Goal: Information Seeking & Learning: Learn about a topic

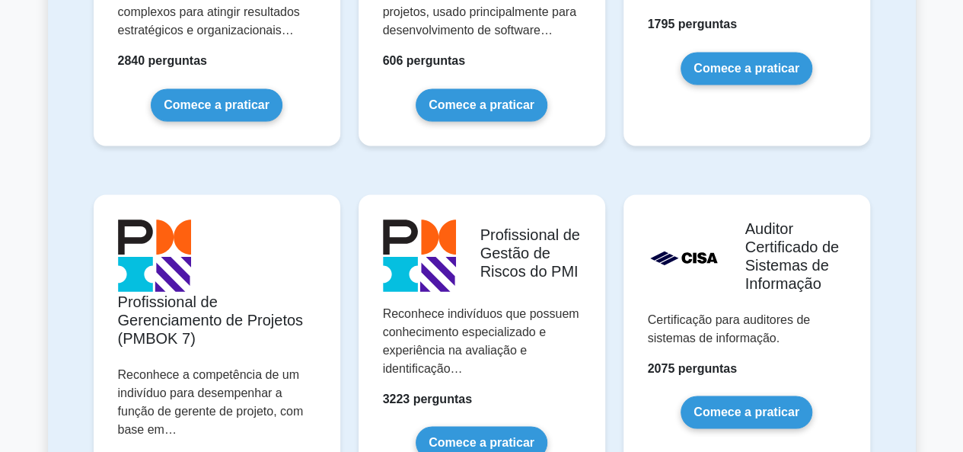
scroll to position [1238, 0]
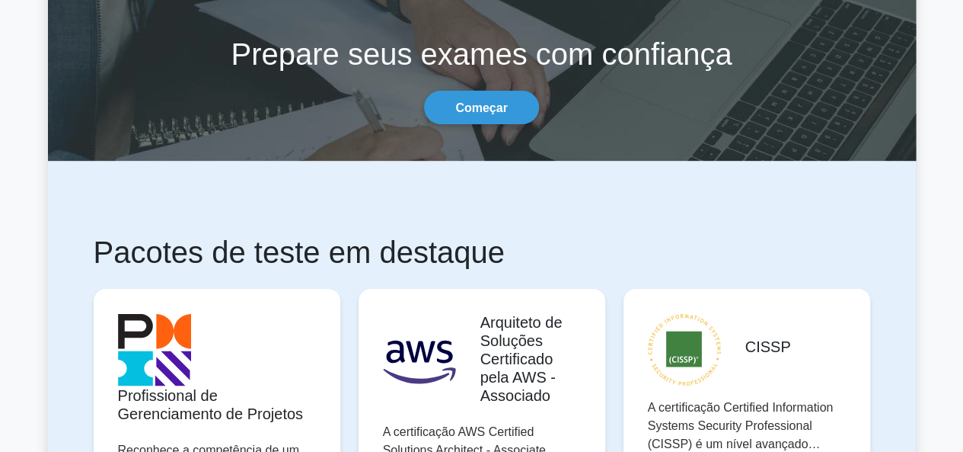
scroll to position [0, 0]
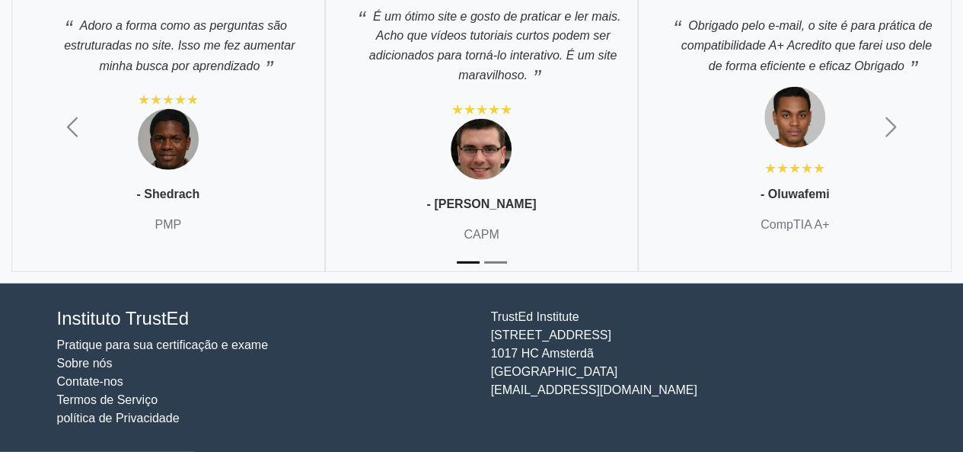
scroll to position [4510, 0]
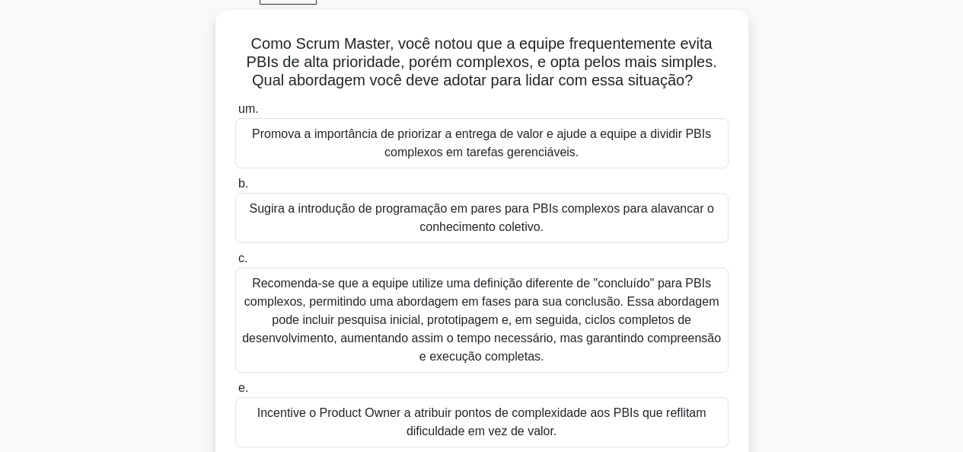
scroll to position [94, 0]
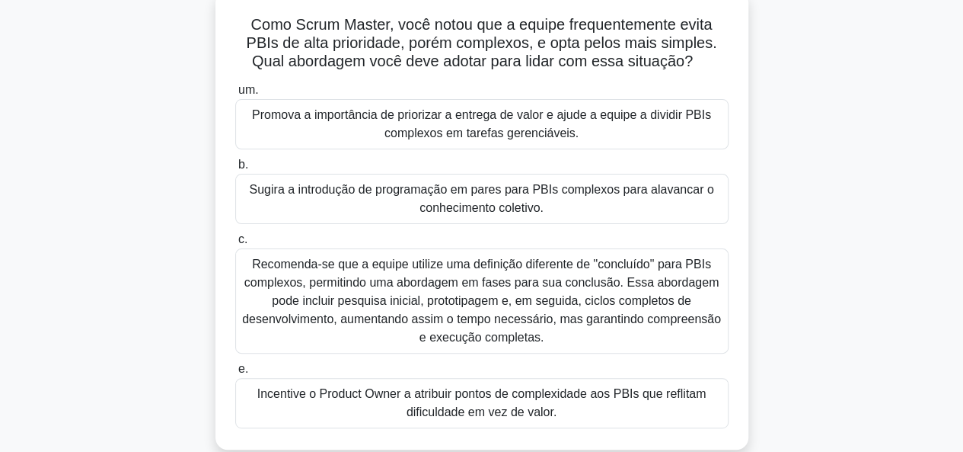
click at [411, 118] on font "Promova a importância de priorizar a entrega de valor e ajude a equipe a dividi…" at bounding box center [481, 123] width 459 height 31
click at [235, 95] on input "um. Promova a importância de priorizar a entrega de valor e ajude a equipe a di…" at bounding box center [235, 90] width 0 height 10
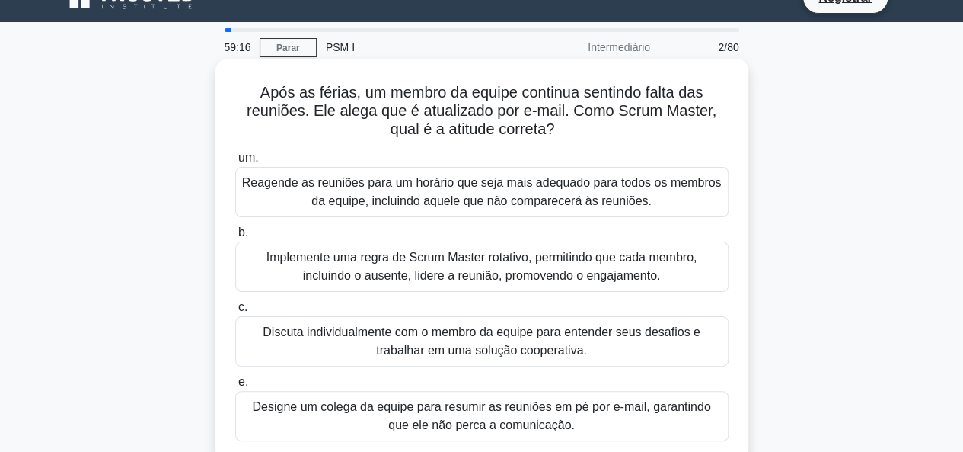
scroll to position [40, 0]
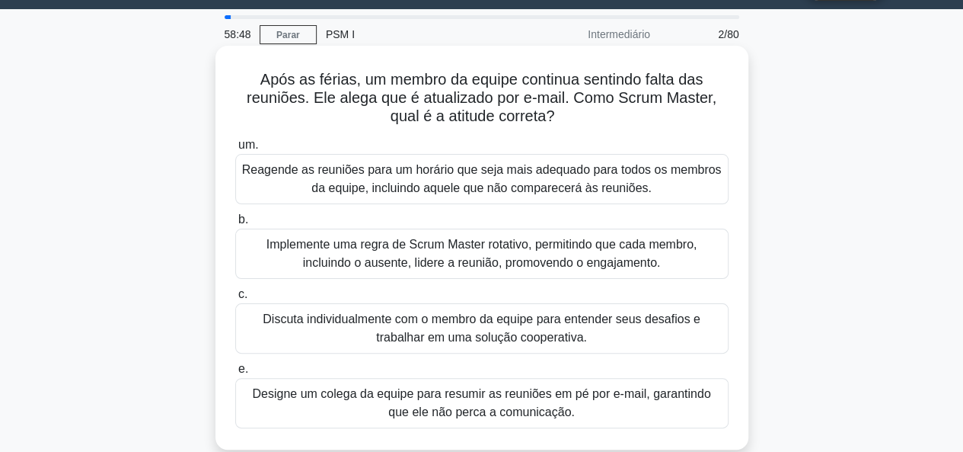
click at [585, 321] on font "Discuta individualmente com o membro da equipe para entender seus desafios e tr…" at bounding box center [482, 328] width 480 height 37
click at [235, 299] on input "c. Discuta individualmente com o membro da equipe para entender seus desafios e…" at bounding box center [235, 294] width 0 height 10
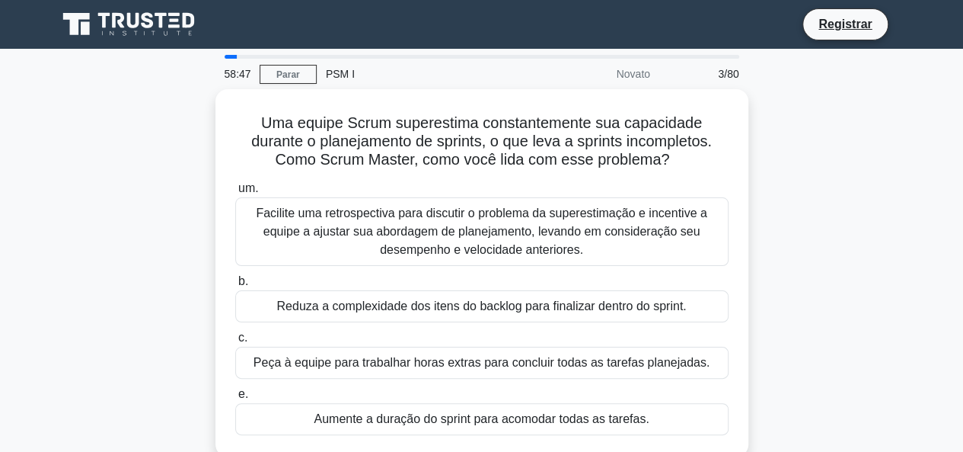
scroll to position [3, 0]
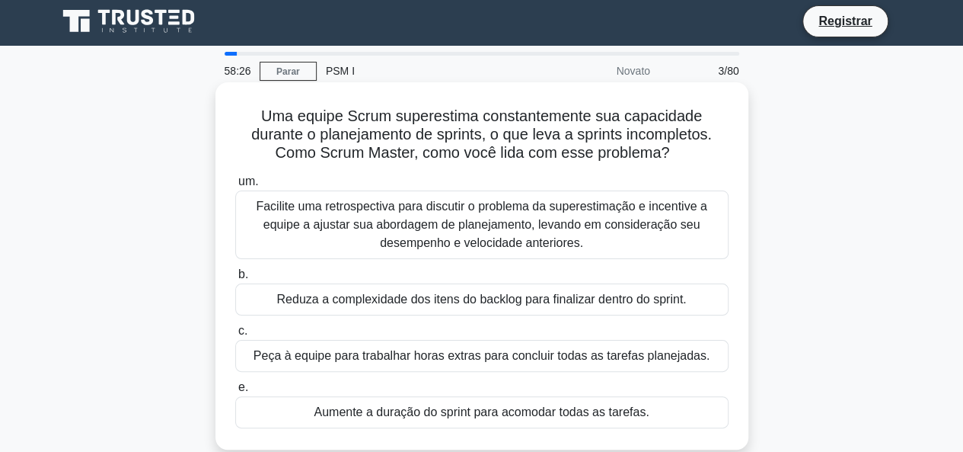
click at [388, 228] on font "Facilite uma retrospectiva para discutir o problema da superestimação e incenti…" at bounding box center [481, 225] width 451 height 50
click at [235, 187] on input "um. Facilite uma retrospectiva para discutir o problema da superestimação e inc…" at bounding box center [235, 182] width 0 height 10
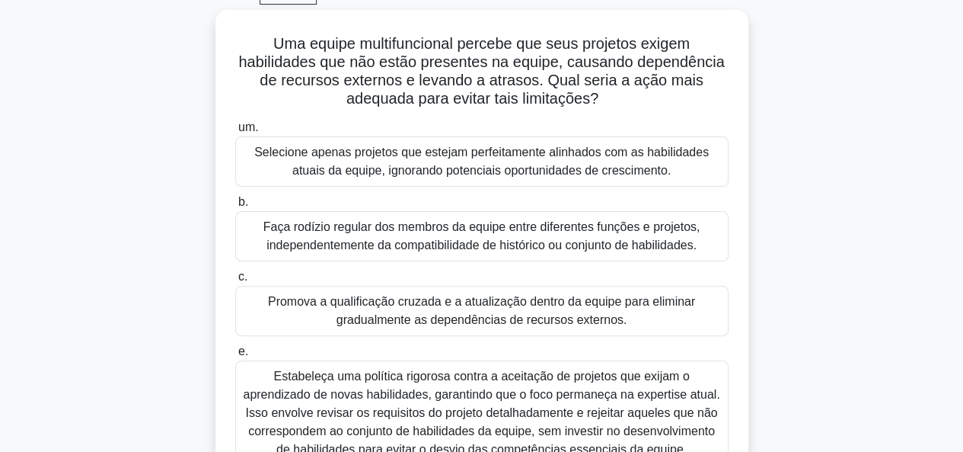
scroll to position [87, 0]
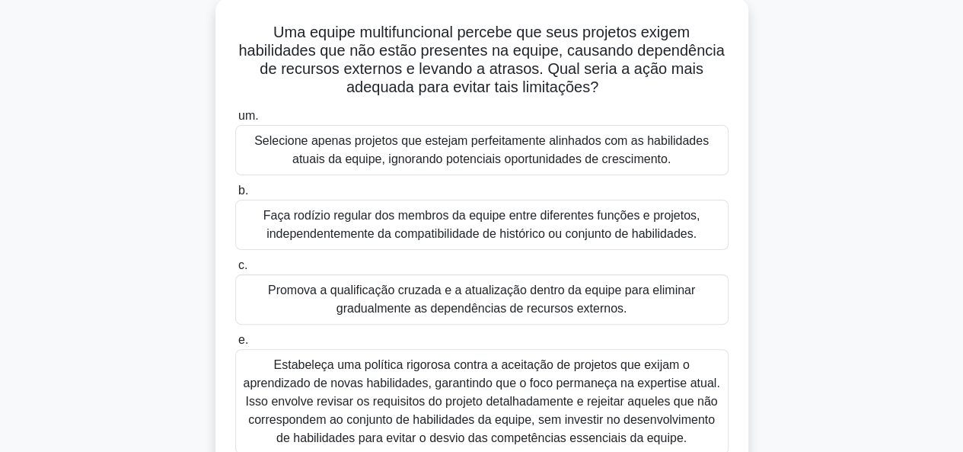
click at [649, 305] on font "Promova a qualificação cruzada e a atualização dentro da equipe para eliminar g…" at bounding box center [482, 299] width 480 height 37
click at [235, 270] on input "c. Promova a qualificação cruzada e a atualização dentro da equipe para elimina…" at bounding box center [235, 265] width 0 height 10
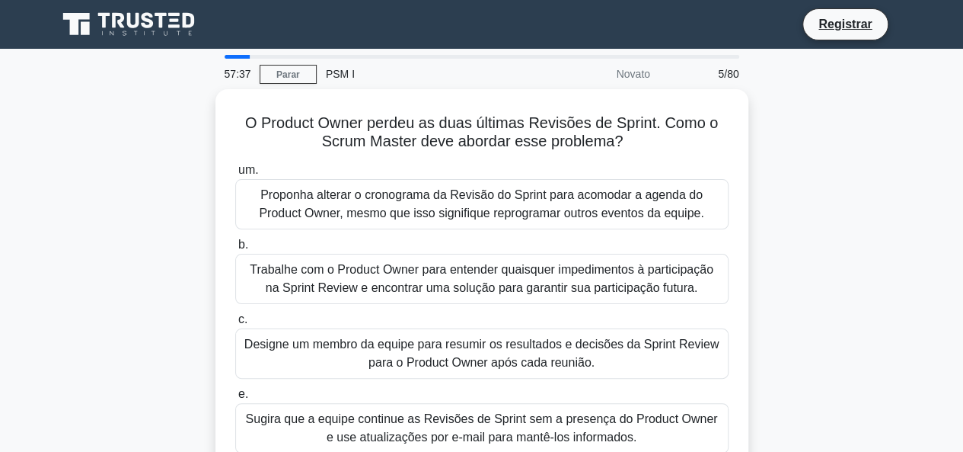
scroll to position [21, 0]
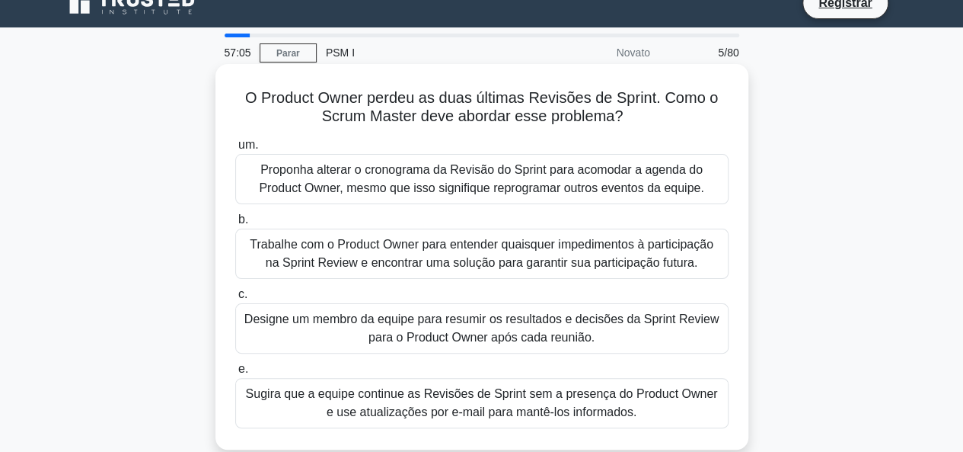
click at [641, 238] on font "Trabalhe com o Product Owner para entender quaisquer impedimentos à participaçã…" at bounding box center [482, 253] width 464 height 31
click at [235, 225] on input "b. Trabalhe com o Product Owner para entender quaisquer impedimentos à particip…" at bounding box center [235, 220] width 0 height 10
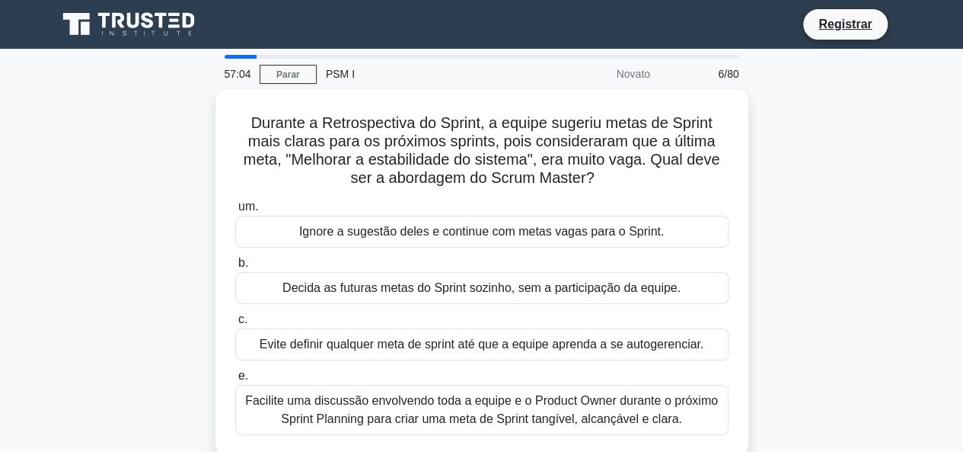
scroll to position [3, 0]
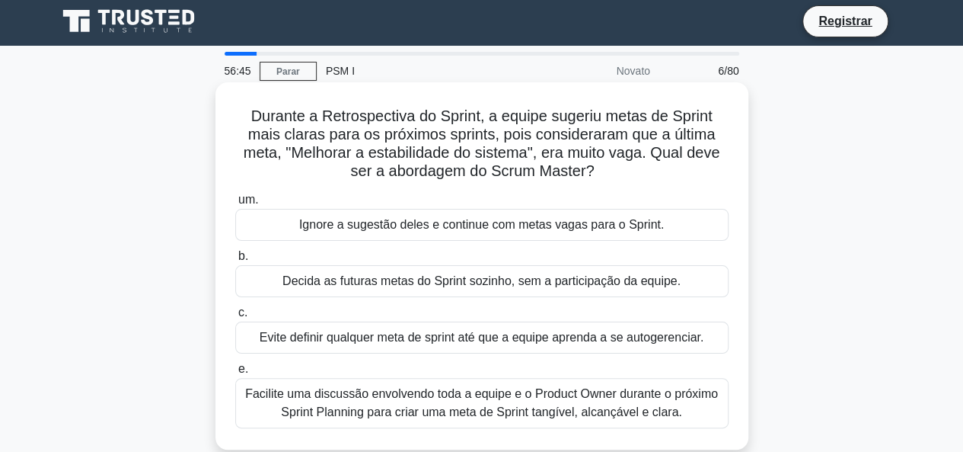
click at [647, 403] on font "Facilite uma discussão envolvendo toda a equipe e o Product Owner durante o pró…" at bounding box center [481, 402] width 473 height 31
click at [235, 374] on input "e. Facilite uma discussão envolvendo toda a equipe e o Product Owner durante o …" at bounding box center [235, 369] width 0 height 10
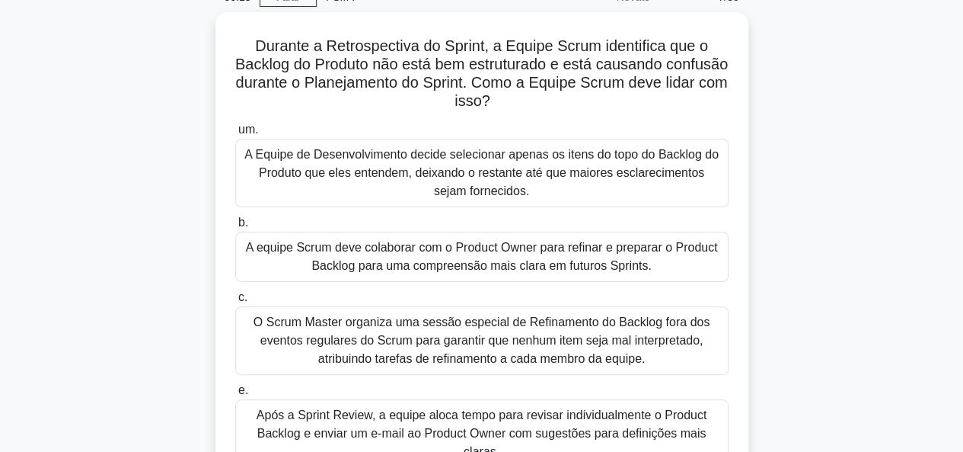
scroll to position [78, 0]
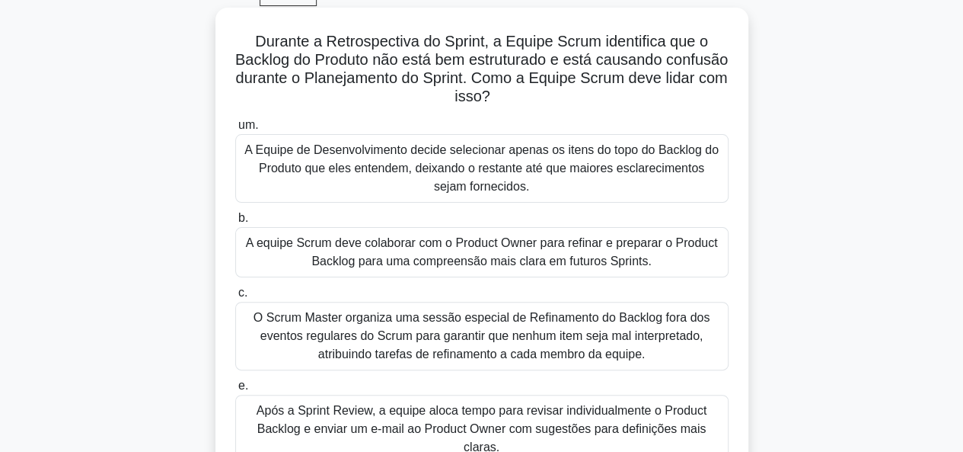
click at [565, 255] on font "A equipe Scrum deve colaborar com o Product Owner para refinar e preparar o Pro…" at bounding box center [482, 251] width 472 height 31
click at [235, 223] on input "b. A equipe Scrum deve colaborar com o Product Owner para refinar e preparar o …" at bounding box center [235, 218] width 0 height 10
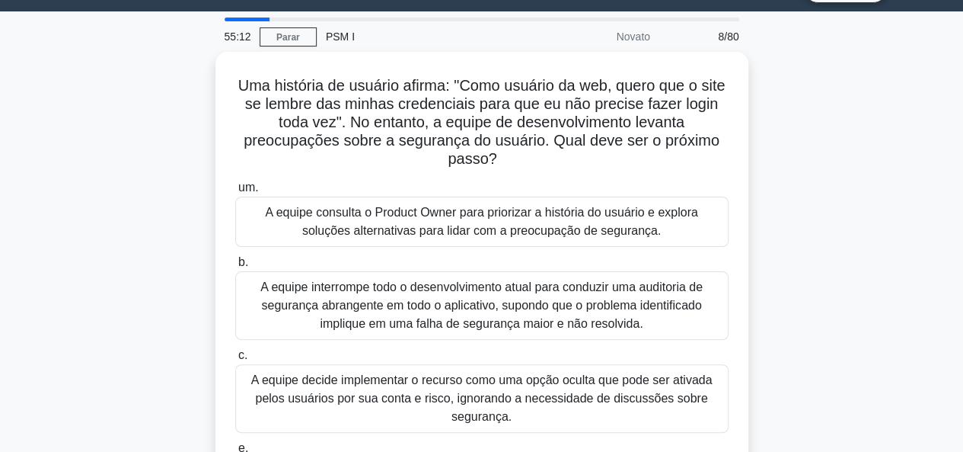
scroll to position [35, 0]
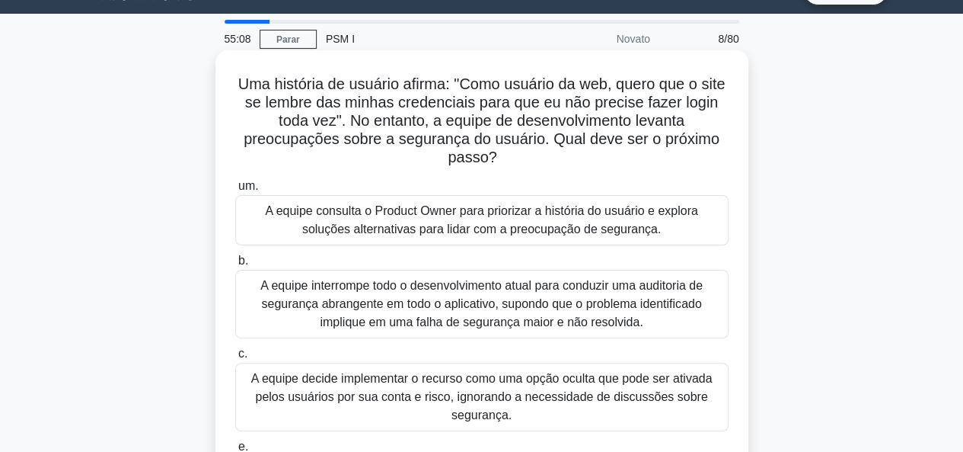
click at [583, 212] on font "A equipe consulta o Product Owner para priorizar a história do usuário e explor…" at bounding box center [481, 219] width 433 height 31
click at [235, 191] on input "um. A equipe consulta o Product Owner para priorizar a história do usuário e ex…" at bounding box center [235, 186] width 0 height 10
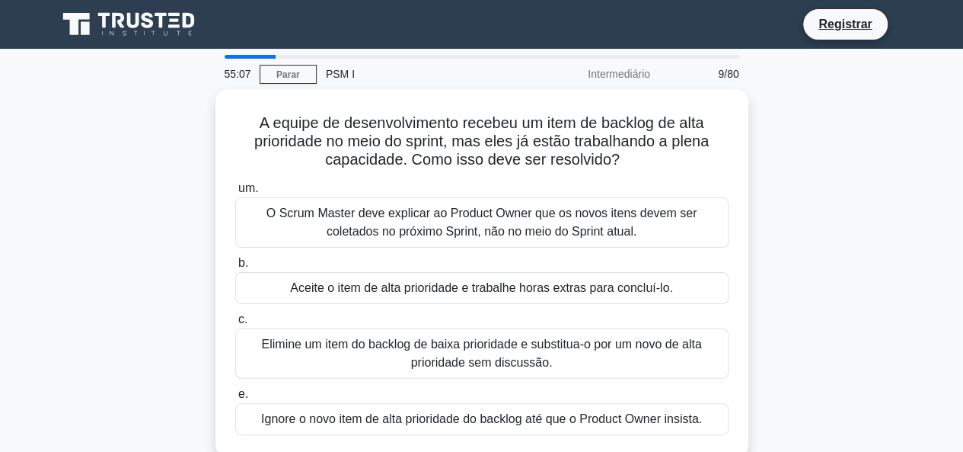
scroll to position [3, 0]
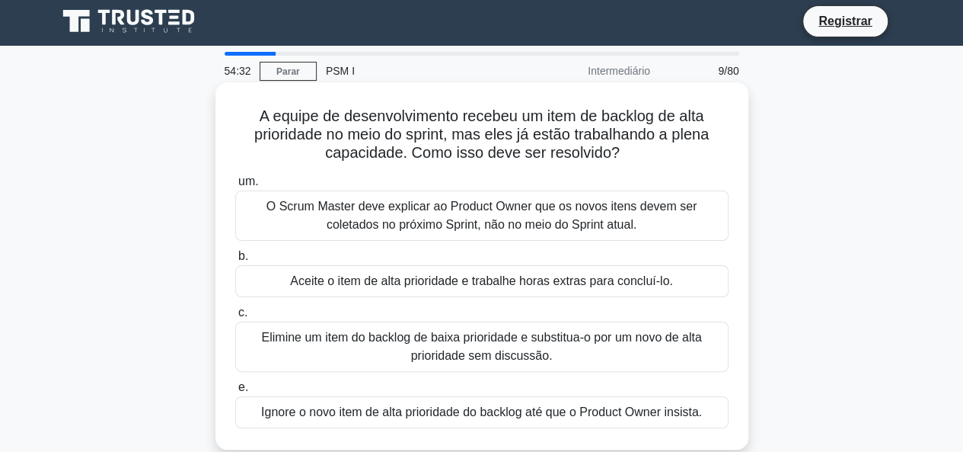
click at [675, 220] on font "O Scrum Master deve explicar ao Product Owner que os novos itens devem ser cole…" at bounding box center [482, 215] width 480 height 37
click at [235, 187] on input "um. O Scrum Master deve explicar ao Product Owner que os novos itens devem ser …" at bounding box center [235, 182] width 0 height 10
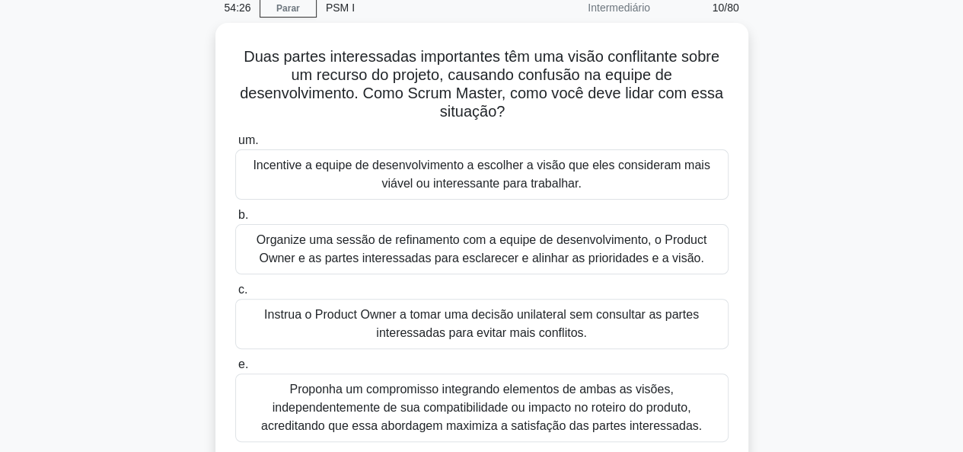
scroll to position [67, 0]
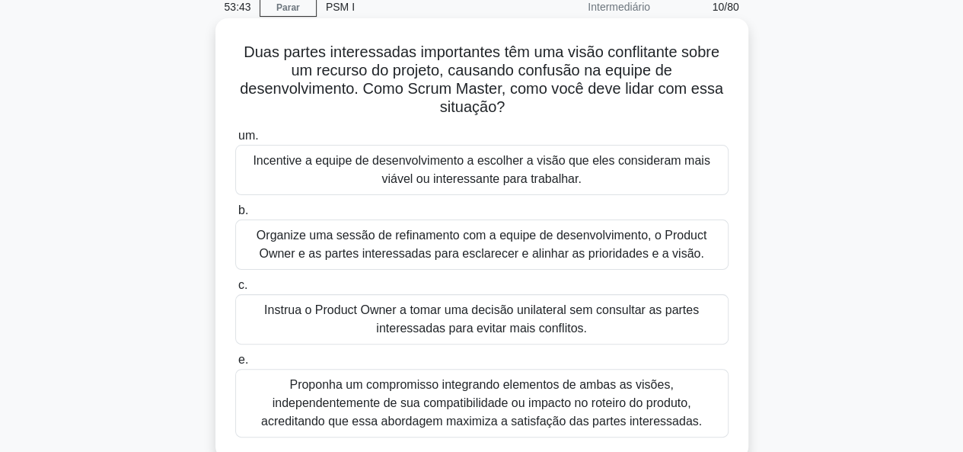
click at [679, 245] on font "Organize uma sessão de refinamento com a equipe de desenvolvimento, o Product O…" at bounding box center [482, 243] width 450 height 31
click at [235, 216] on input "b. Organize uma sessão de refinamento com a equipe de desenvolvimento, o Produc…" at bounding box center [235, 211] width 0 height 10
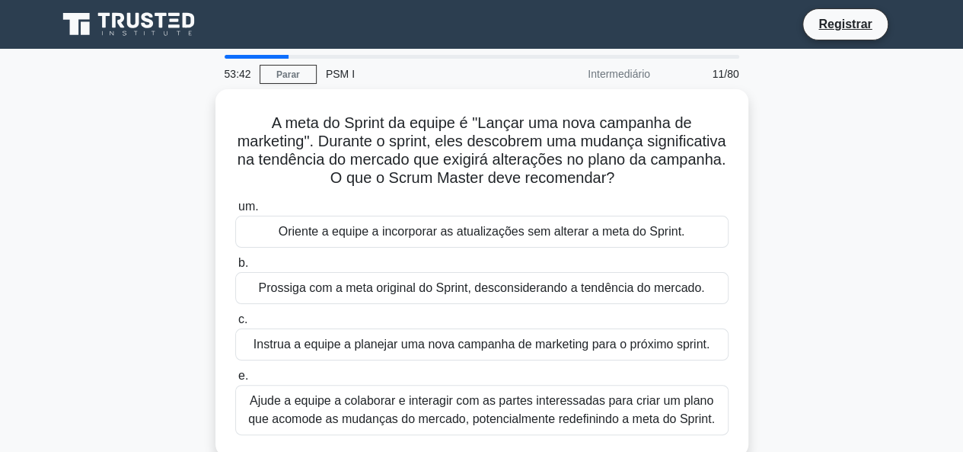
scroll to position [3, 0]
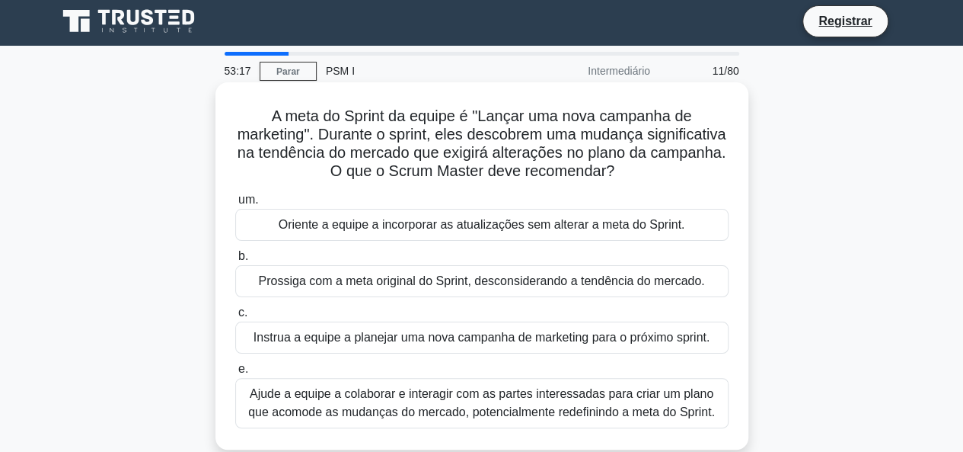
click at [619, 398] on font "Ajude a equipe a colaborar e interagir com as partes interessadas para criar um…" at bounding box center [481, 402] width 467 height 31
click at [235, 374] on input "e. Ajude a equipe a colaborar e interagir com as partes interessadas para criar…" at bounding box center [235, 369] width 0 height 10
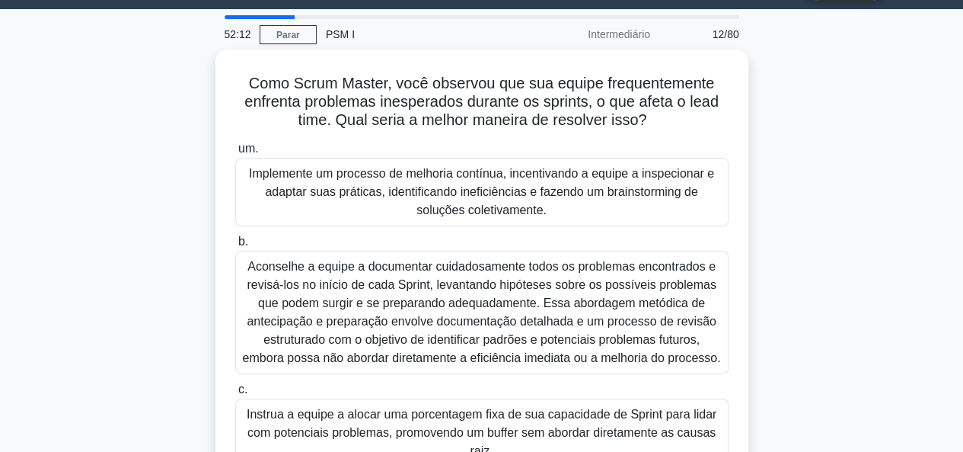
scroll to position [37, 0]
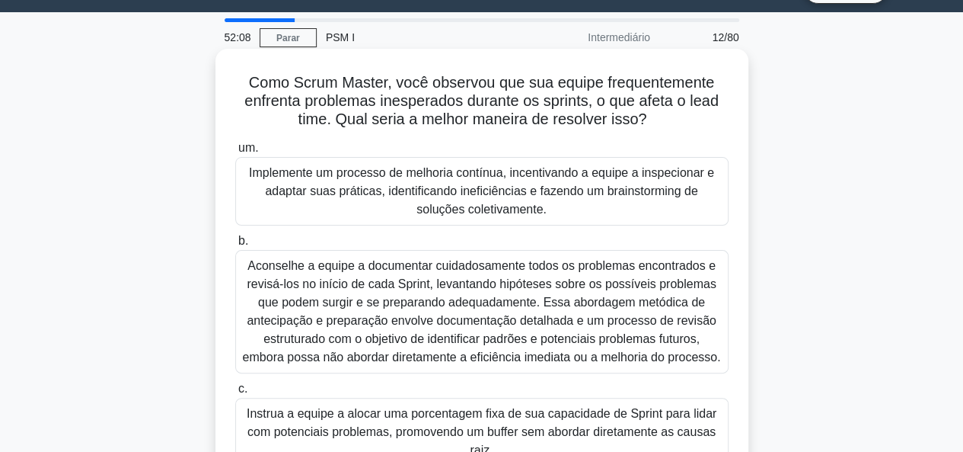
click at [629, 175] on font "Implemente um processo de melhoria contínua, incentivando a equipe a inspeciona…" at bounding box center [482, 191] width 480 height 55
click at [235, 153] on input "um. Implemente um processo de melhoria contínua, incentivando a equipe a inspec…" at bounding box center [235, 148] width 0 height 10
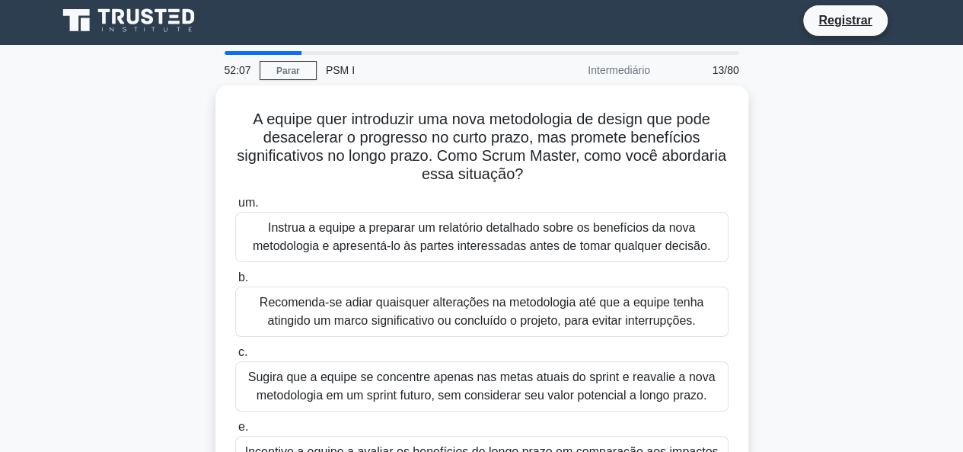
scroll to position [58, 0]
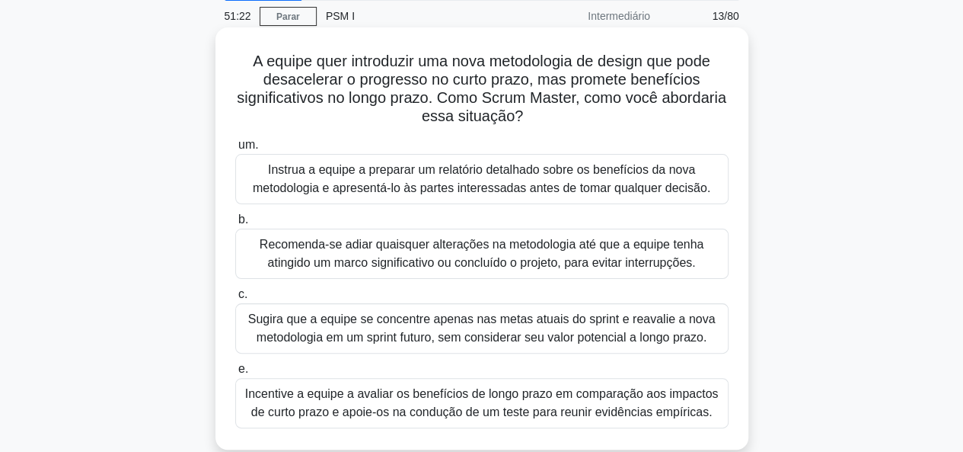
click at [634, 182] on font "Instrua a equipe a preparar um relatório detalhado sobre os benefícios da nova …" at bounding box center [482, 178] width 458 height 31
click at [235, 150] on input "um. Instrua a equipe a preparar um relatório detalhado sobre os benefícios da n…" at bounding box center [235, 145] width 0 height 10
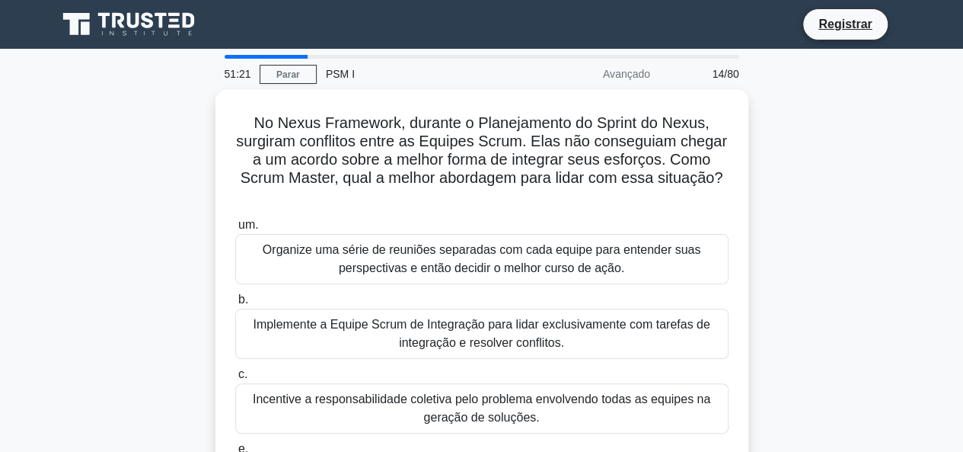
scroll to position [76, 0]
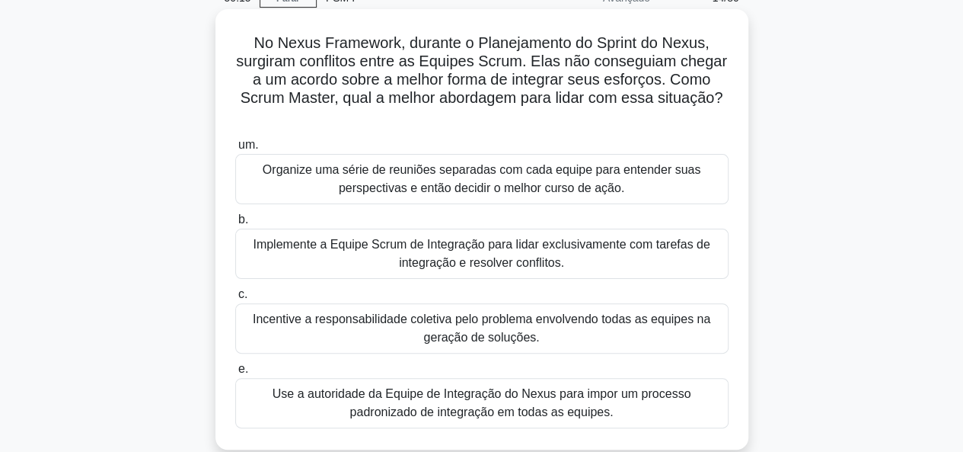
click at [666, 166] on font "Organize uma série de reuniões separadas com cada equipe para entender suas per…" at bounding box center [482, 178] width 438 height 31
click at [235, 150] on input "um. Organize uma série de reuniões separadas com cada equipe para entender suas…" at bounding box center [235, 145] width 0 height 10
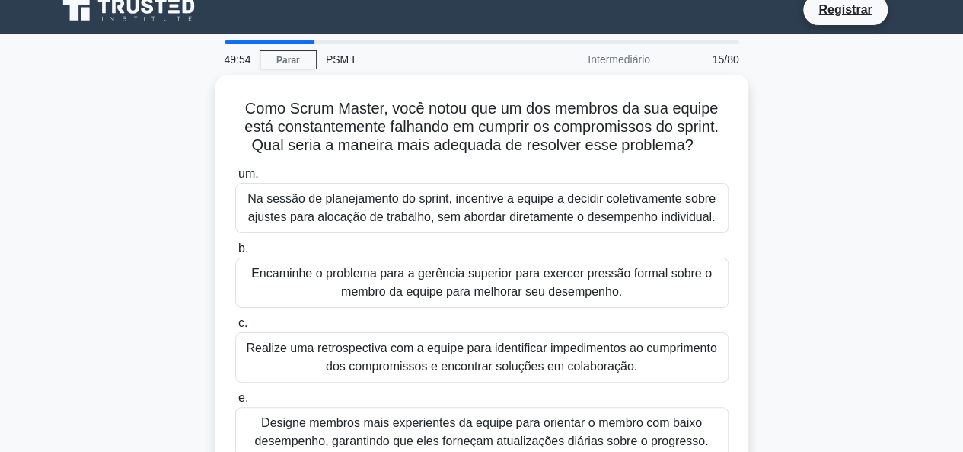
scroll to position [40, 0]
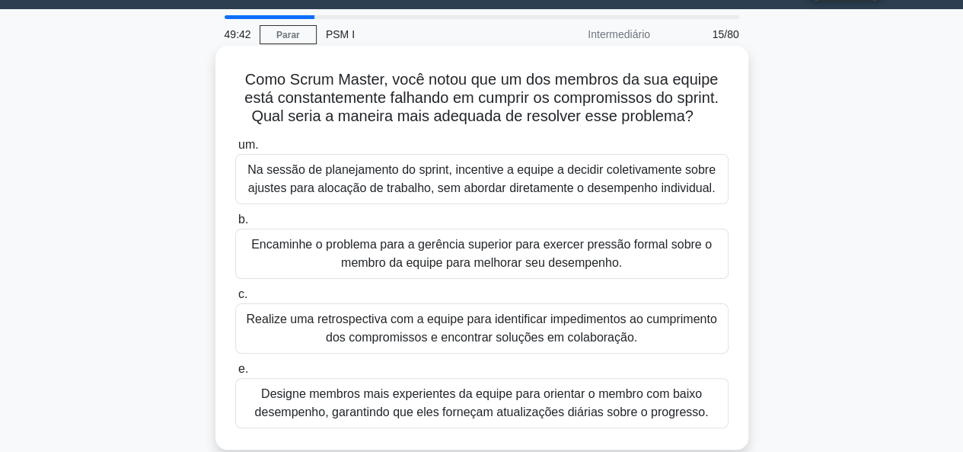
click at [643, 395] on font "Designe membros mais experientes da equipe para orientar o membro com baixo des…" at bounding box center [482, 403] width 480 height 37
click at [235, 374] on input "e. Designe membros mais experientes da equipe para orientar o membro com baixo …" at bounding box center [235, 369] width 0 height 10
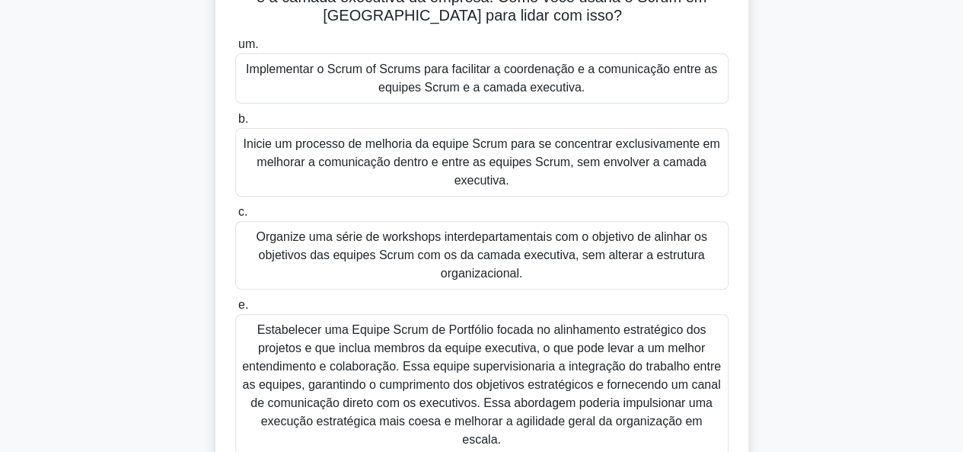
scroll to position [168, 0]
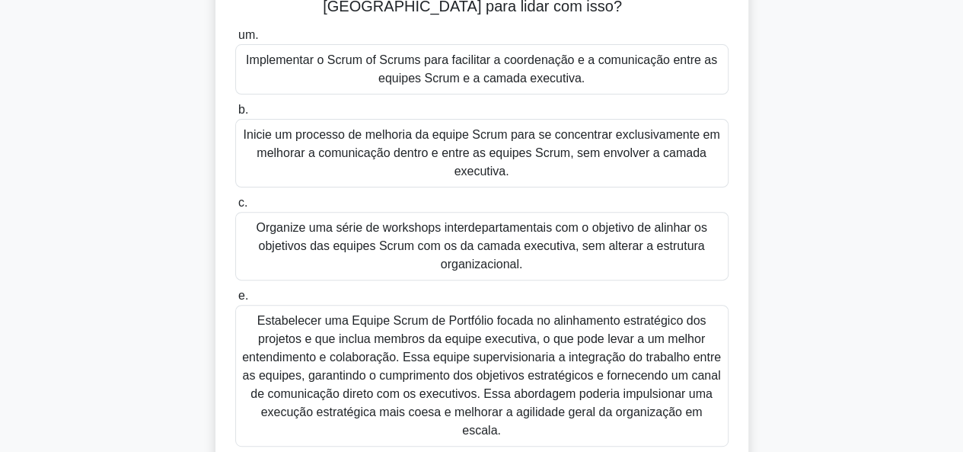
click at [634, 352] on font "Estabelecer uma Equipe Scrum de Portfólio focada no alinhamento estratégico dos…" at bounding box center [481, 375] width 479 height 123
click at [235, 301] on input "e. Estabelecer uma Equipe Scrum de Portfólio focada no alinhamento estratégico …" at bounding box center [235, 296] width 0 height 10
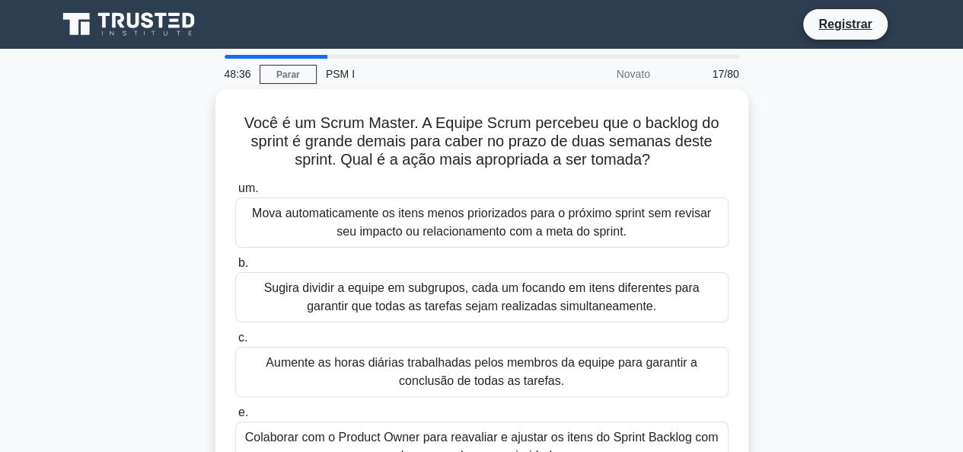
scroll to position [35, 0]
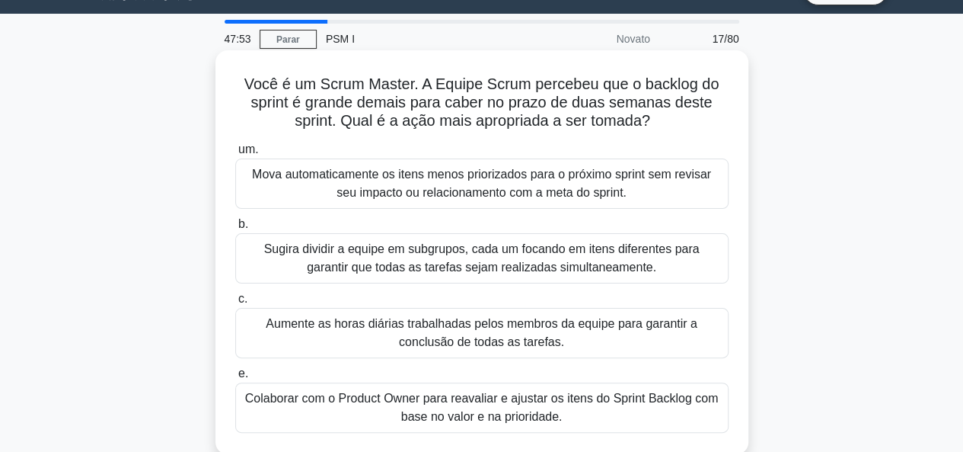
click at [716, 398] on font "Colaborar com o Product Owner para reavaliar e ajustar os itens do Sprint Backl…" at bounding box center [482, 407] width 480 height 37
click at [235, 379] on input "e. Colaborar com o Product Owner para reavaliar e ajustar os itens do Sprint Ba…" at bounding box center [235, 374] width 0 height 10
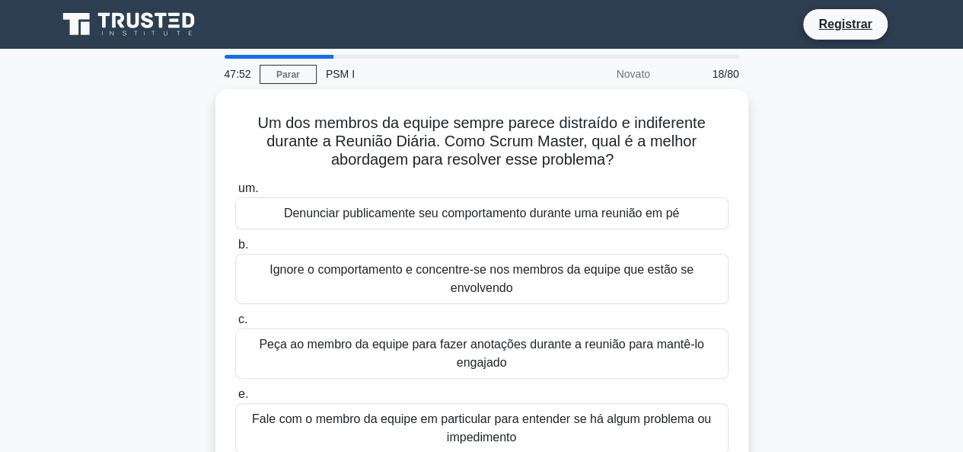
scroll to position [21, 0]
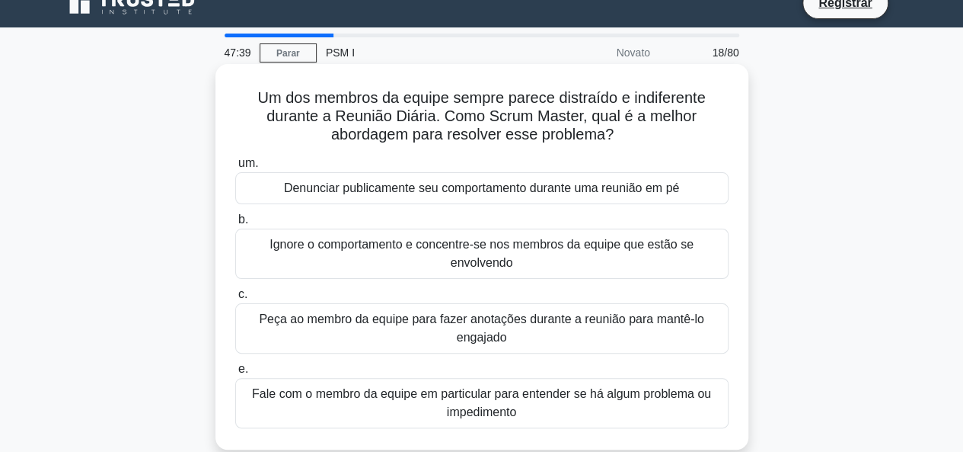
click at [708, 399] on font "Fale com o membro da equipe em particular para entender se há algum problema ou…" at bounding box center [482, 403] width 480 height 37
click at [235, 374] on input "e. Fale com o membro da equipe em particular para entender se há algum problema…" at bounding box center [235, 369] width 0 height 10
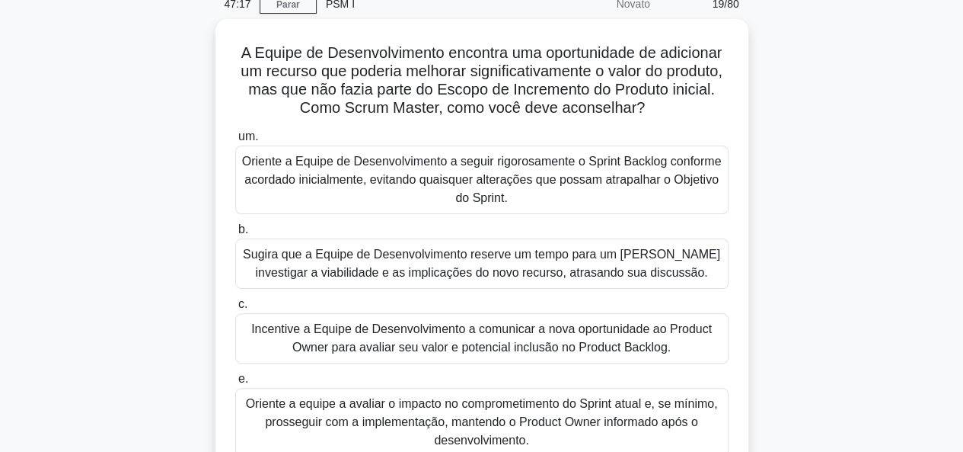
scroll to position [69, 0]
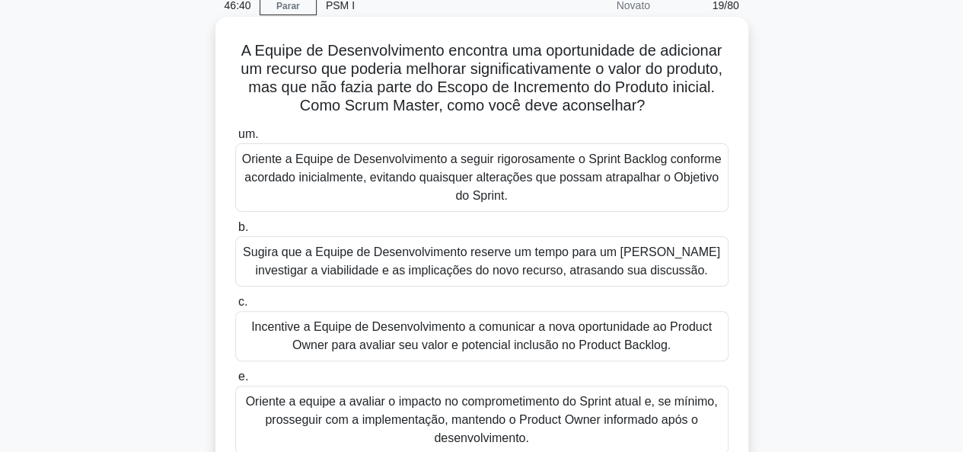
click at [657, 340] on font "Incentive a Equipe de Desenvolvimento a comunicar a nova oportunidade ao Produc…" at bounding box center [481, 335] width 461 height 31
click at [235, 307] on input "c. Incentive a Equipe de Desenvolvimento a comunicar a nova oportunidade ao Pro…" at bounding box center [235, 302] width 0 height 10
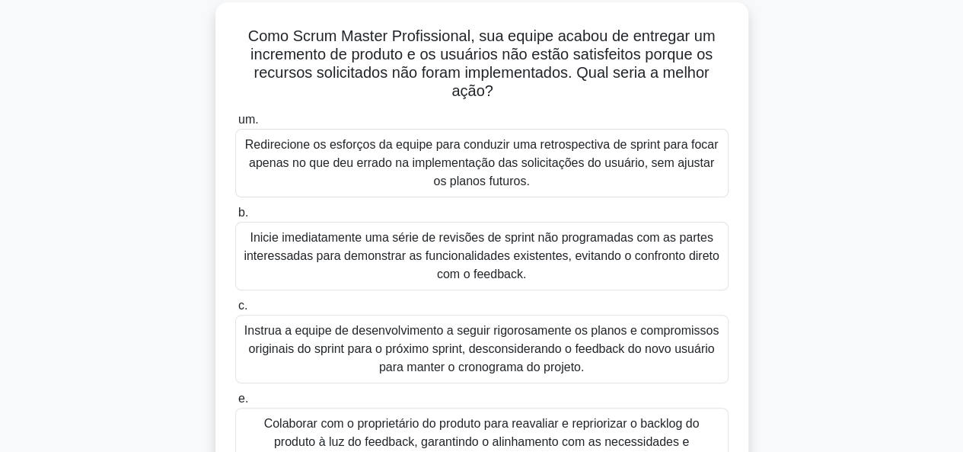
scroll to position [131, 0]
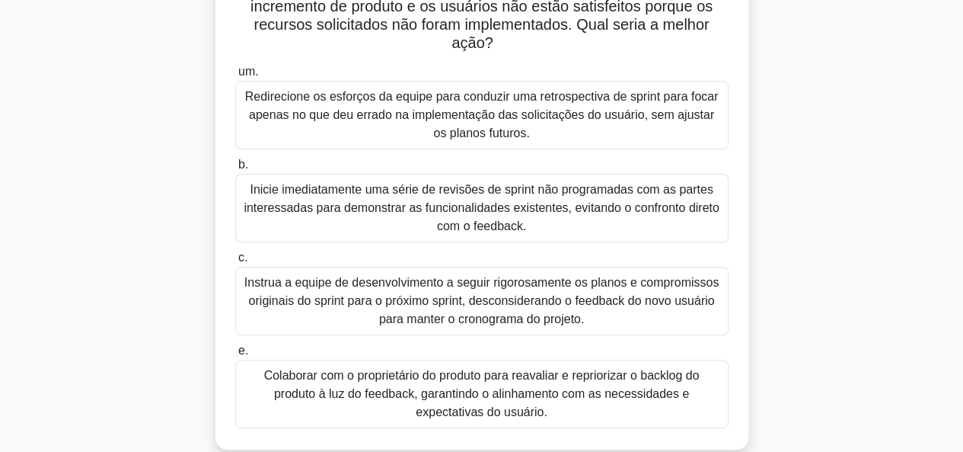
click at [655, 403] on font "Colaborar com o proprietário do produto para reavaliar e repriorizar o backlog …" at bounding box center [482, 393] width 480 height 55
click at [235, 356] on input "e. Colaborar com o proprietário do produto para reavaliar e repriorizar o backl…" at bounding box center [235, 351] width 0 height 10
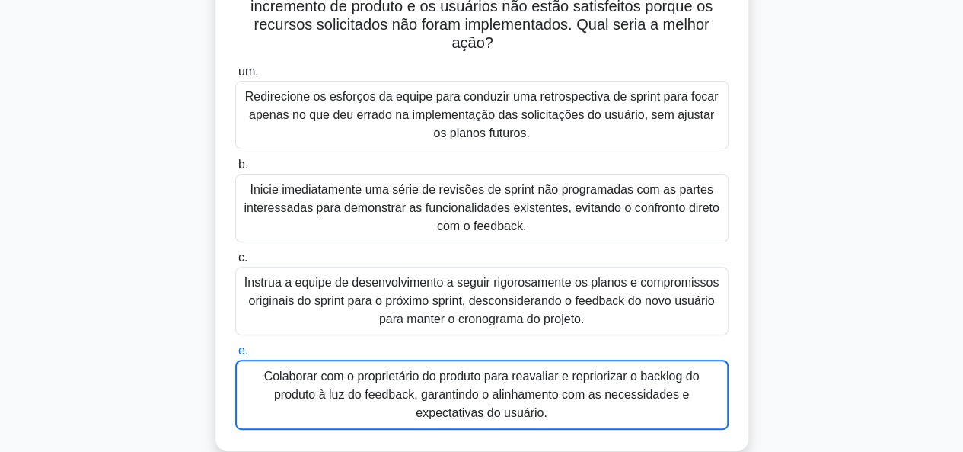
scroll to position [0, 0]
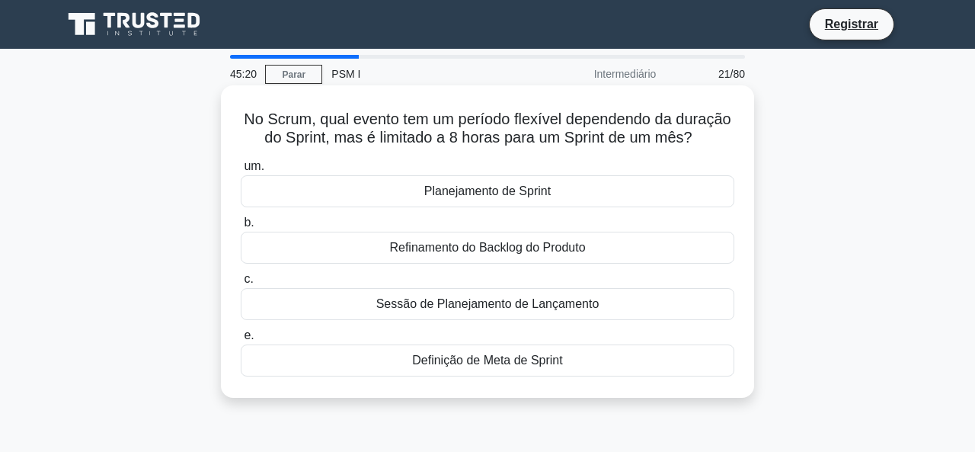
click at [614, 206] on div "Planejamento de Sprint" at bounding box center [488, 191] width 494 height 32
click at [241, 171] on input "um. Planejamento de Sprint" at bounding box center [241, 166] width 0 height 10
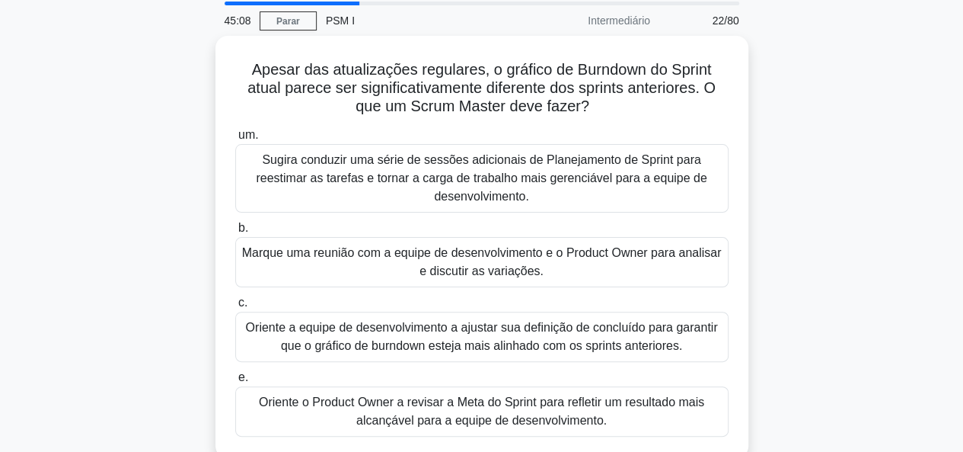
scroll to position [58, 0]
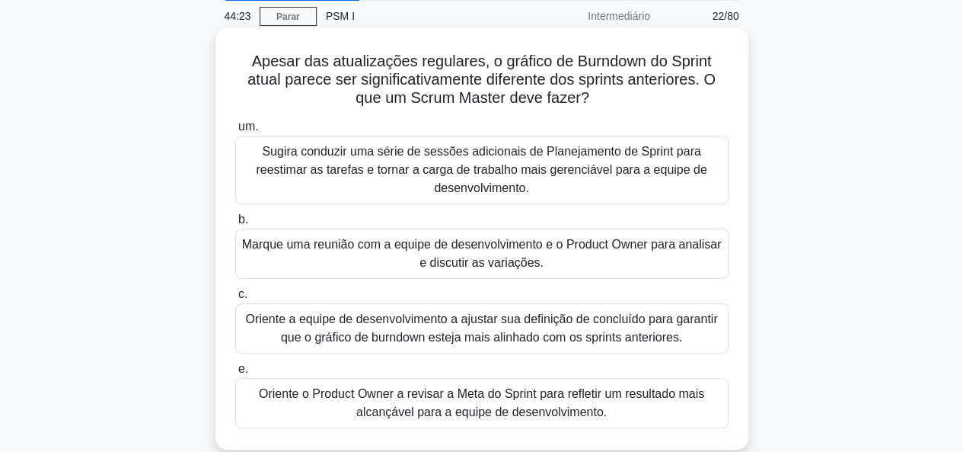
click at [700, 324] on font "Oriente a equipe de desenvolvimento a ajustar sua definição de concluído para g…" at bounding box center [482, 328] width 480 height 37
click at [235, 299] on input "c. Oriente a equipe de desenvolvimento a ajustar sua definição de concluído par…" at bounding box center [235, 294] width 0 height 10
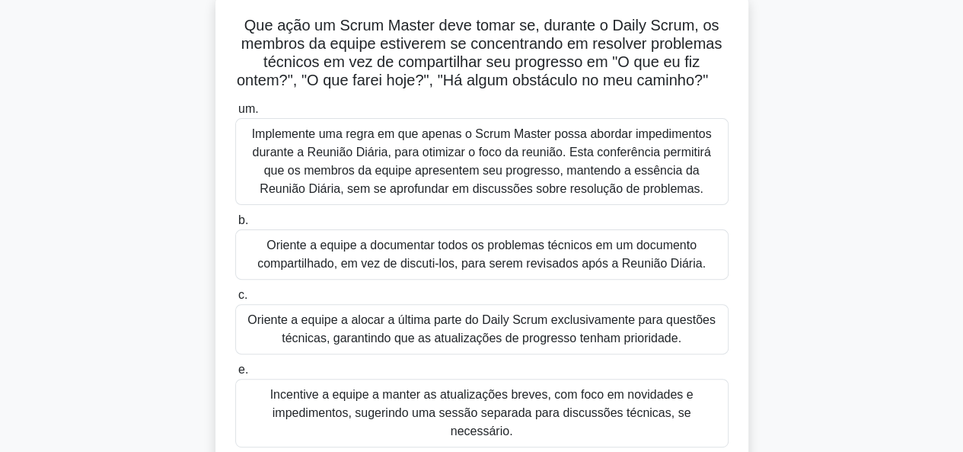
scroll to position [113, 0]
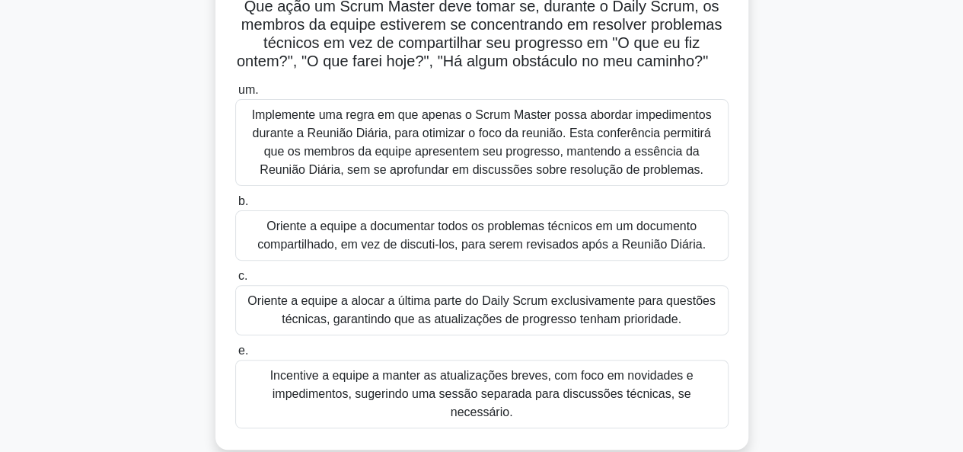
click at [700, 251] on font "Oriente a equipe a documentar todos os problemas técnicos em um documento compa…" at bounding box center [481, 234] width 449 height 31
click at [235, 206] on input "b. Oriente a equipe a documentar todos os problemas técnicos em um documento co…" at bounding box center [235, 201] width 0 height 10
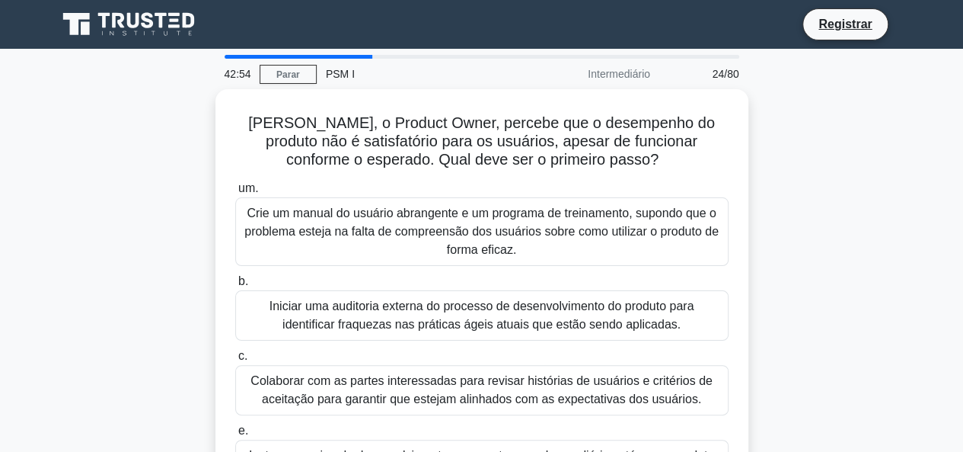
scroll to position [58, 0]
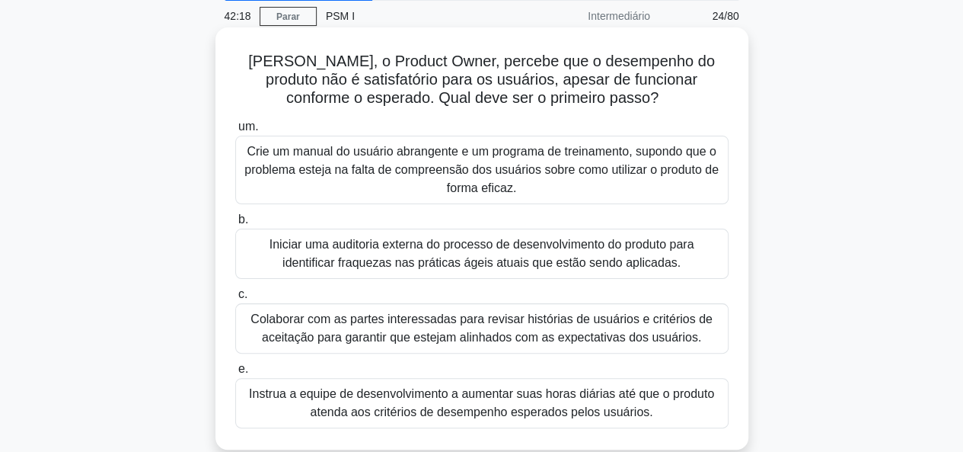
click at [604, 327] on font "Colaborar com as partes interessadas para revisar histórias de usuários e crité…" at bounding box center [482, 327] width 462 height 31
click at [235, 299] on input "c. Colaborar com as partes interessadas para revisar histórias de usuários e cr…" at bounding box center [235, 294] width 0 height 10
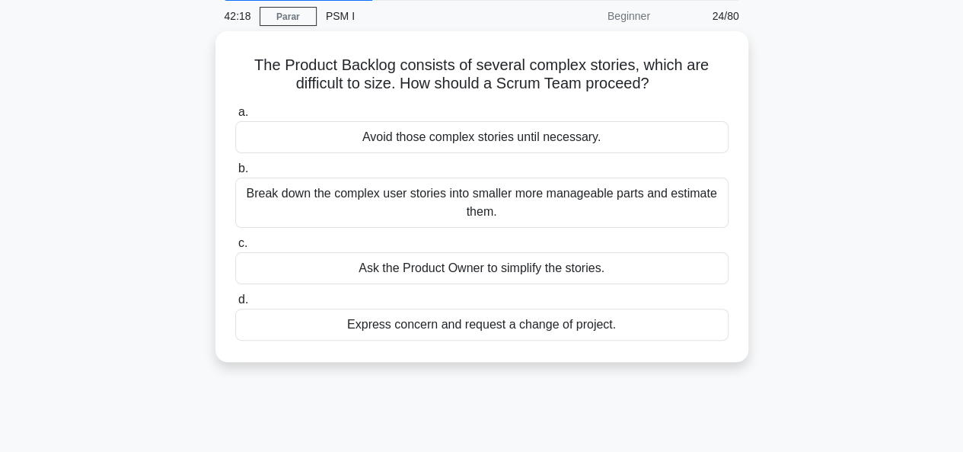
scroll to position [0, 0]
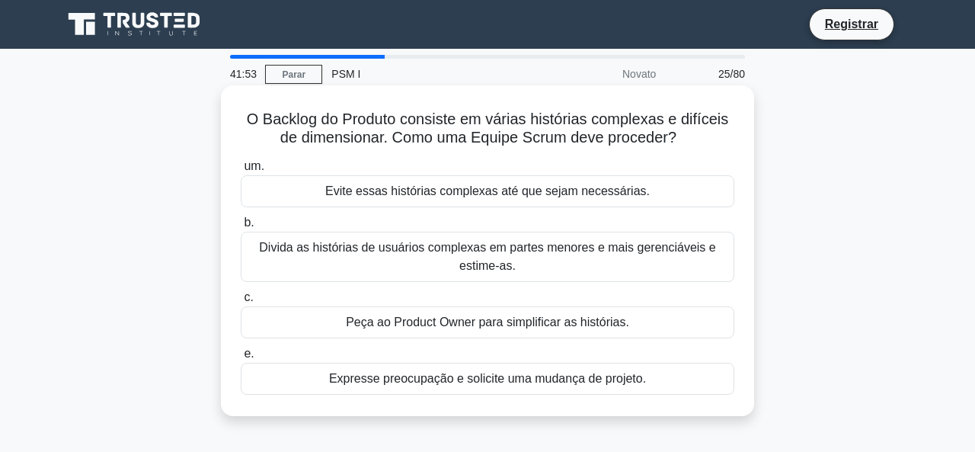
click at [541, 315] on font "Peça ao Product Owner para simplificar as histórias." at bounding box center [487, 321] width 283 height 13
click at [241, 302] on input "c. Peça ao Product Owner para simplificar as histórias." at bounding box center [241, 297] width 0 height 10
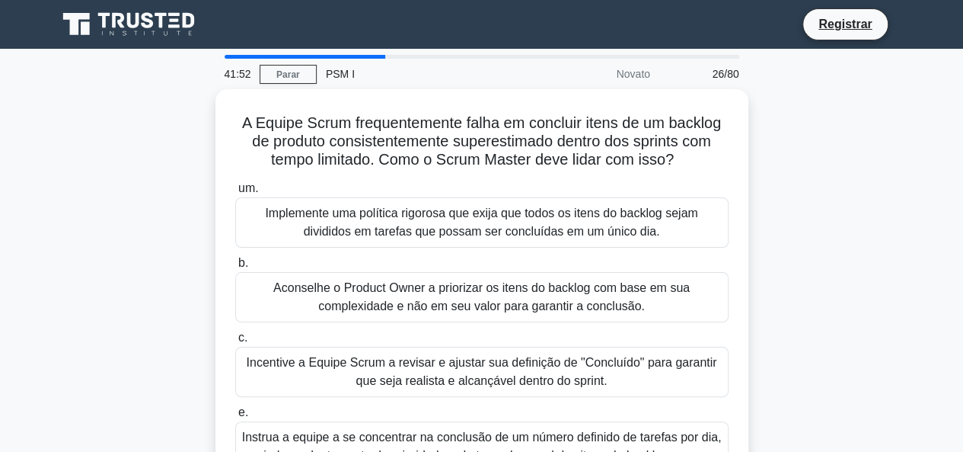
scroll to position [58, 0]
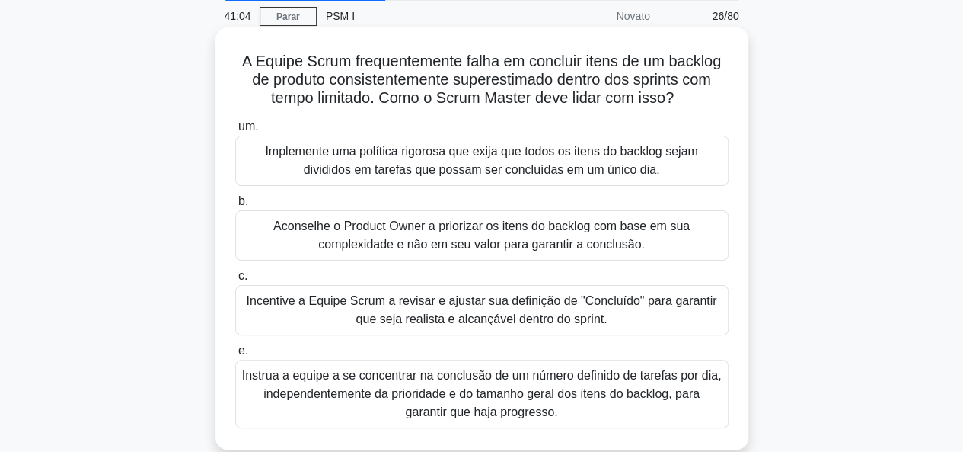
click at [677, 285] on div "Incentive a Equipe Scrum a revisar e ajustar sua definição de "Concluído" para …" at bounding box center [482, 310] width 494 height 50
click at [235, 281] on input "c. Incentive a Equipe Scrum a revisar e ajustar sua definição de "Concluído" pa…" at bounding box center [235, 276] width 0 height 10
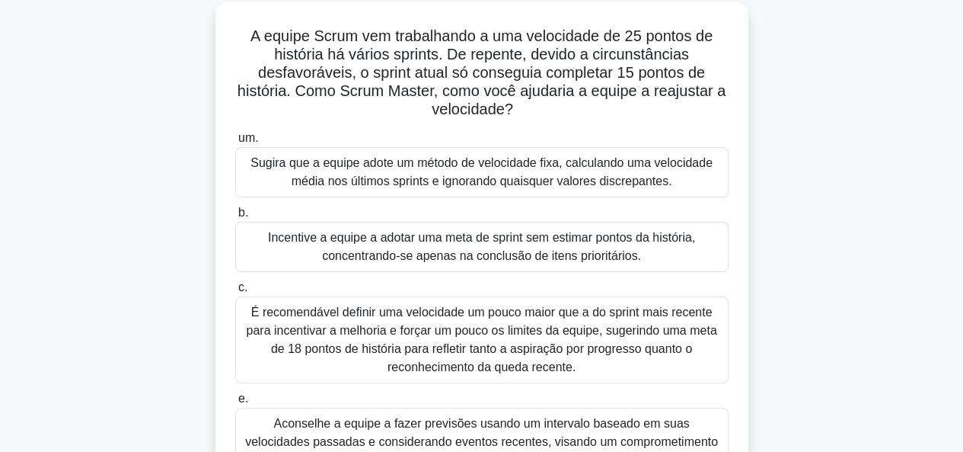
scroll to position [113, 0]
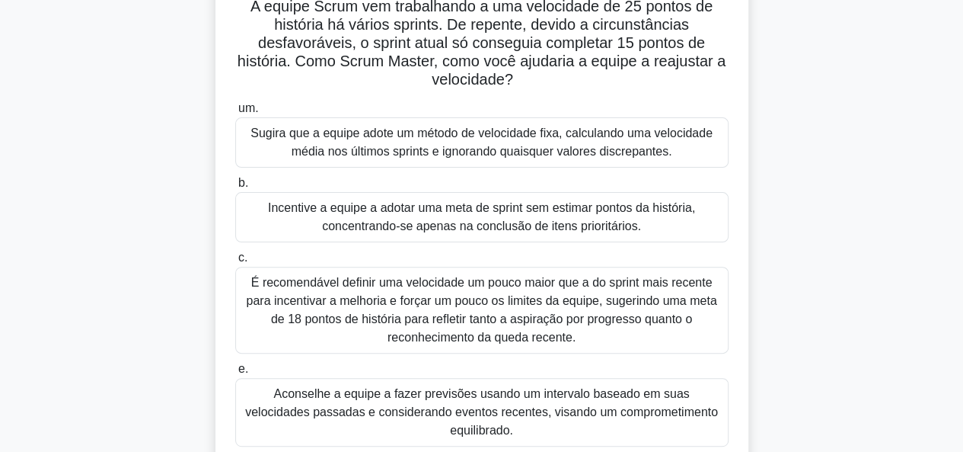
click at [653, 402] on font "Aconselhe a equipe a fazer previsões usando um intervalo baseado em suas veloci…" at bounding box center [481, 412] width 473 height 50
click at [235, 374] on input "e. Aconselhe a equipe a fazer previsões usando um intervalo baseado em suas vel…" at bounding box center [235, 369] width 0 height 10
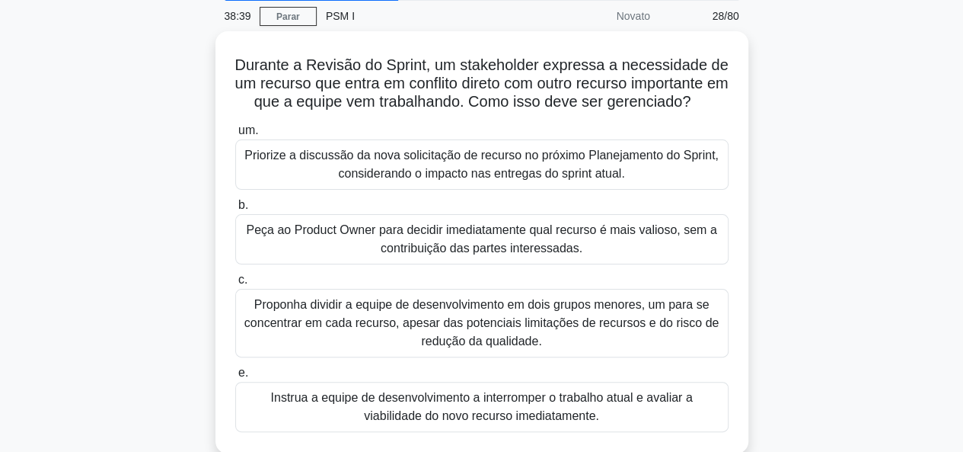
scroll to position [37, 0]
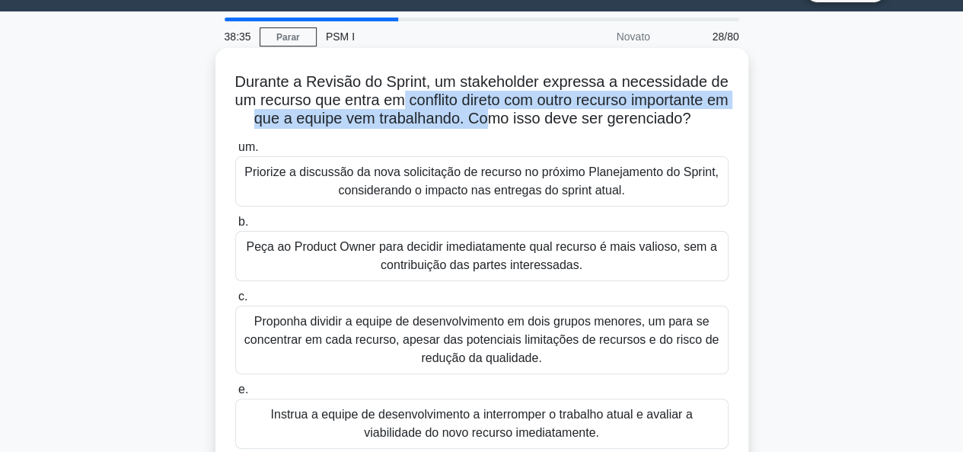
drag, startPoint x: 407, startPoint y: 101, endPoint x: 502, endPoint y: 116, distance: 95.7
click at [502, 116] on font "Durante a Revisão do Sprint, um stakeholder expressa a necessidade de um recurs…" at bounding box center [482, 99] width 494 height 53
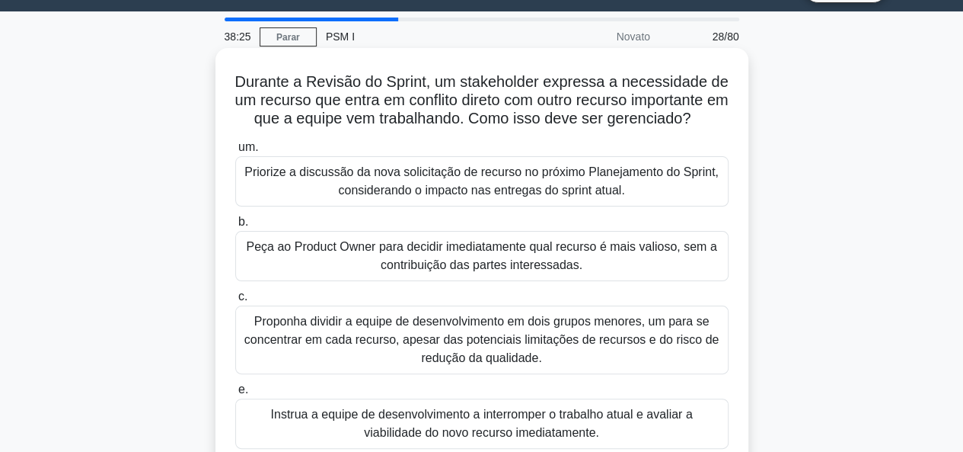
click at [547, 166] on font "Priorize a discussão da nova solicitação de recurso no próximo Planejamento do …" at bounding box center [481, 180] width 474 height 31
click at [235, 152] on input "um. Priorize a discussão da nova solicitação de recurso no próximo Planejamento…" at bounding box center [235, 147] width 0 height 10
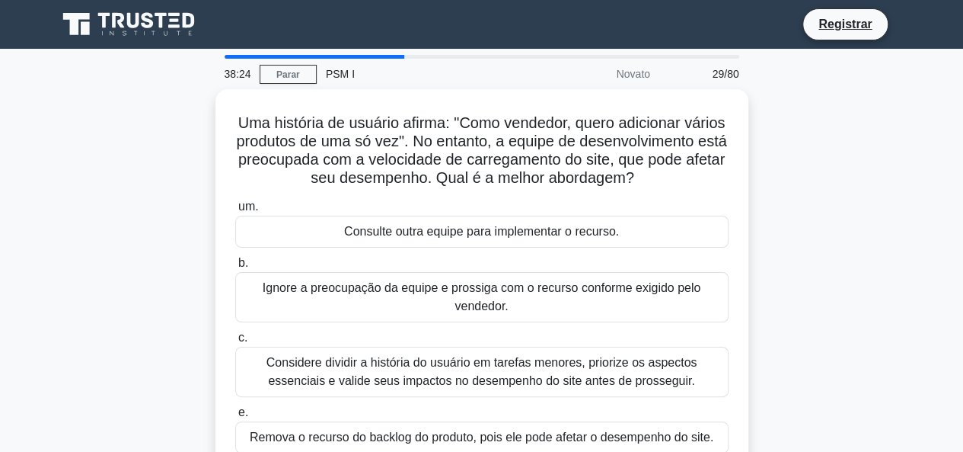
scroll to position [40, 0]
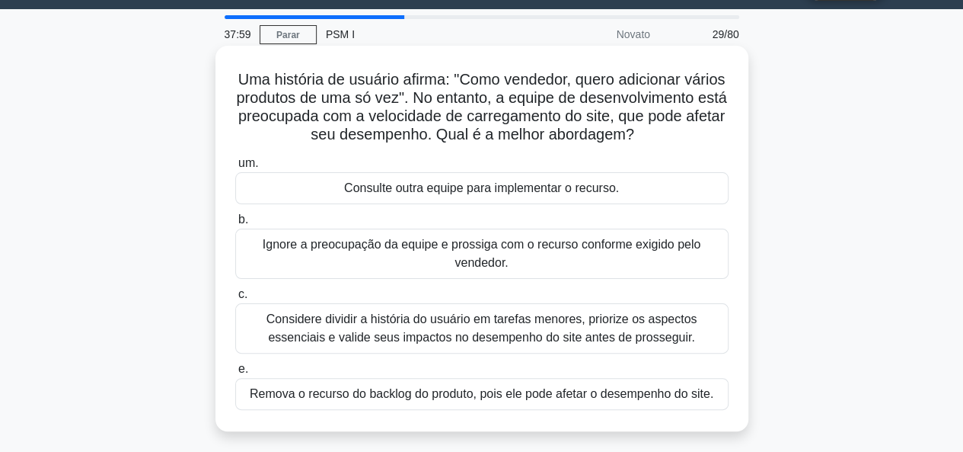
click at [529, 343] on font "Considere dividir a história do usuário em tarefas menores, priorize os aspecto…" at bounding box center [482, 327] width 431 height 31
click at [235, 299] on input "c. Considere dividir a história do usuário em tarefas menores, priorize os aspe…" at bounding box center [235, 294] width 0 height 10
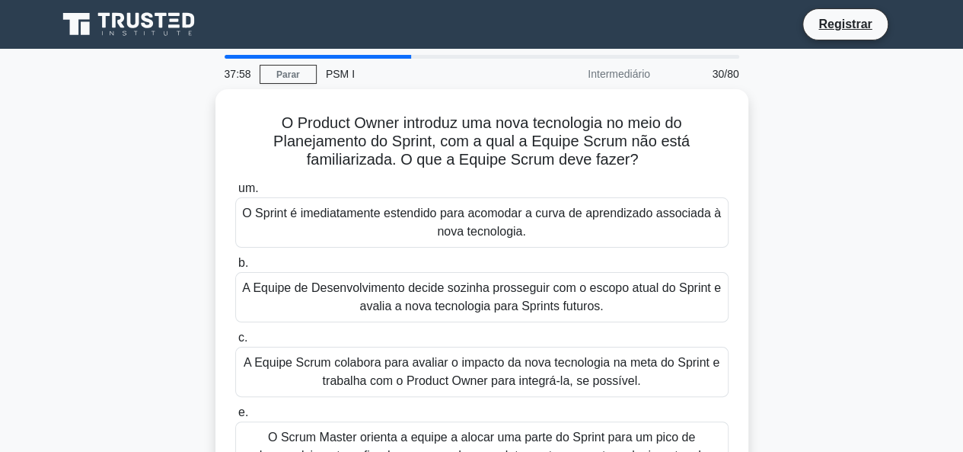
scroll to position [76, 0]
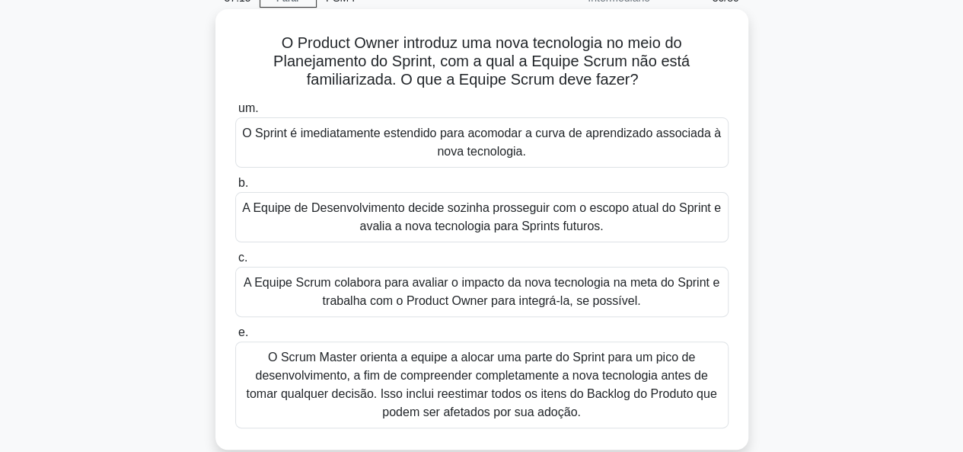
click at [664, 280] on font "A Equipe Scrum colabora para avaliar o impacto da nova tecnologia na meta do Sp…" at bounding box center [482, 291] width 476 height 31
click at [235, 263] on input "c. A Equipe Scrum colabora para avaliar o impacto da nova tecnologia na meta do…" at bounding box center [235, 258] width 0 height 10
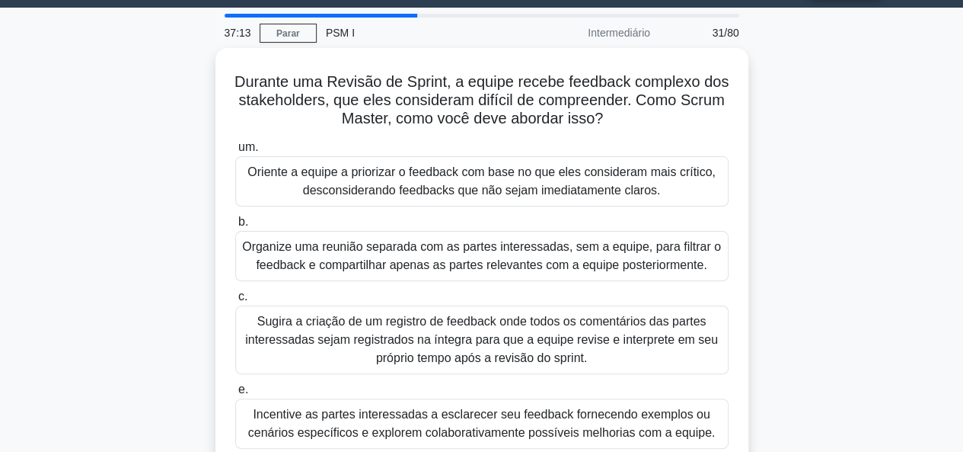
scroll to position [58, 0]
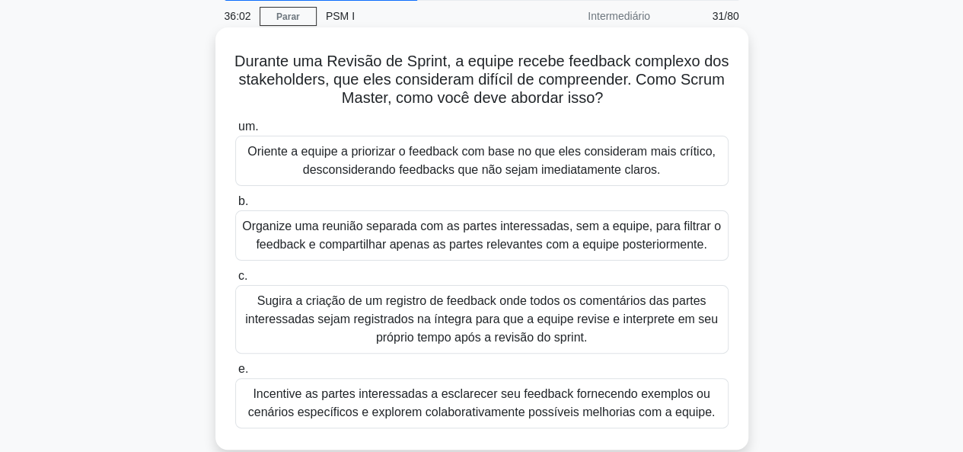
click at [495, 173] on div "Oriente a equipe a priorizar o feedback com base no que eles consideram mais cr…" at bounding box center [482, 161] width 494 height 50
click at [235, 132] on input "um. Oriente a equipe a priorizar o feedback com base no que eles consideram mai…" at bounding box center [235, 127] width 0 height 10
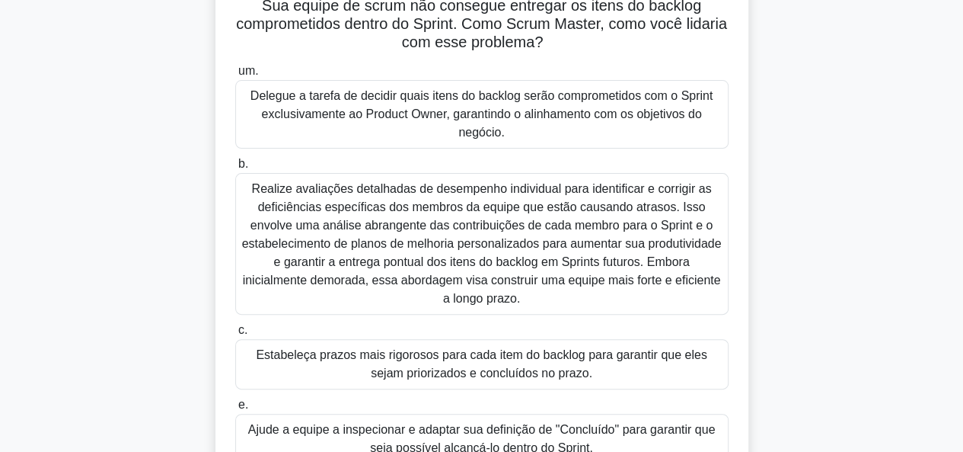
scroll to position [149, 0]
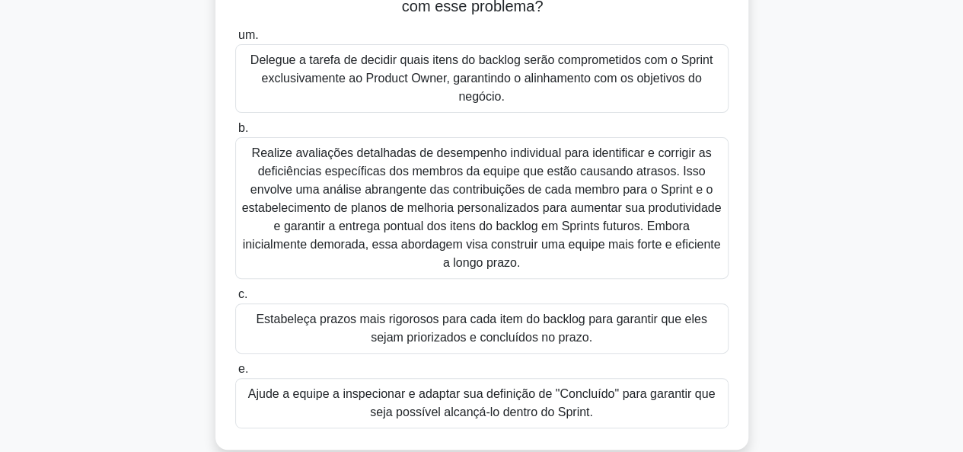
click at [688, 211] on font "Realize avaliações detalhadas de desempenho individual para identificar e corri…" at bounding box center [482, 207] width 480 height 123
click at [235, 133] on input "b. Realize avaliações detalhadas de desempenho individual para identificar e co…" at bounding box center [235, 128] width 0 height 10
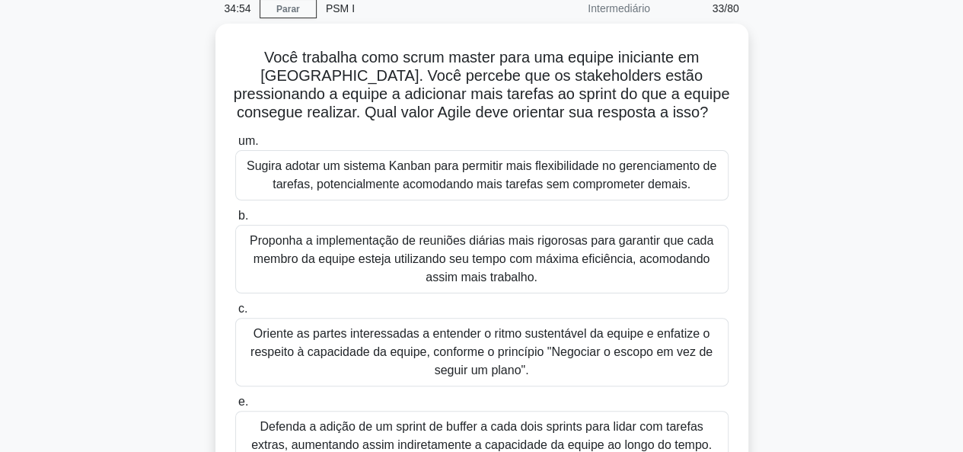
scroll to position [94, 0]
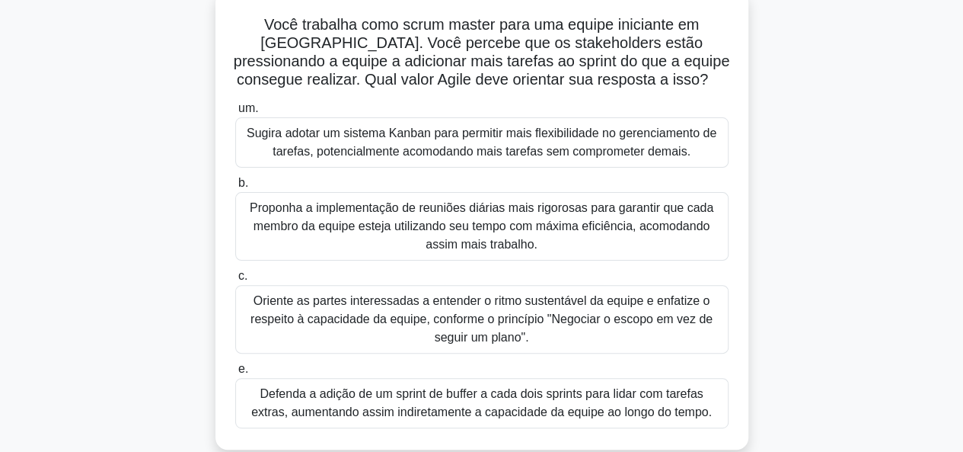
click at [638, 311] on font "Oriente as partes interessadas a entender o ritmo sustentável da equipe e enfat…" at bounding box center [482, 319] width 462 height 50
click at [235, 281] on input "c. Oriente as partes interessadas a entender o ritmo sustentável da equipe e en…" at bounding box center [235, 276] width 0 height 10
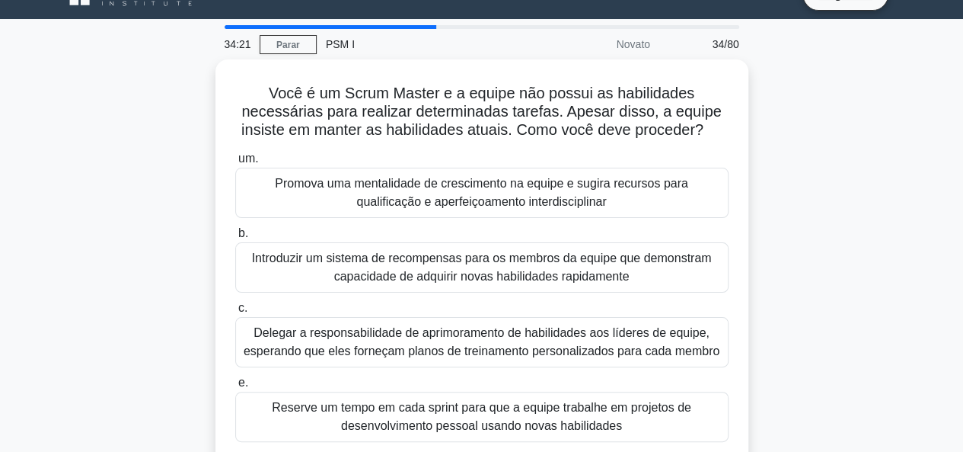
scroll to position [40, 0]
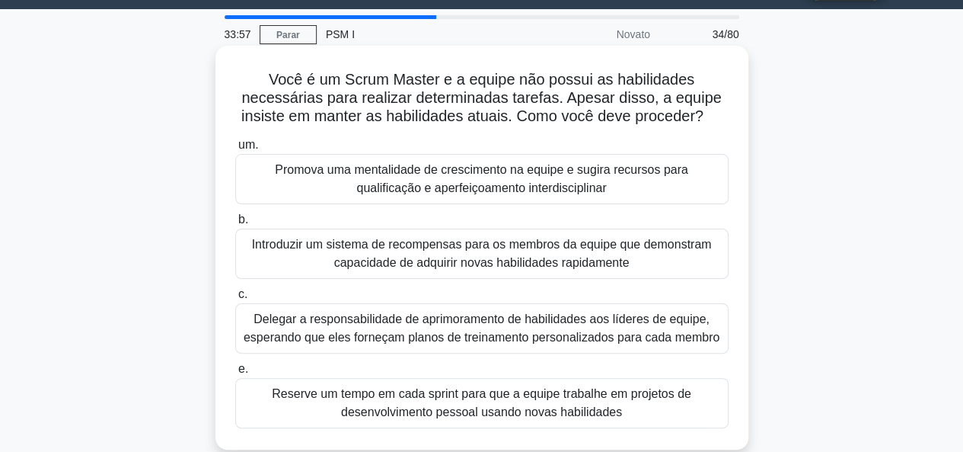
click at [599, 167] on font "Promova uma mentalidade de crescimento na equipe e sugira recursos para qualifi…" at bounding box center [482, 178] width 414 height 31
click at [235, 150] on input "um. Promova uma mentalidade de crescimento na equipe e sugira recursos para qua…" at bounding box center [235, 145] width 0 height 10
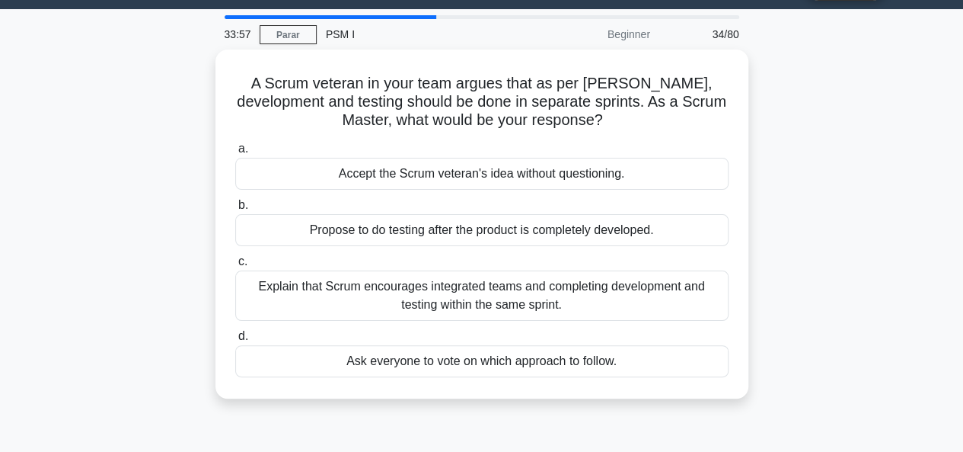
scroll to position [0, 0]
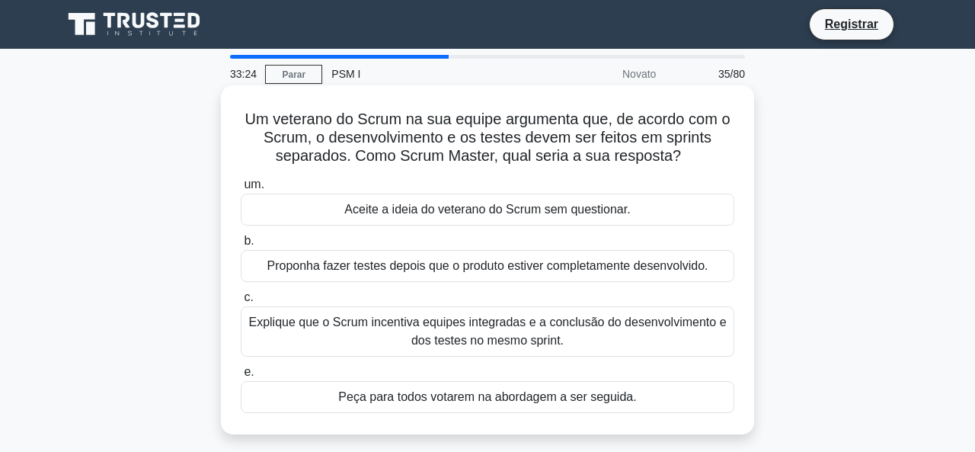
click at [589, 327] on font "Explique que o Scrum incentiva equipes integradas e a conclusão do desenvolvime…" at bounding box center [488, 331] width 480 height 37
click at [241, 302] on input "c. Explique que o Scrum incentiva equipes integradas e a conclusão do desenvolv…" at bounding box center [241, 297] width 0 height 10
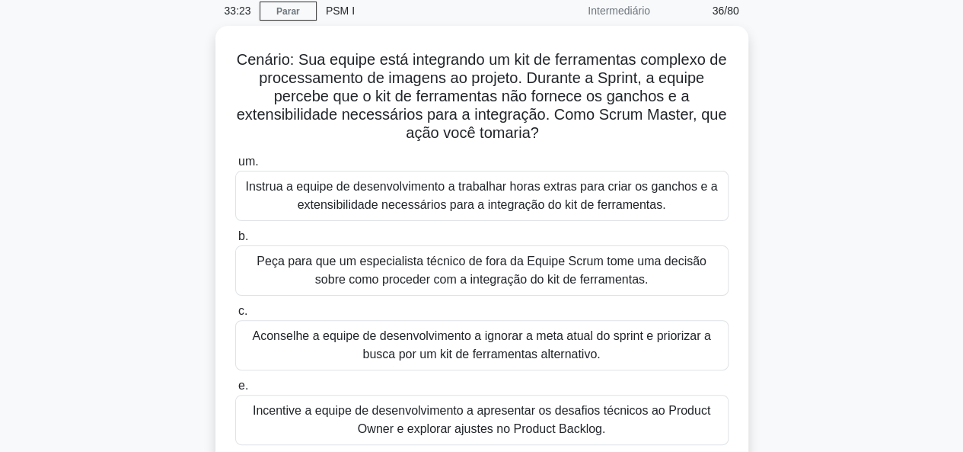
scroll to position [76, 0]
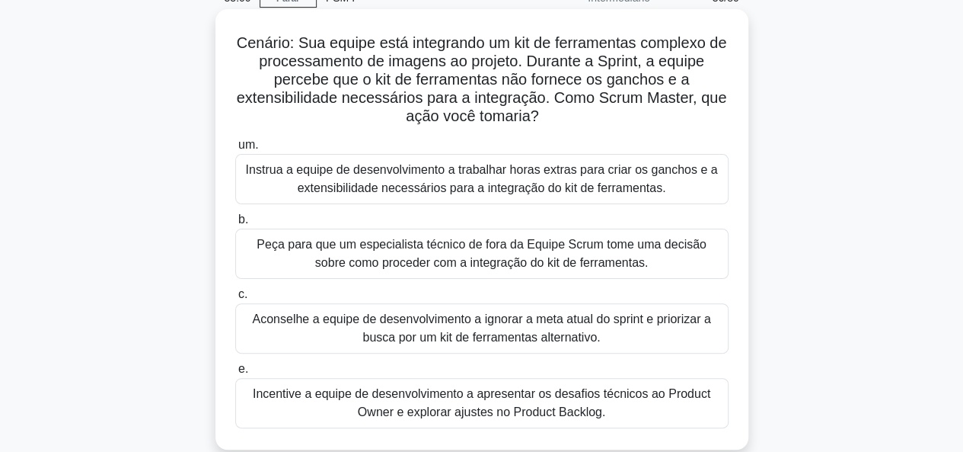
click at [521, 406] on font "Incentive a equipe de desenvolvimento a apresentar os desafios técnicos ao Prod…" at bounding box center [482, 402] width 458 height 31
click at [235, 374] on input "e. Incentive a equipe de desenvolvimento a apresentar os desafios técnicos ao P…" at bounding box center [235, 369] width 0 height 10
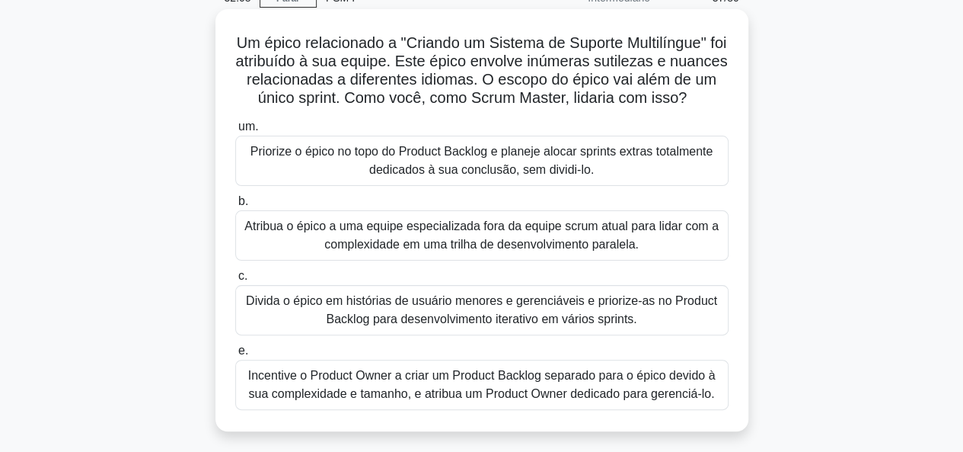
click at [638, 302] on font "Divida o épico em histórias de usuário menores e gerenciáveis ​​e priorize-as n…" at bounding box center [482, 310] width 480 height 37
click at [235, 281] on input "c. Divida o épico em histórias de usuário menores e gerenciáveis ​​e priorize-a…" at bounding box center [235, 276] width 0 height 10
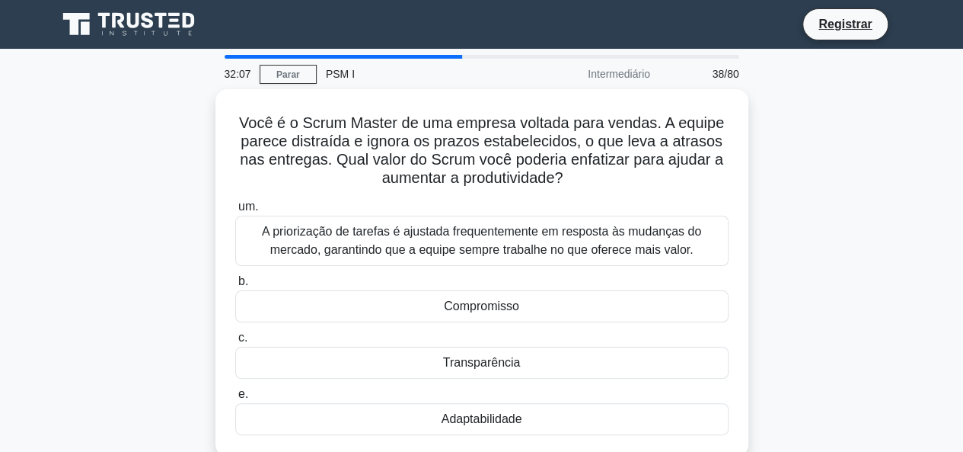
scroll to position [3, 0]
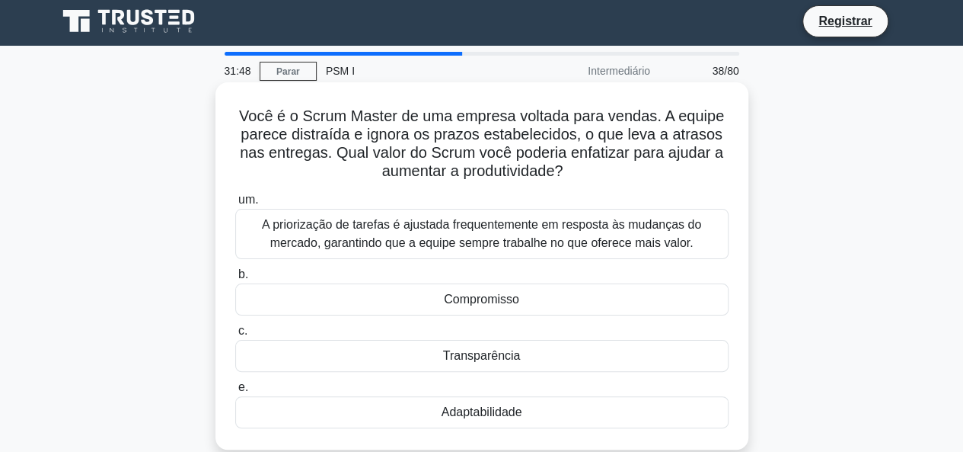
click at [644, 292] on div "Compromisso" at bounding box center [482, 299] width 494 height 32
click at [235, 280] on input "b. Compromisso" at bounding box center [235, 275] width 0 height 10
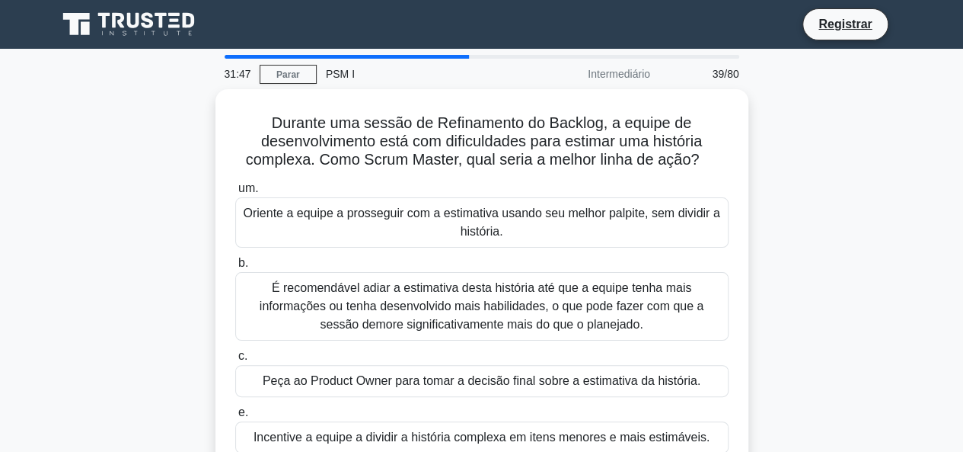
scroll to position [21, 0]
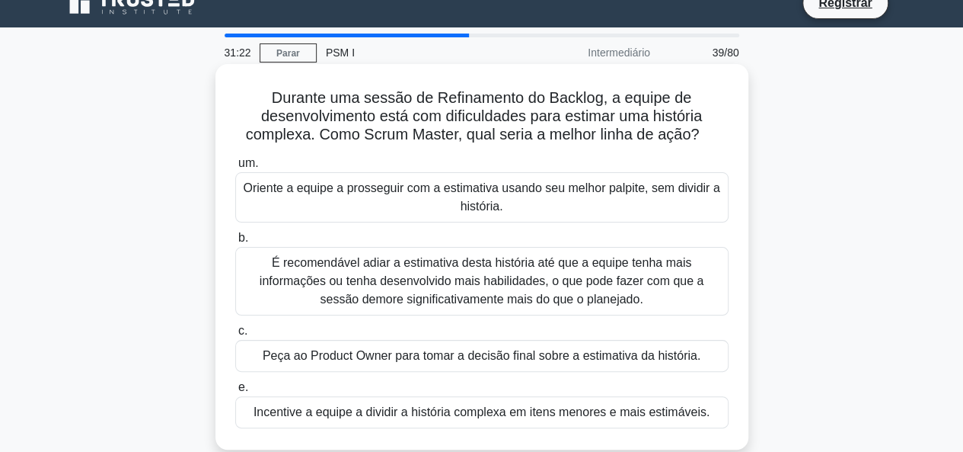
click at [593, 411] on font "Incentive a equipe a dividir a história complexa em itens menores e mais estimá…" at bounding box center [482, 411] width 456 height 13
click at [235, 392] on input "e. Incentive a equipe a dividir a história complexa em itens menores e mais est…" at bounding box center [235, 387] width 0 height 10
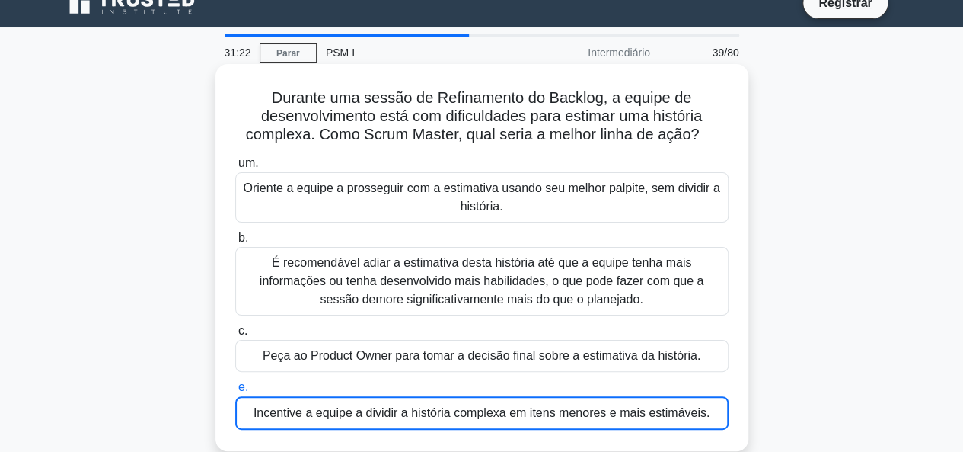
scroll to position [0, 0]
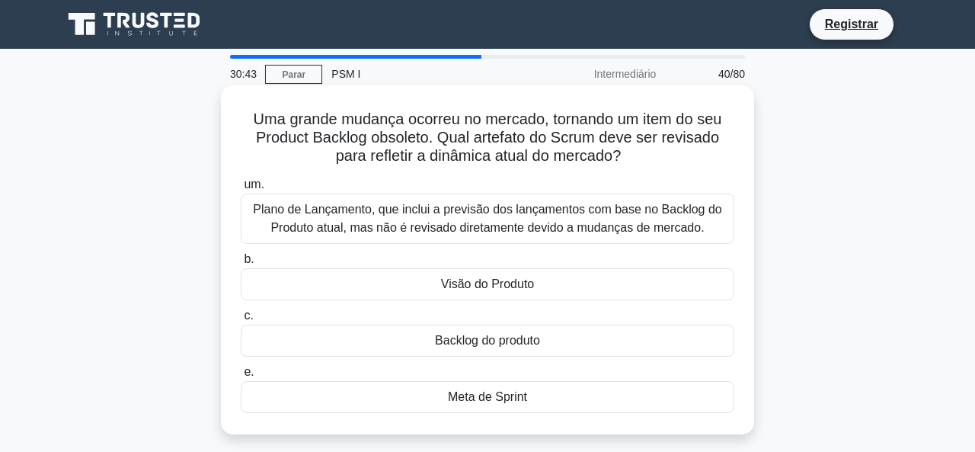
click at [522, 336] on font "Backlog do produto" at bounding box center [487, 340] width 105 height 13
click at [241, 321] on input "c. Backlog do produto" at bounding box center [241, 316] width 0 height 10
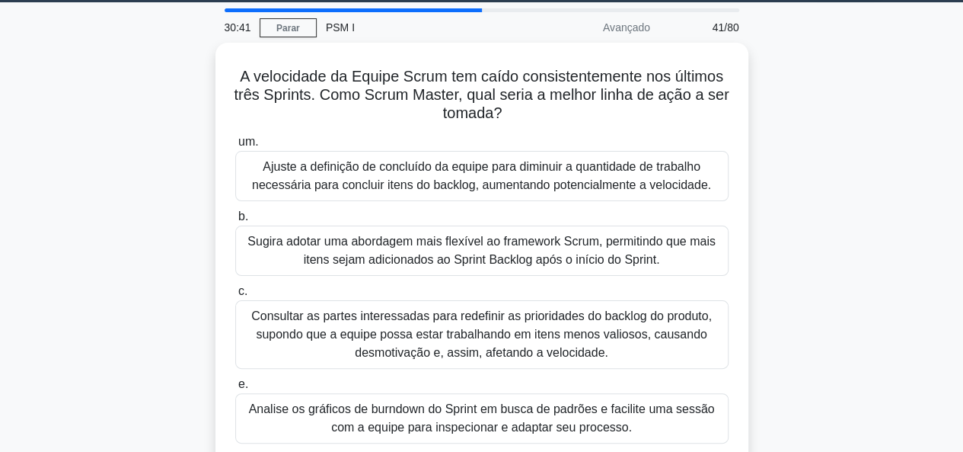
scroll to position [58, 0]
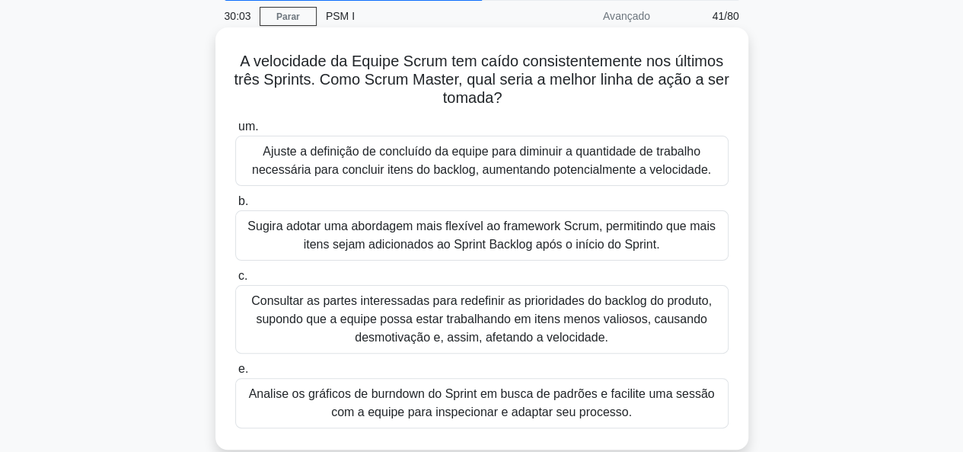
click at [673, 393] on font "Analise os gráficos de burndown do Sprint em busca de padrões e facilite uma se…" at bounding box center [482, 402] width 466 height 31
click at [235, 374] on input "e. Analise os gráficos de burndown do Sprint em busca de padrões e facilite uma…" at bounding box center [235, 369] width 0 height 10
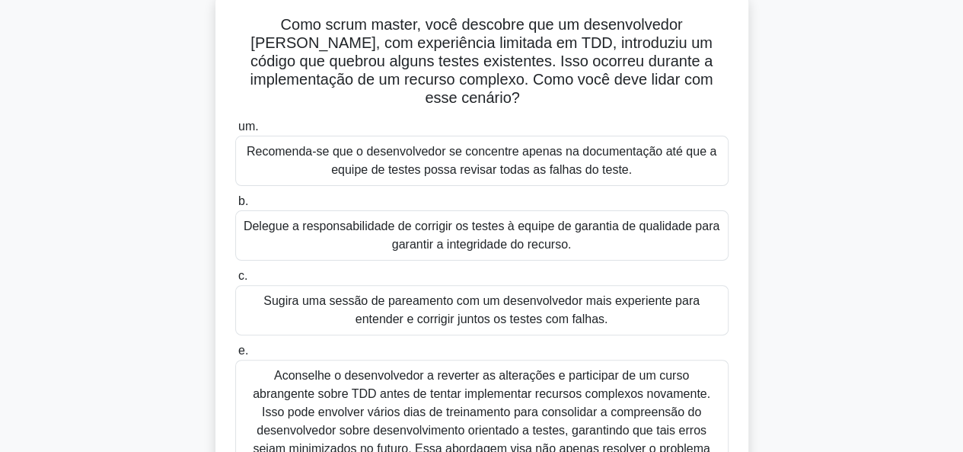
scroll to position [149, 0]
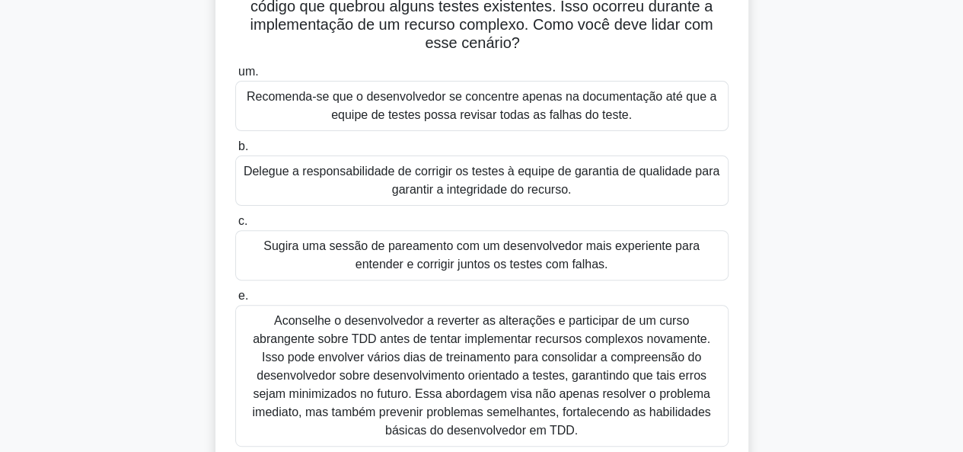
click at [579, 244] on font "Sugira uma sessão de pareamento com um desenvolvedor mais experiente para enten…" at bounding box center [482, 254] width 436 height 31
click at [235, 226] on input "c. Sugira uma sessão de pareamento com um desenvolvedor mais experiente para en…" at bounding box center [235, 221] width 0 height 10
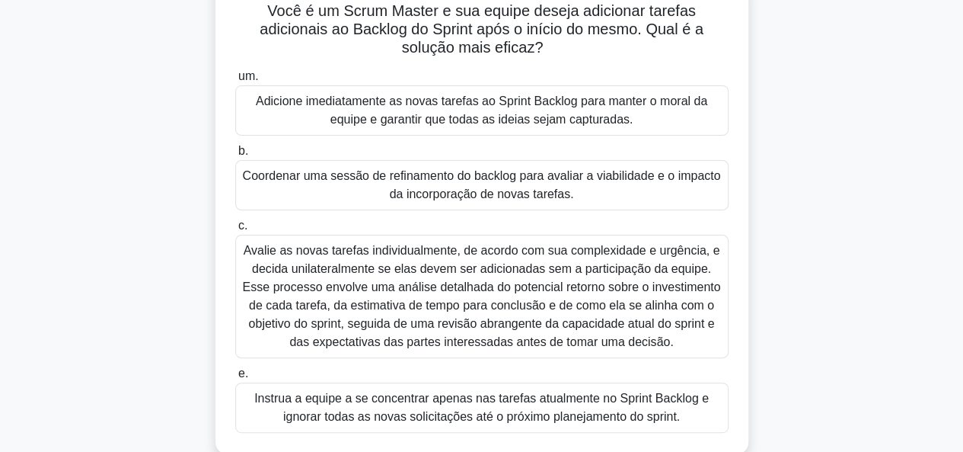
scroll to position [113, 0]
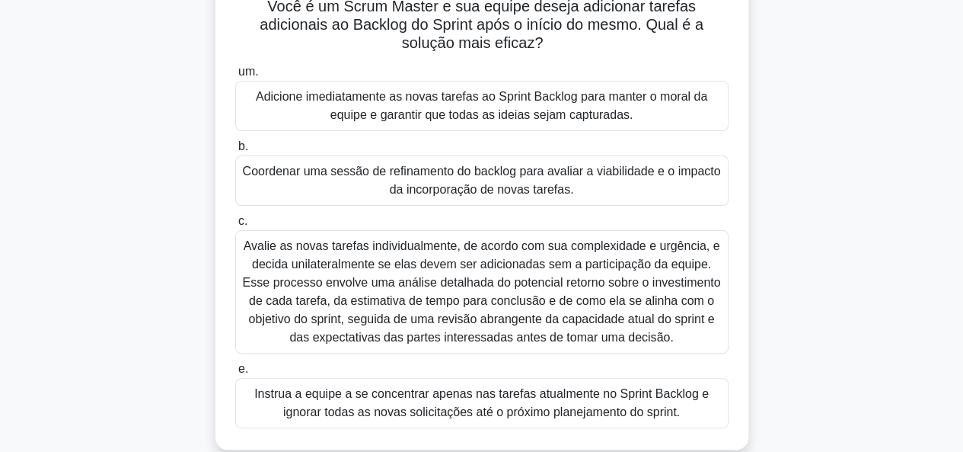
click at [650, 391] on font "Instrua a equipe a se concentrar apenas nas tarefas atualmente no Sprint Backlo…" at bounding box center [481, 402] width 455 height 31
click at [235, 374] on input "e. Instrua a equipe a se concentrar apenas nas tarefas atualmente no Sprint Bac…" at bounding box center [235, 369] width 0 height 10
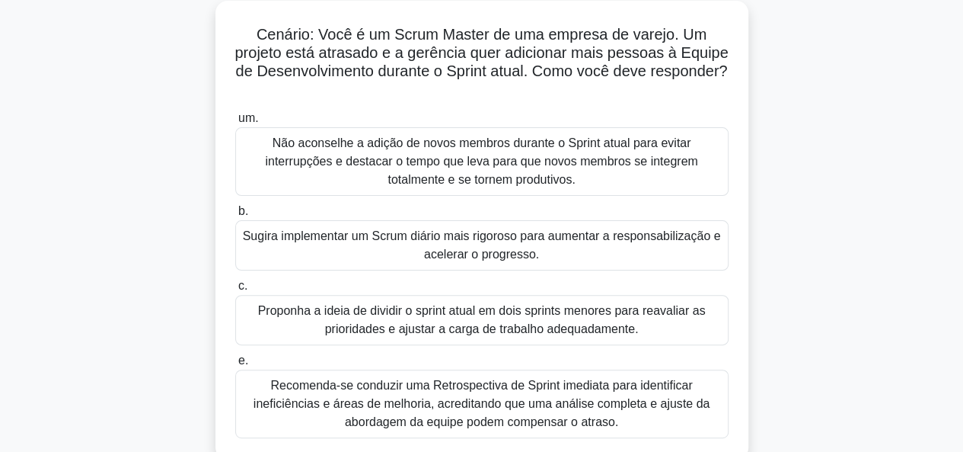
scroll to position [89, 0]
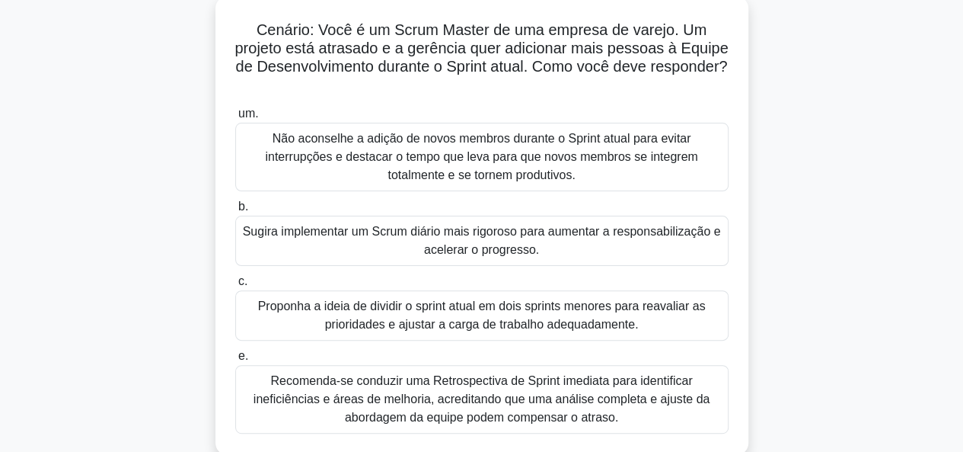
click at [596, 141] on font "Não aconselhe a adição de novos membros durante o Sprint atual para evitar inte…" at bounding box center [482, 156] width 480 height 55
click at [235, 119] on input "um. Não aconselhe a adição de novos membros durante o Sprint atual para evitar …" at bounding box center [235, 114] width 0 height 10
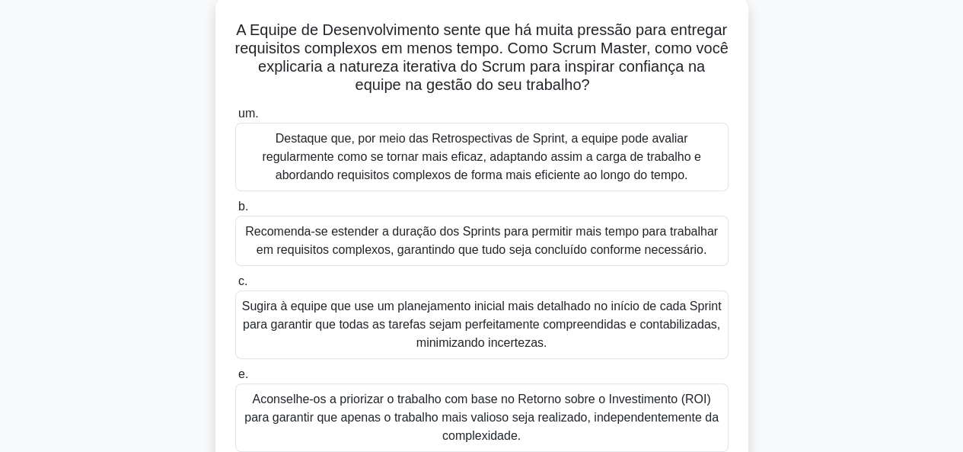
click at [638, 307] on font "Sugira à equipe que use um planejamento inicial mais detalhado no início de cad…" at bounding box center [482, 324] width 480 height 55
click at [235, 286] on input "c. Sugira à equipe que use um planejamento inicial mais detalhado no início de …" at bounding box center [235, 281] width 0 height 10
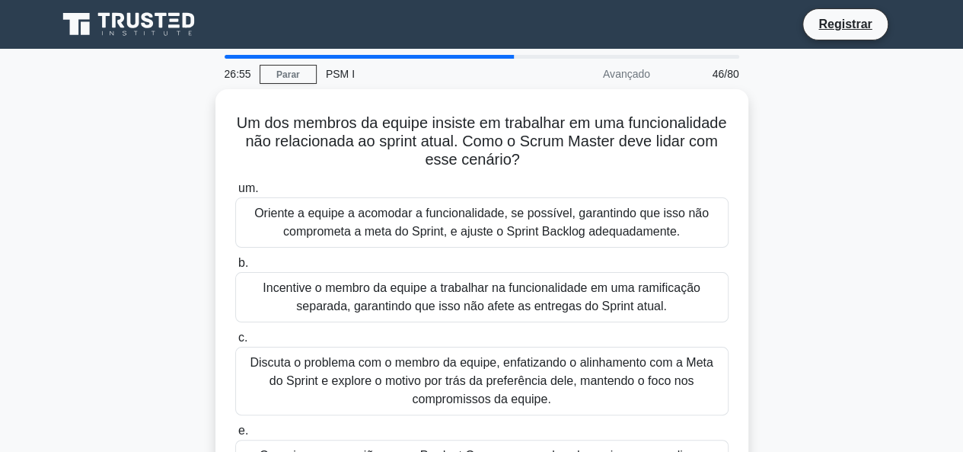
scroll to position [76, 0]
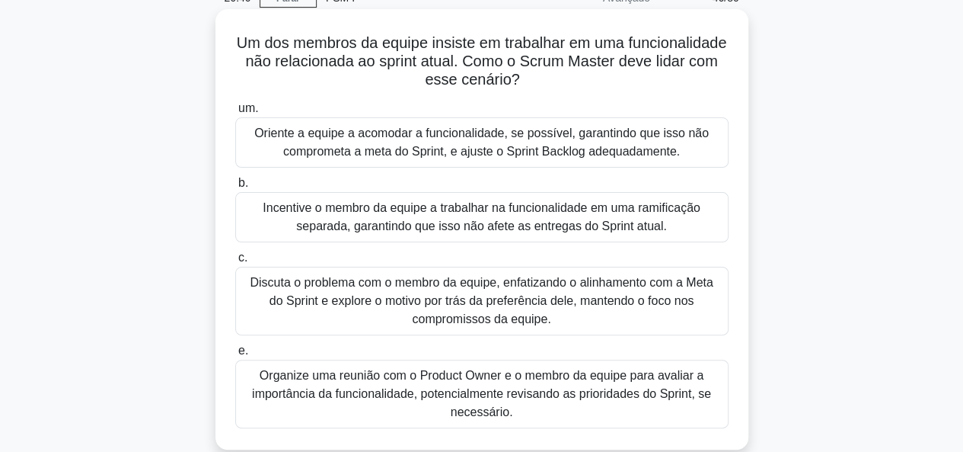
click at [715, 287] on font "Discuta o problema com o membro da equipe, enfatizando o alinhamento com a Meta…" at bounding box center [482, 300] width 480 height 55
click at [235, 263] on input "c. Discuta o problema com o membro da equipe, enfatizando o alinhamento com a M…" at bounding box center [235, 258] width 0 height 10
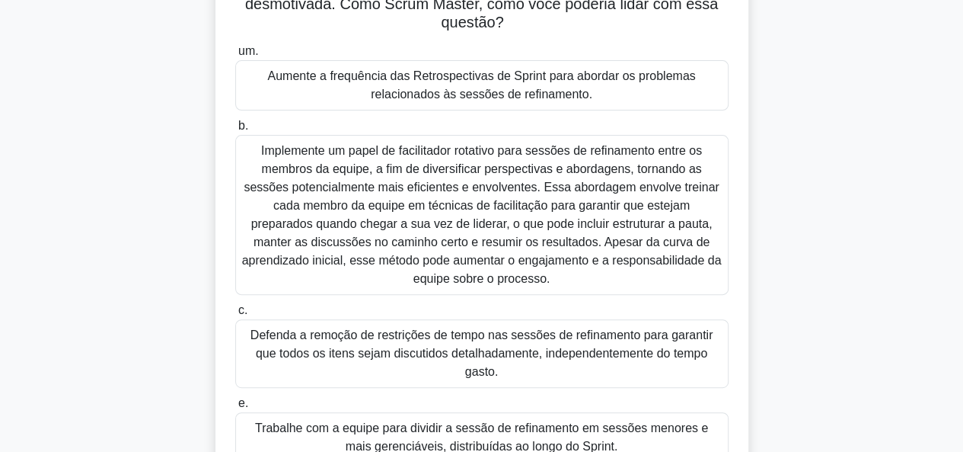
scroll to position [204, 0]
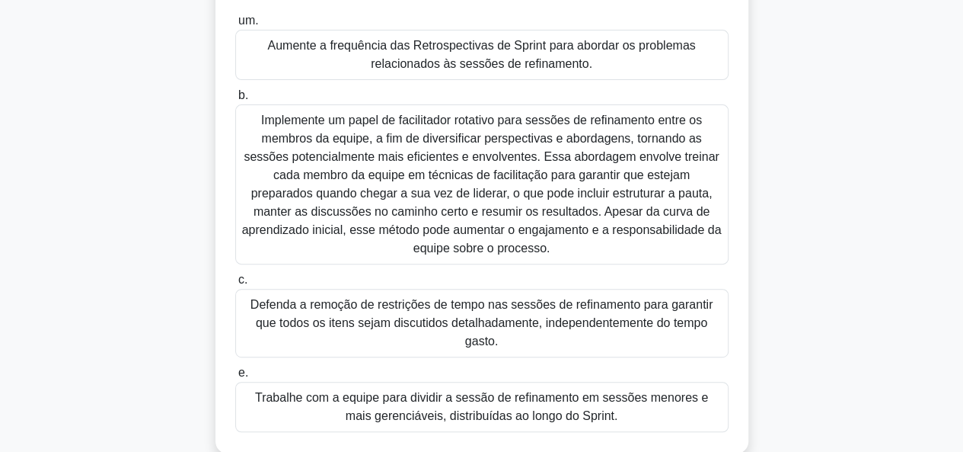
drag, startPoint x: 678, startPoint y: 396, endPoint x: 773, endPoint y: 349, distance: 106.3
click at [773, 349] on div "Durante as sessões de refinamento de uma equipe, eles consistentemente excedem …" at bounding box center [482, 178] width 868 height 586
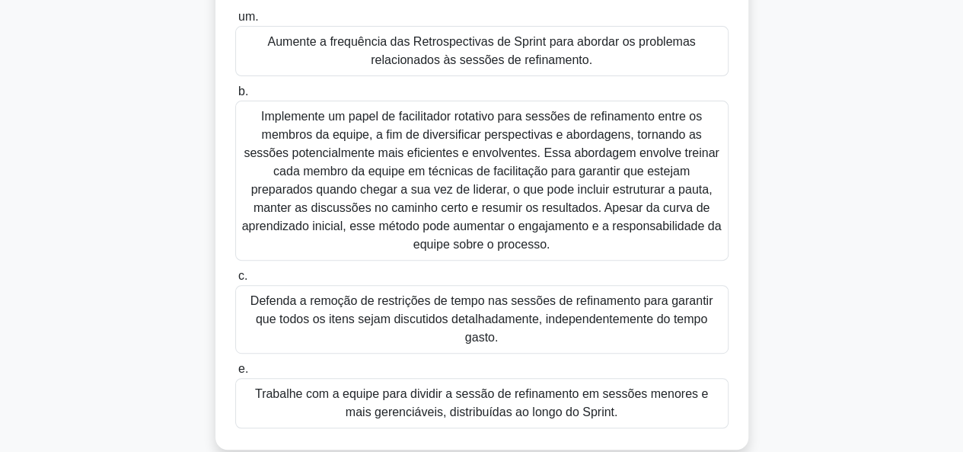
click at [674, 387] on font "Trabalhe com a equipe para dividir a sessão de refinamento em sessões menores e…" at bounding box center [481, 402] width 453 height 31
click at [235, 374] on input "e. Trabalhe com a equipe para dividir a sessão de refinamento em sessões menore…" at bounding box center [235, 369] width 0 height 10
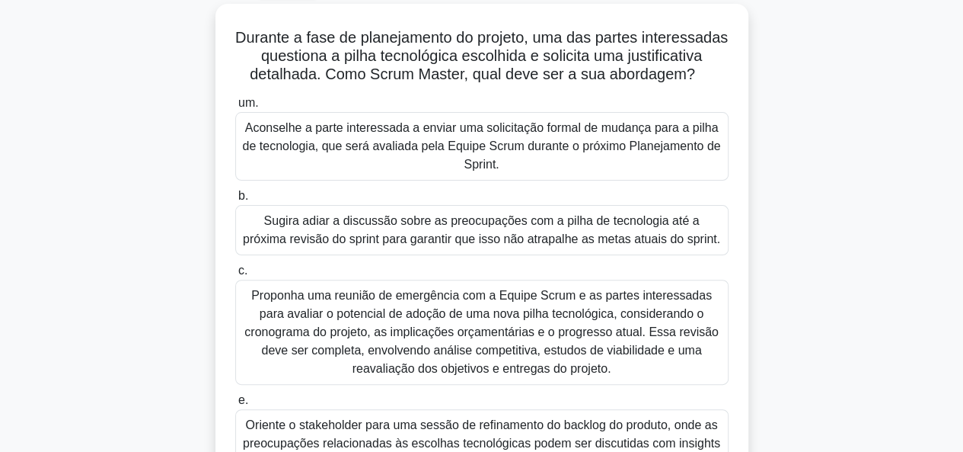
scroll to position [149, 0]
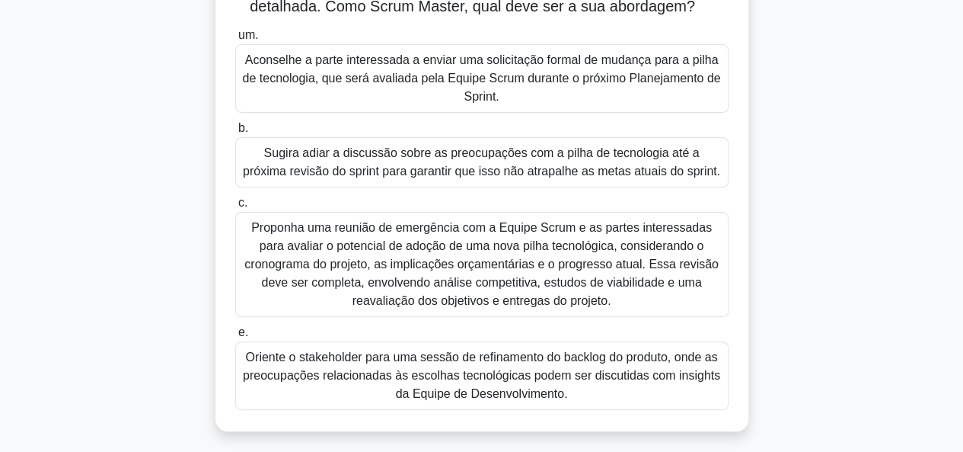
click at [611, 389] on font "Oriente o stakeholder para uma sessão de refinamento do backlog do produto, ond…" at bounding box center [482, 375] width 478 height 50
click at [235, 337] on input "e. Oriente o stakeholder para uma sessão de refinamento do backlog do produto, …" at bounding box center [235, 332] width 0 height 10
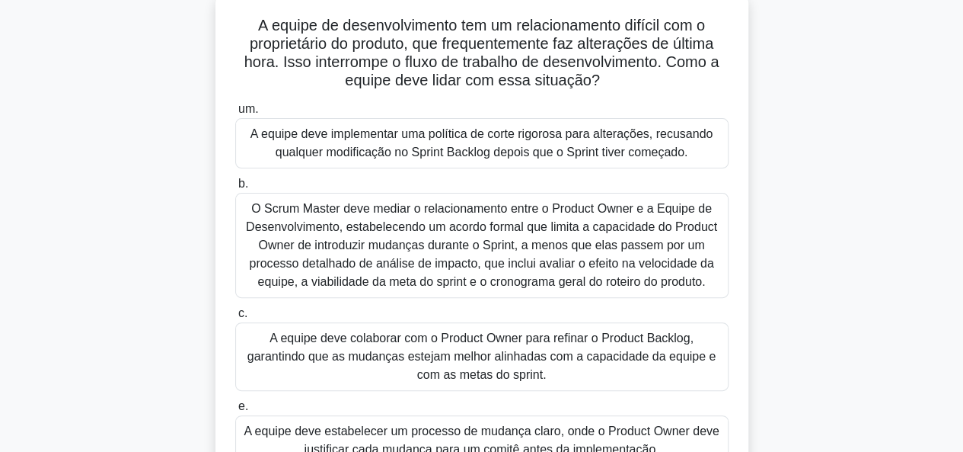
scroll to position [131, 0]
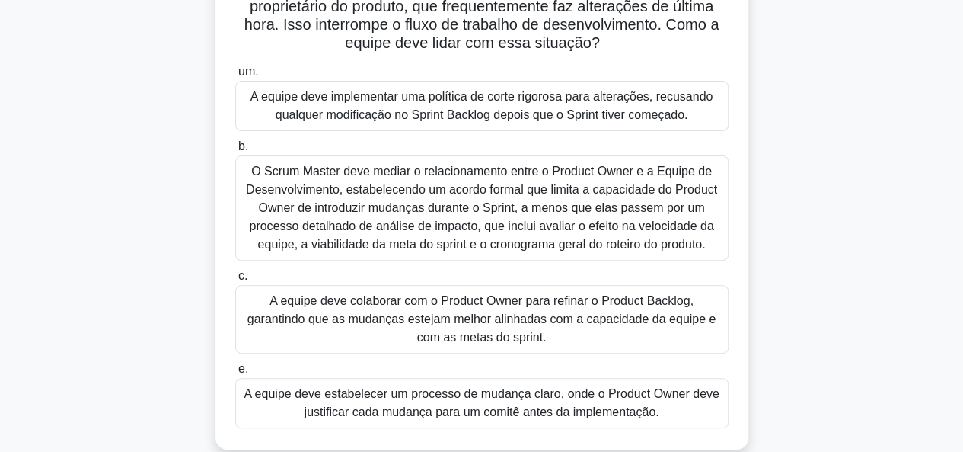
click at [455, 304] on font "A equipe deve colaborar com o Product Owner para refinar o Product Backlog, gar…" at bounding box center [482, 319] width 469 height 50
click at [235, 281] on input "c. A equipe deve colaborar com o Product Owner para refinar o Product Backlog, …" at bounding box center [235, 276] width 0 height 10
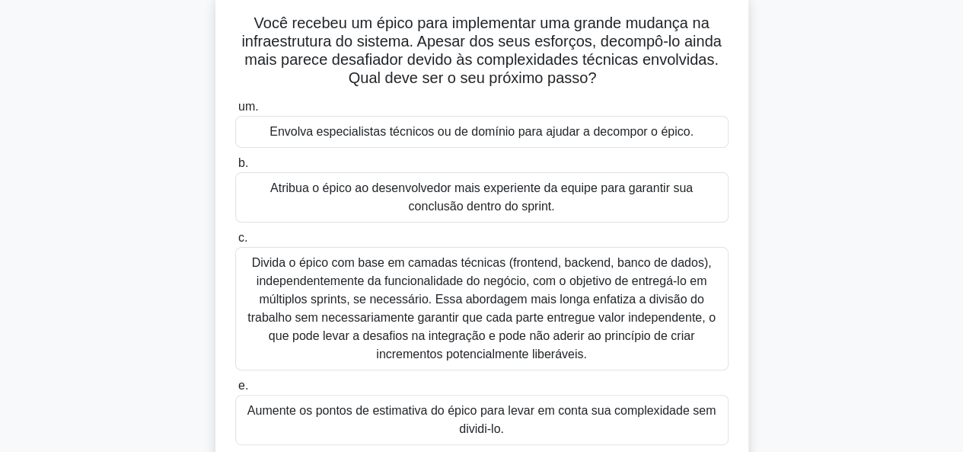
scroll to position [101, 0]
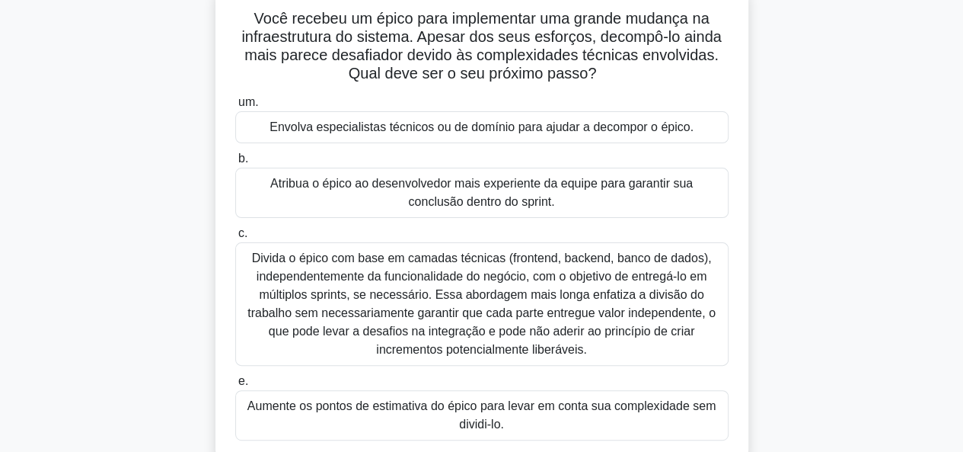
click at [606, 283] on font "Divida o épico com base em camadas técnicas (frontend, backend, banco de dados)…" at bounding box center [482, 303] width 468 height 104
click at [235, 238] on input "c. Divida o épico com base em camadas técnicas (frontend, backend, banco de dad…" at bounding box center [235, 233] width 0 height 10
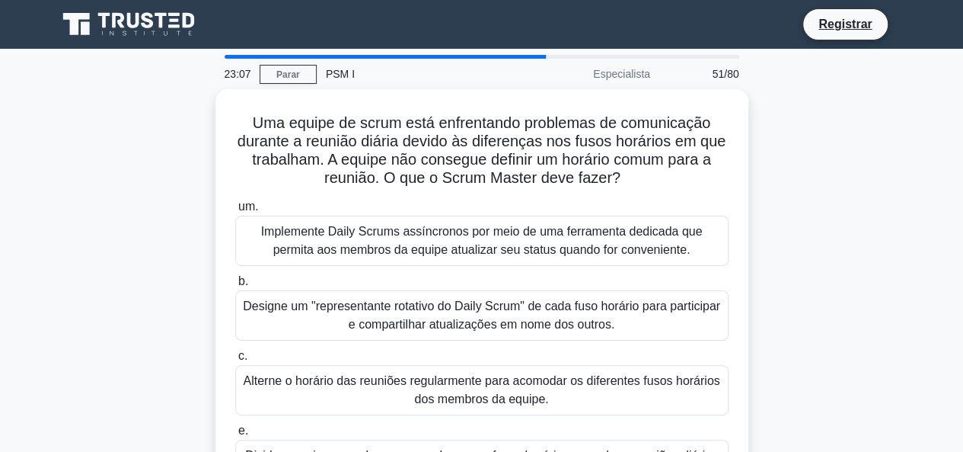
scroll to position [58, 0]
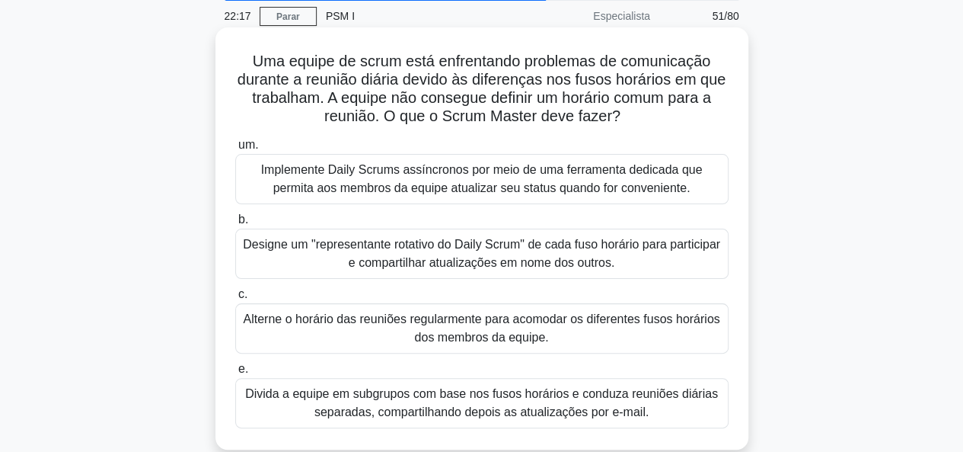
click at [578, 391] on font "Divida a equipe em subgrupos com base nos fusos horários e conduza reuniões diá…" at bounding box center [481, 402] width 473 height 31
click at [235, 374] on input "e. Divida a equipe em subgrupos com base nos fusos horários e conduza reuniões …" at bounding box center [235, 369] width 0 height 10
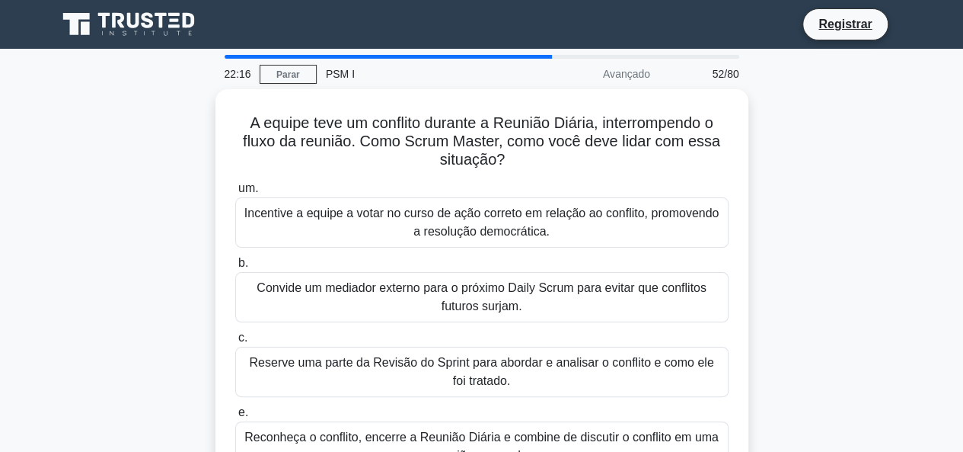
scroll to position [40, 0]
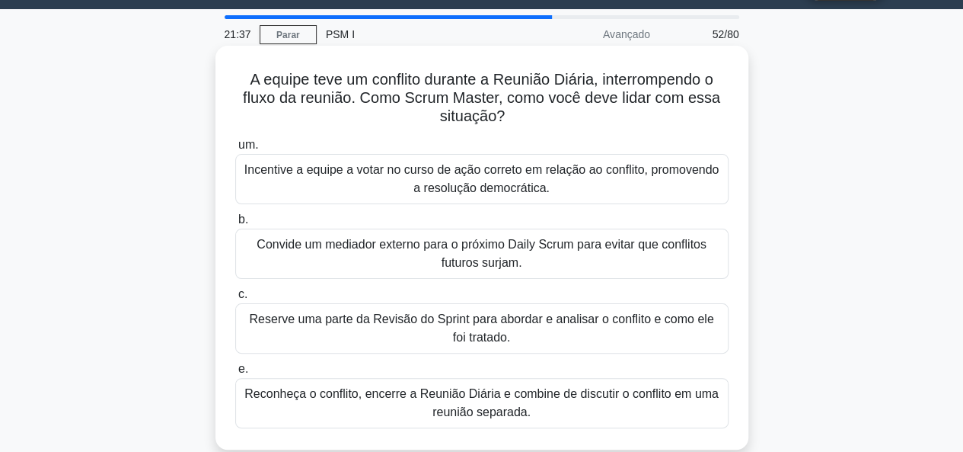
click at [682, 180] on font "Incentive a equipe a votar no curso de ação correto em relação ao conflito, pro…" at bounding box center [482, 179] width 480 height 37
click at [235, 150] on input "um. Incentive a equipe a votar no curso de ação correto em relação ao conflito,…" at bounding box center [235, 145] width 0 height 10
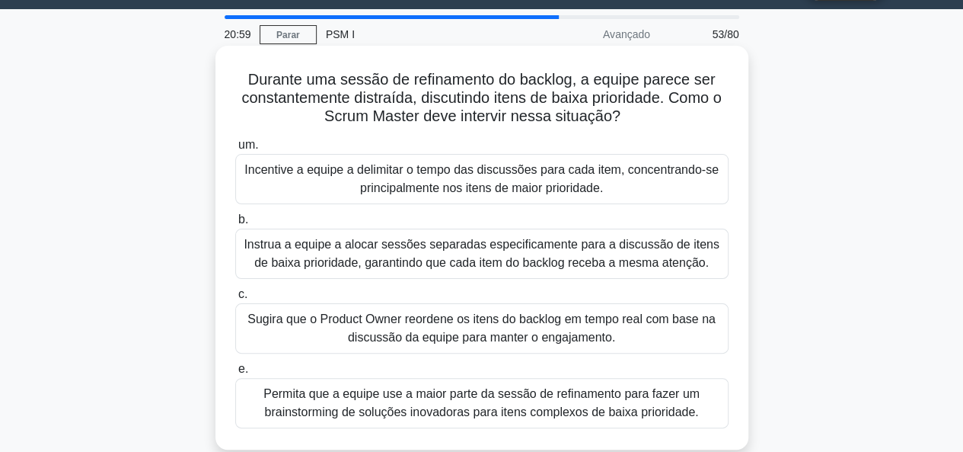
click at [637, 177] on font "Incentive a equipe a delimitar o tempo das discussões para cada item, concentra…" at bounding box center [482, 179] width 480 height 37
click at [235, 150] on input "um. Incentive a equipe a delimitar o tempo das discussões para cada item, conce…" at bounding box center [235, 145] width 0 height 10
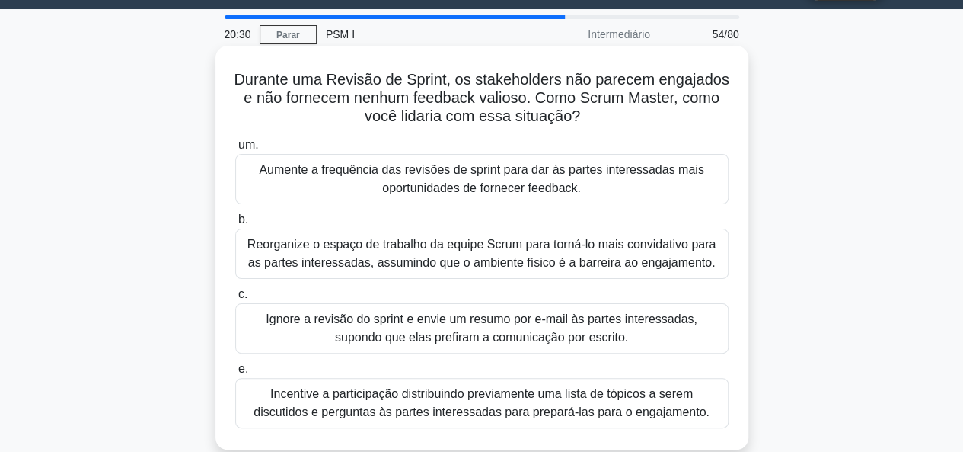
click at [565, 410] on font "Incentive a participação distribuindo previamente uma lista de tópicos a serem …" at bounding box center [482, 402] width 456 height 31
click at [235, 374] on input "e. Incentive a participação distribuindo previamente uma lista de tópicos a ser…" at bounding box center [235, 369] width 0 height 10
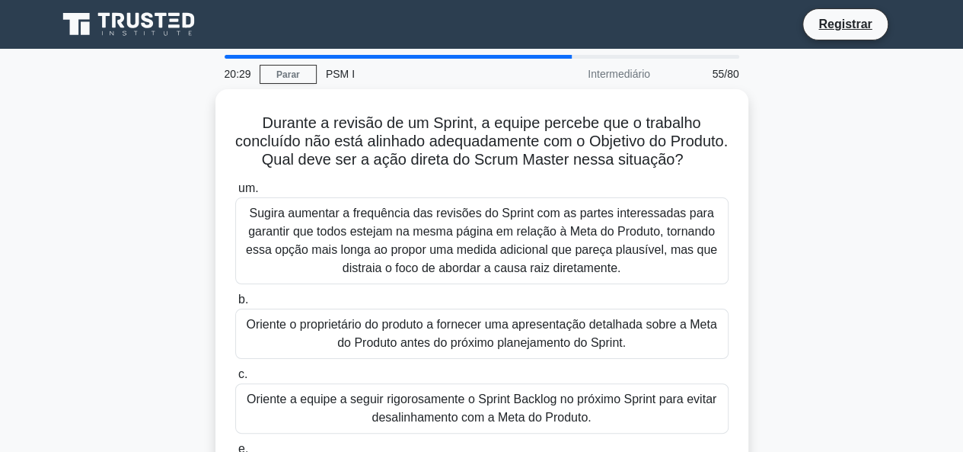
scroll to position [94, 0]
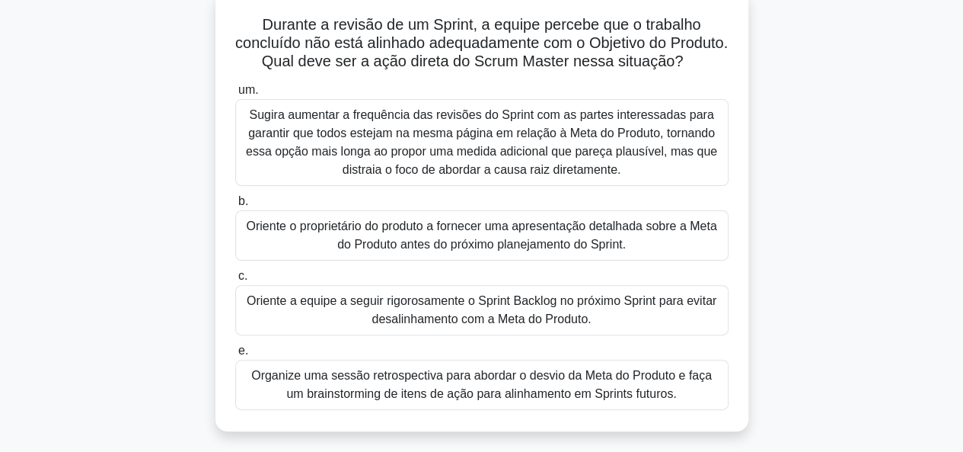
click at [517, 237] on font "Oriente o proprietário do produto a fornecer uma apresentação detalhada sobre a…" at bounding box center [481, 234] width 471 height 31
click at [235, 206] on input "b. Oriente o proprietário do produto a fornecer uma apresentação detalhada sobr…" at bounding box center [235, 201] width 0 height 10
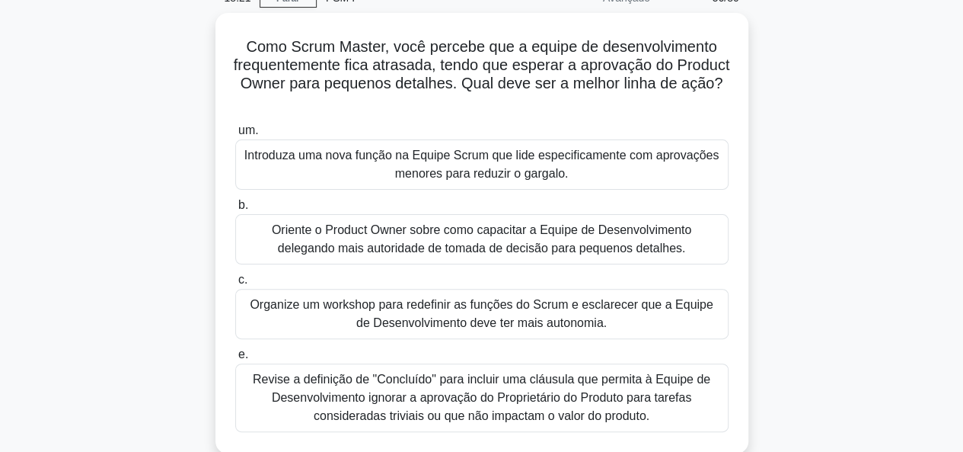
scroll to position [75, 0]
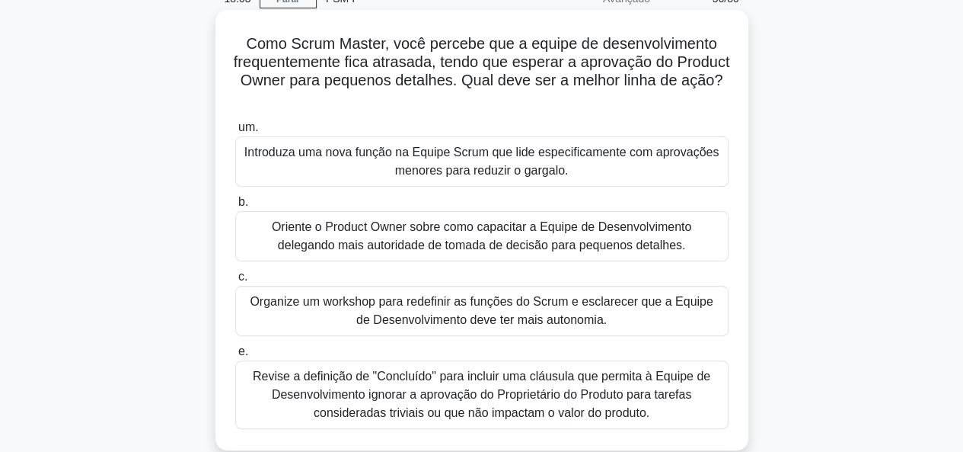
click at [623, 158] on font "Introduza uma nova função na Equipe Scrum que lide especificamente com aprovaçõ…" at bounding box center [482, 161] width 480 height 37
click at [235, 133] on input "um. Introduza uma nova função na Equipe Scrum que lide especificamente com apro…" at bounding box center [235, 128] width 0 height 10
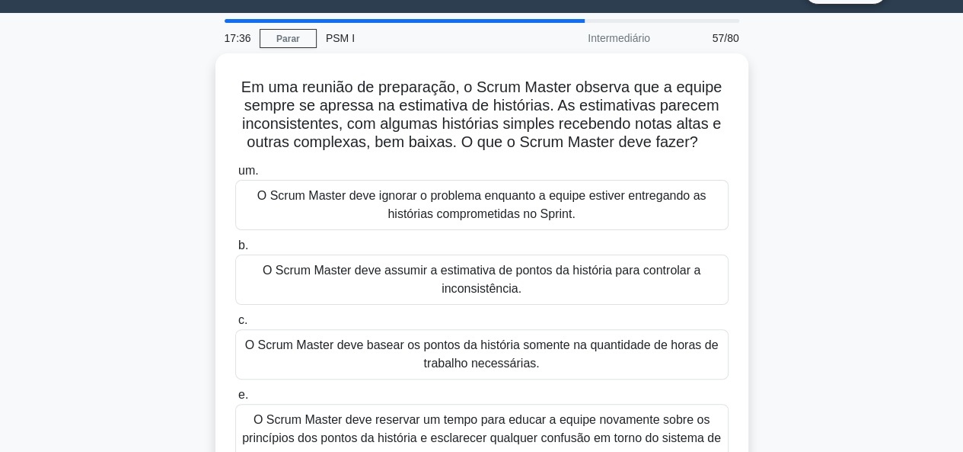
scroll to position [76, 0]
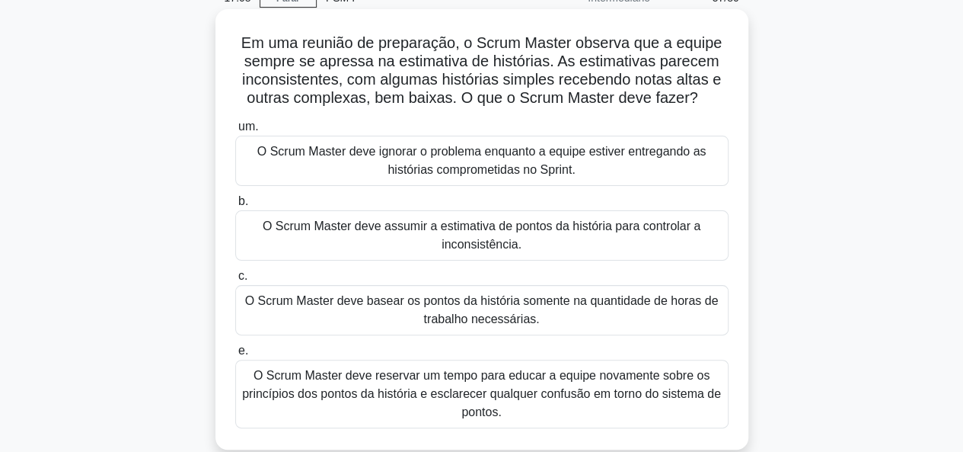
click at [555, 401] on font "O Scrum Master deve reservar um tempo para educar a equipe novamente sobre os p…" at bounding box center [482, 393] width 480 height 55
click at [235, 356] on input "e. O Scrum Master deve reservar um tempo para educar a equipe novamente sobre o…" at bounding box center [235, 351] width 0 height 10
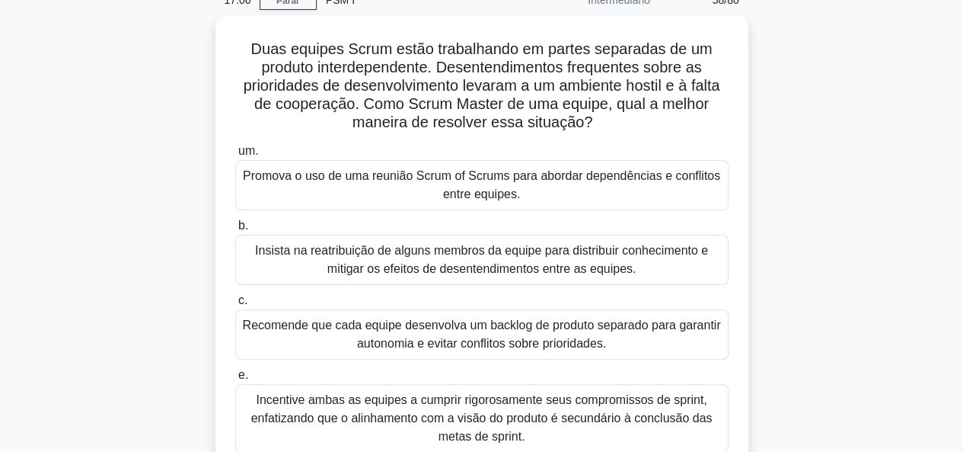
scroll to position [94, 0]
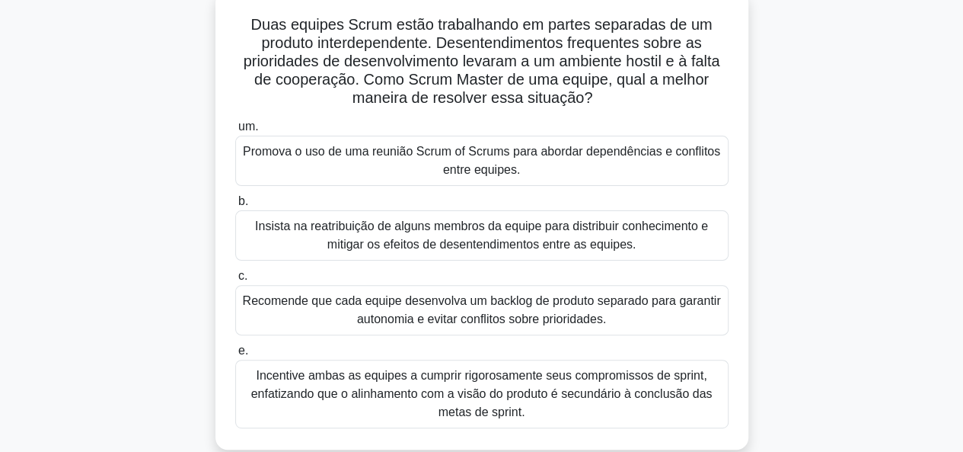
click at [676, 294] on font "Recomende que cada equipe desenvolva um backlog de produto separado para garant…" at bounding box center [482, 309] width 478 height 31
click at [235, 281] on input "c. Recomende que cada equipe desenvolva um backlog de produto separado para gar…" at bounding box center [235, 276] width 0 height 10
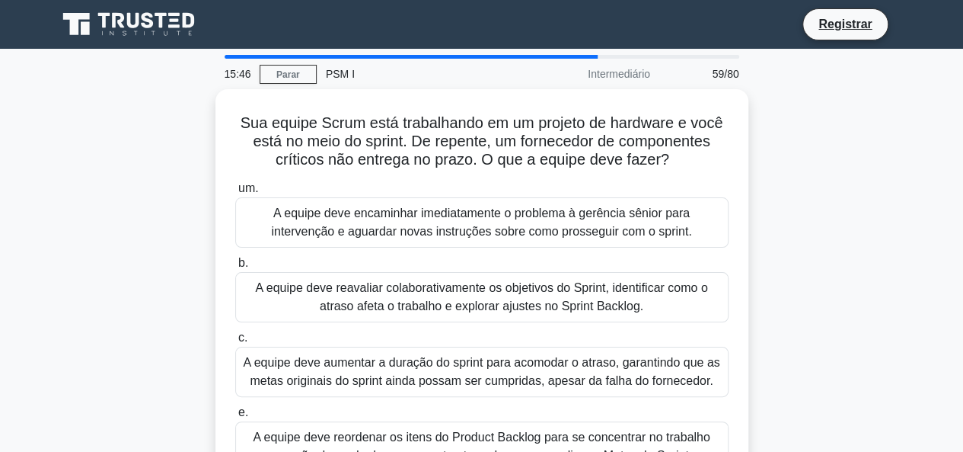
scroll to position [40, 0]
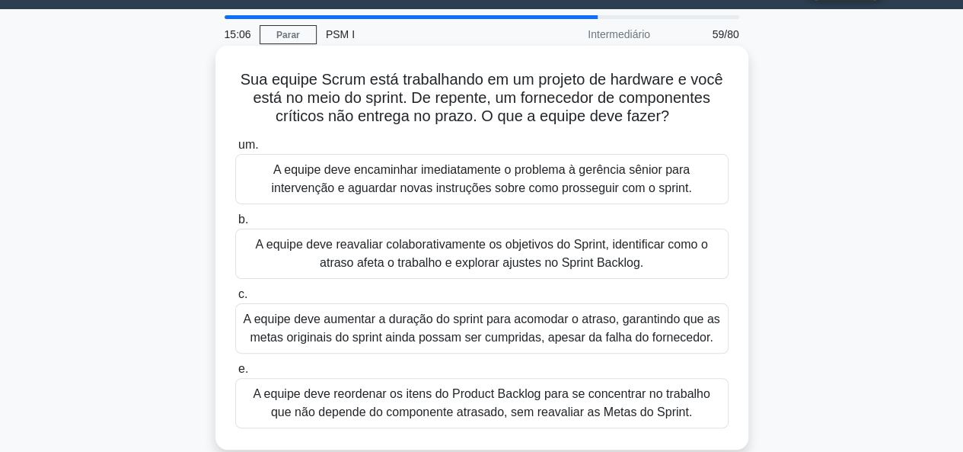
click at [635, 272] on div "um. A equipe deve encaminhar imediatamente o problema à gerência sênior para in…" at bounding box center [482, 282] width 512 height 299
click at [612, 260] on font "A equipe deve reavaliar colaborativamente os objetivos do Sprint, identificar c…" at bounding box center [481, 253] width 452 height 31
click at [235, 225] on input "b. A equipe deve reavaliar colaborativamente os objetivos do Sprint, identifica…" at bounding box center [235, 220] width 0 height 10
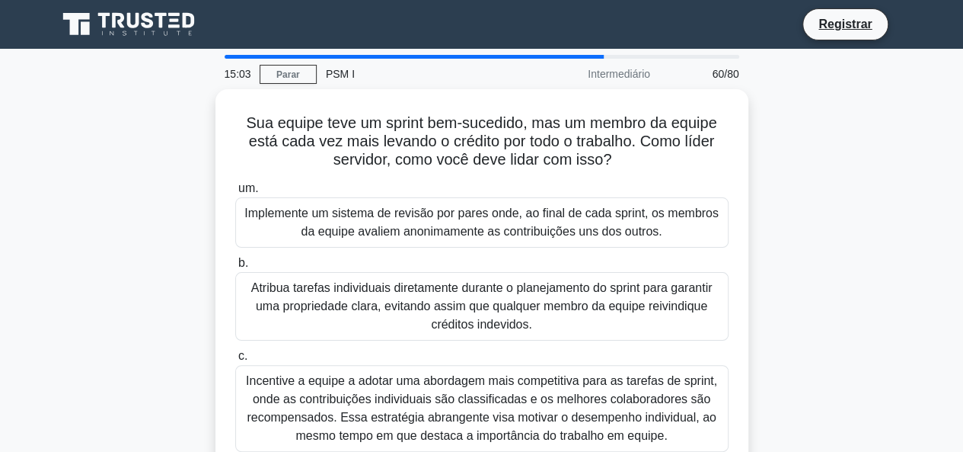
scroll to position [94, 0]
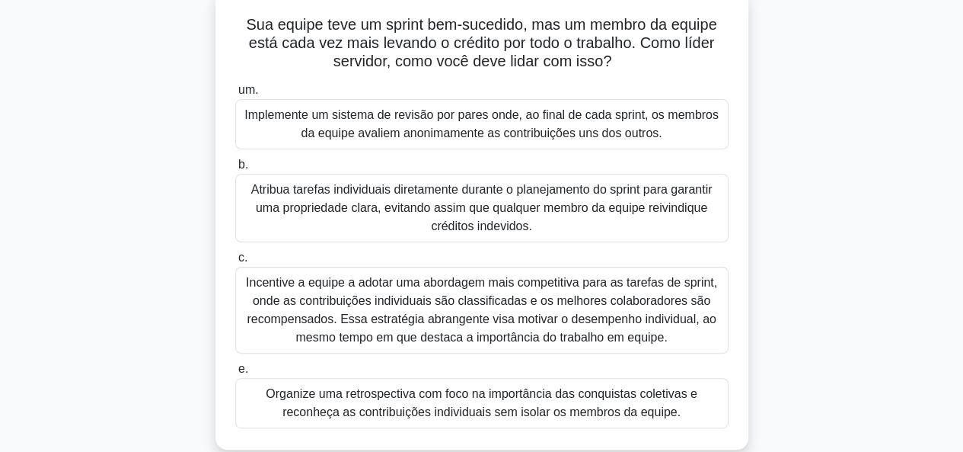
click at [618, 387] on font "Organize uma retrospectiva com foco na importância das conquistas coletivas e r…" at bounding box center [482, 402] width 432 height 31
click at [235, 374] on input "e. Organize uma retrospectiva com foco na importância das conquistas coletivas …" at bounding box center [235, 369] width 0 height 10
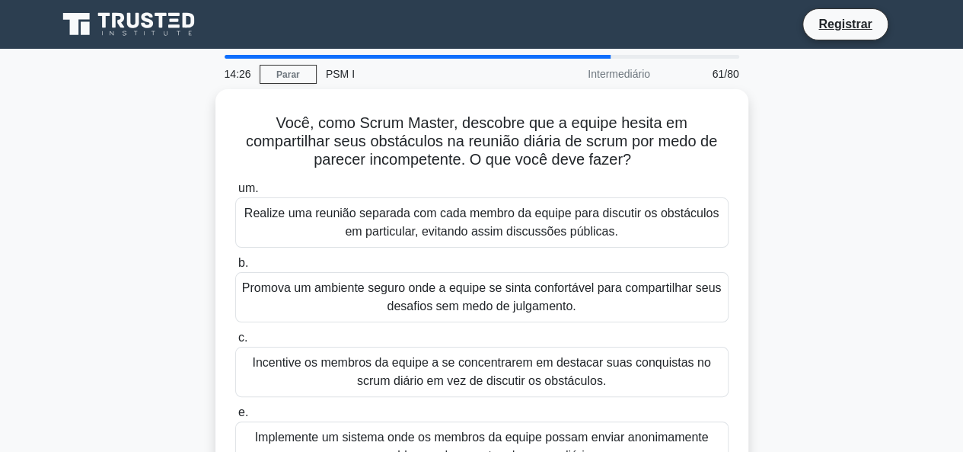
scroll to position [40, 0]
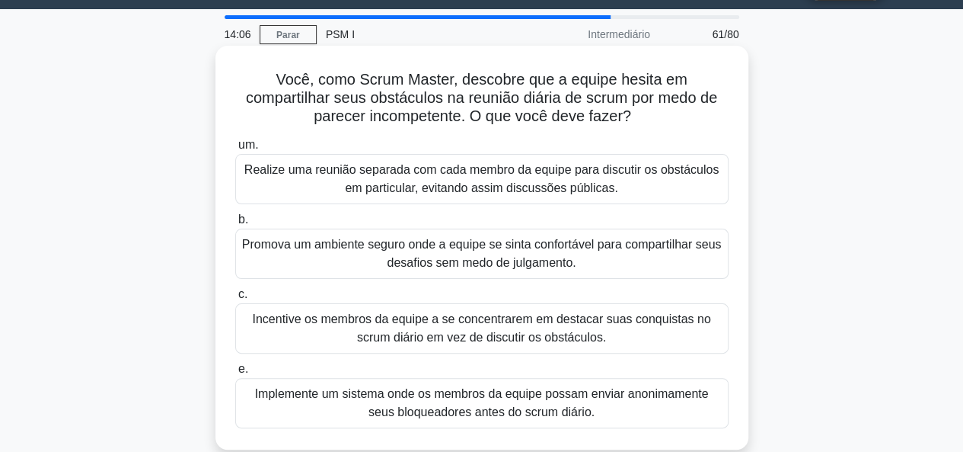
click at [723, 237] on div "Promova um ambiente seguro onde a equipe se sinta confortável para compartilhar…" at bounding box center [482, 253] width 494 height 50
click at [235, 225] on input "b. Promova um ambiente seguro onde a equipe se sinta confortável para compartil…" at bounding box center [235, 220] width 0 height 10
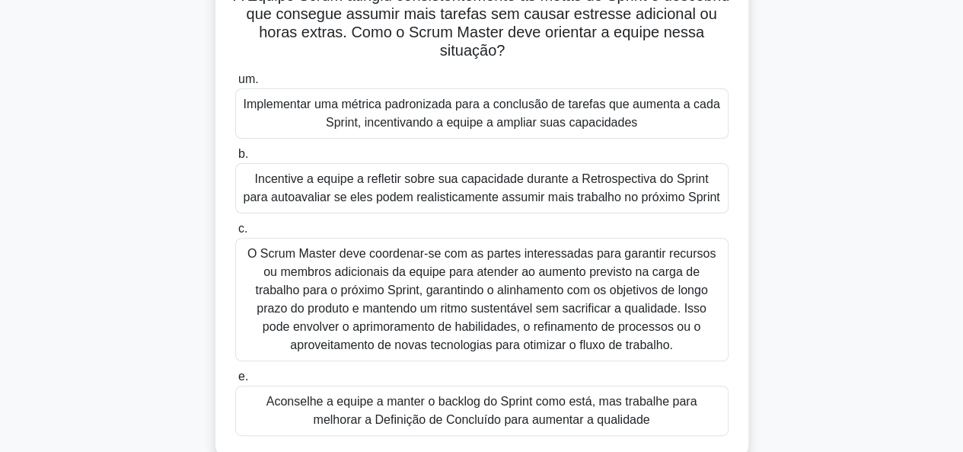
scroll to position [131, 0]
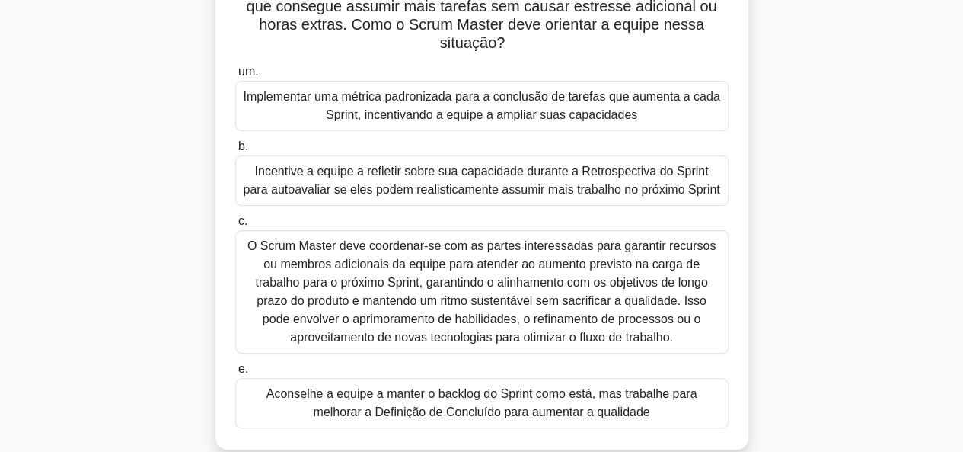
click at [650, 169] on font "Incentive a equipe a refletir sobre sua capacidade durante a Retrospectiva do S…" at bounding box center [481, 180] width 477 height 31
click at [235, 152] on input "b. Incentive a equipe a refletir sobre sua capacidade durante a Retrospectiva d…" at bounding box center [235, 147] width 0 height 10
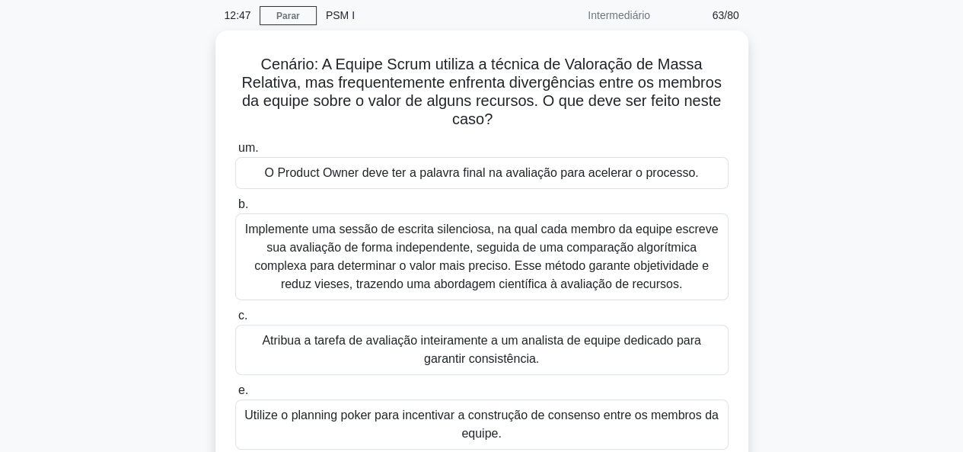
scroll to position [75, 0]
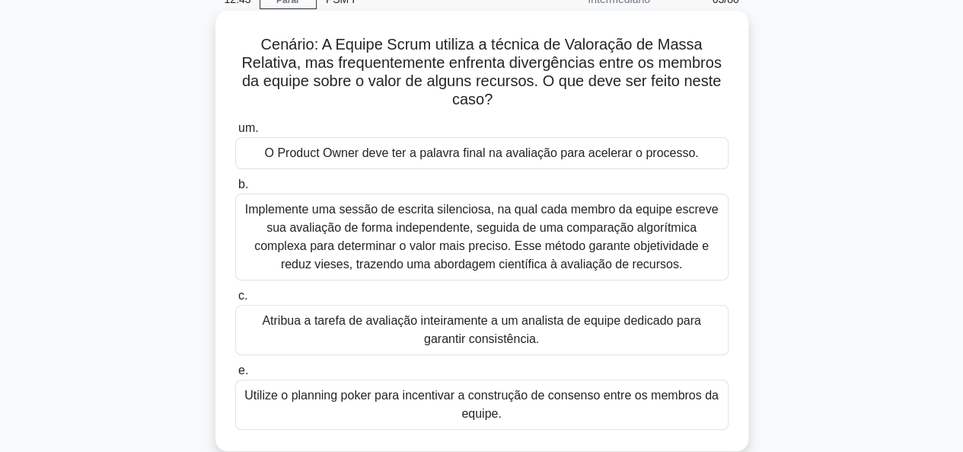
click at [629, 151] on font "O Product Owner deve ter a palavra final na avaliação para acelerar o processo." at bounding box center [481, 152] width 434 height 13
click at [235, 133] on input "um. O Product Owner deve ter a palavra final na avaliação para acelerar o proce…" at bounding box center [235, 128] width 0 height 10
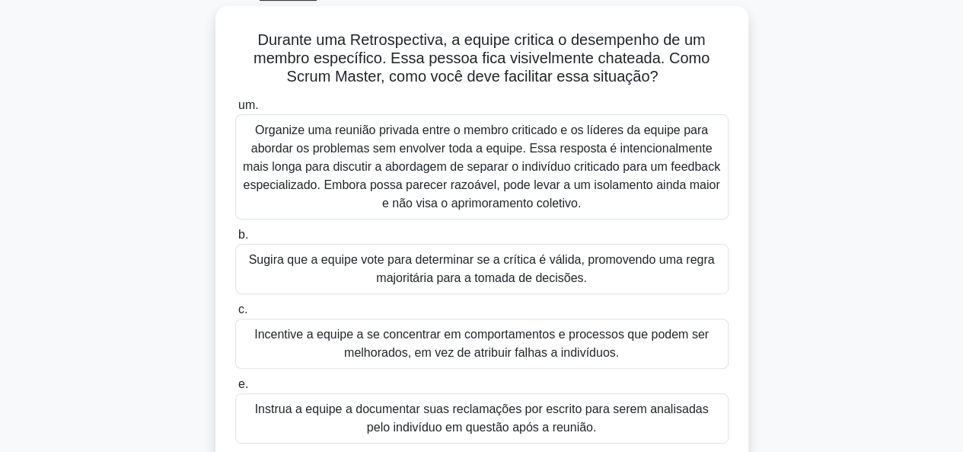
scroll to position [94, 0]
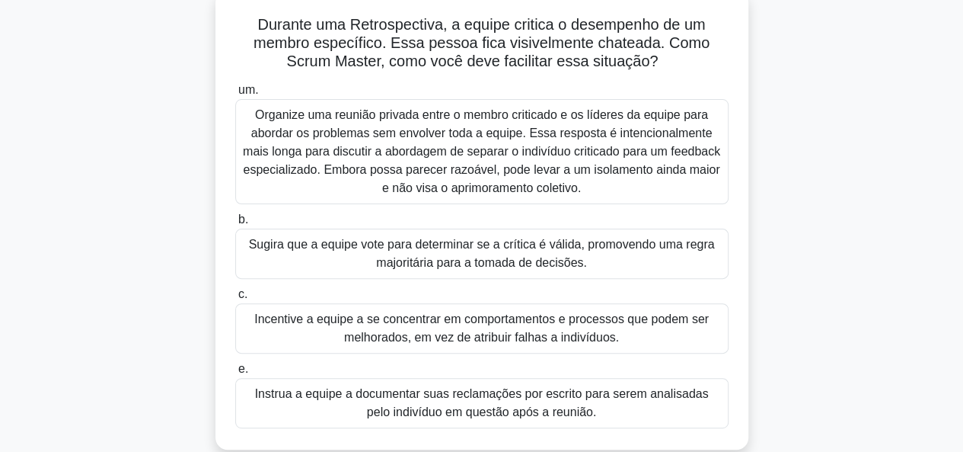
click at [642, 325] on font "Incentive a equipe a se concentrar em comportamentos e processos que podem ser …" at bounding box center [482, 328] width 480 height 37
click at [235, 299] on input "c. Incentive a equipe a se concentrar em comportamentos e processos que podem s…" at bounding box center [235, 294] width 0 height 10
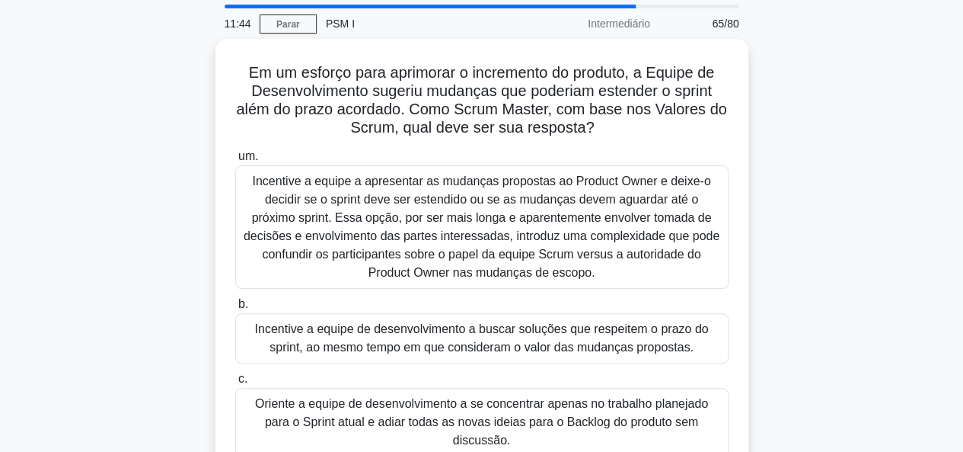
scroll to position [131, 0]
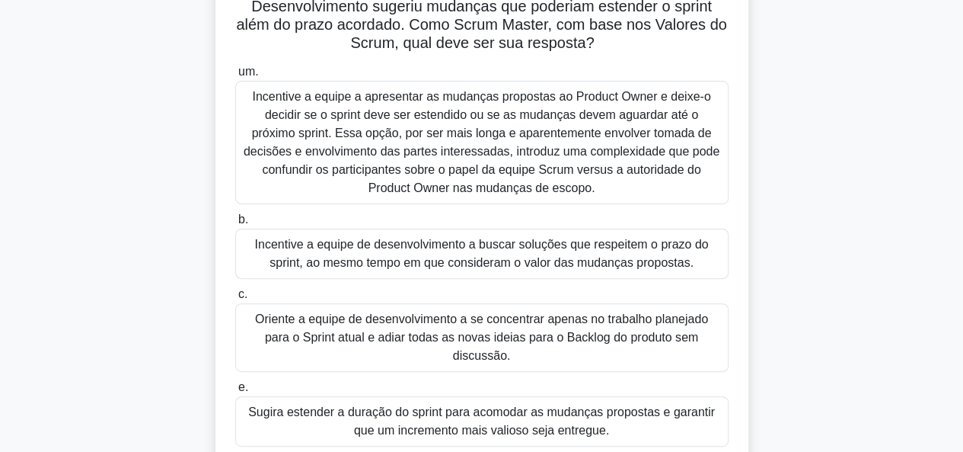
click at [677, 245] on font "Incentive a equipe de desenvolvimento a buscar soluções que respeitem o prazo d…" at bounding box center [482, 253] width 454 height 31
click at [235, 225] on input "b. Incentive a equipe de desenvolvimento a buscar soluções que respeitem o praz…" at bounding box center [235, 220] width 0 height 10
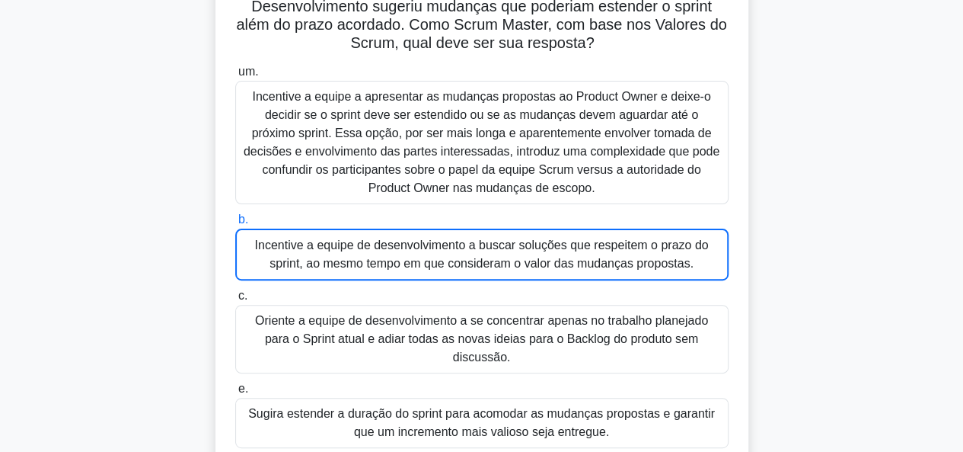
scroll to position [0, 0]
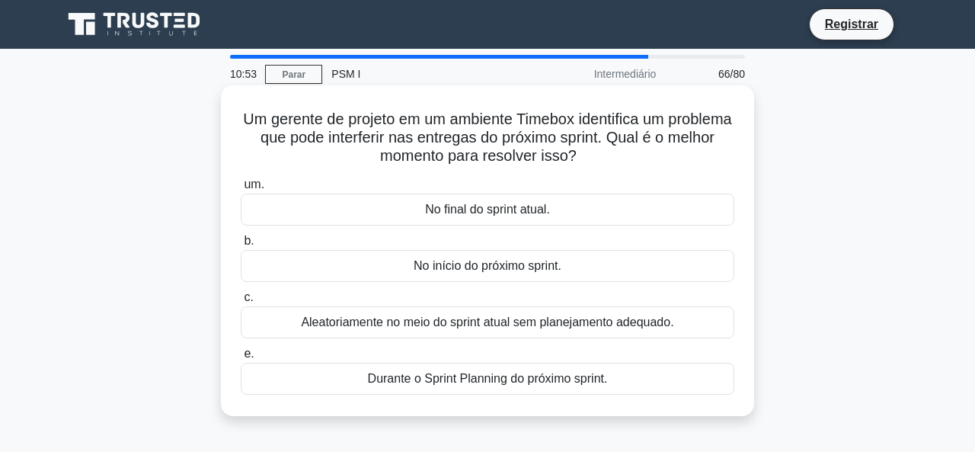
click at [586, 379] on font "Durante o Sprint Planning do próximo sprint." at bounding box center [488, 378] width 240 height 13
click at [241, 359] on input "e. Durante o Sprint Planning do próximo sprint." at bounding box center [241, 354] width 0 height 10
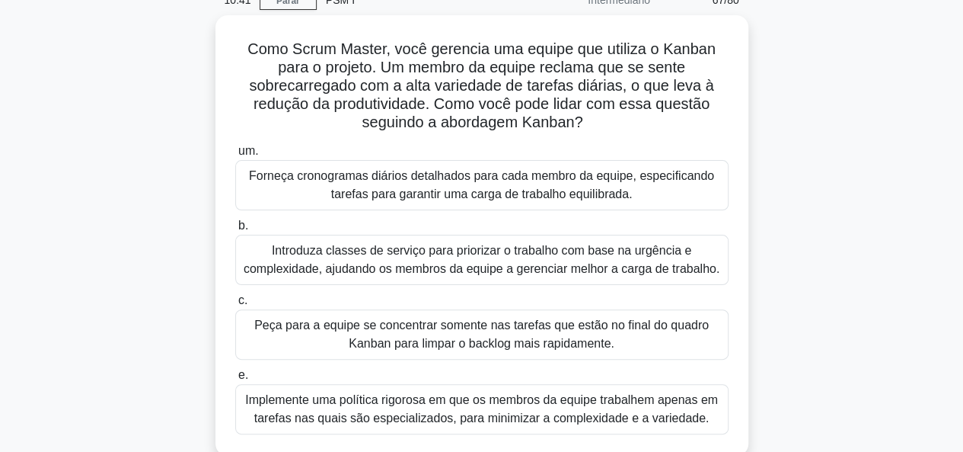
scroll to position [76, 0]
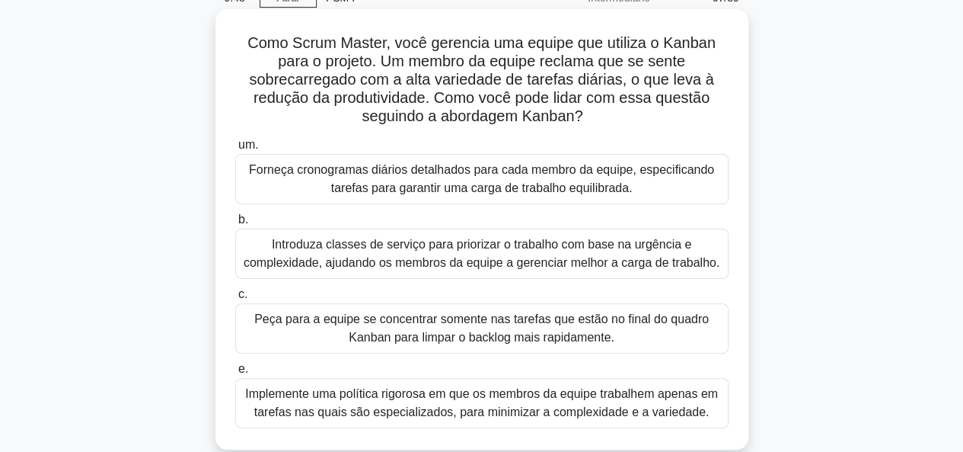
click at [631, 257] on font "Introduza classes de serviço para priorizar o trabalho com base na urgência e c…" at bounding box center [482, 253] width 476 height 31
click at [235, 225] on input "b. Introduza classes de serviço para priorizar o trabalho com base na urgência …" at bounding box center [235, 220] width 0 height 10
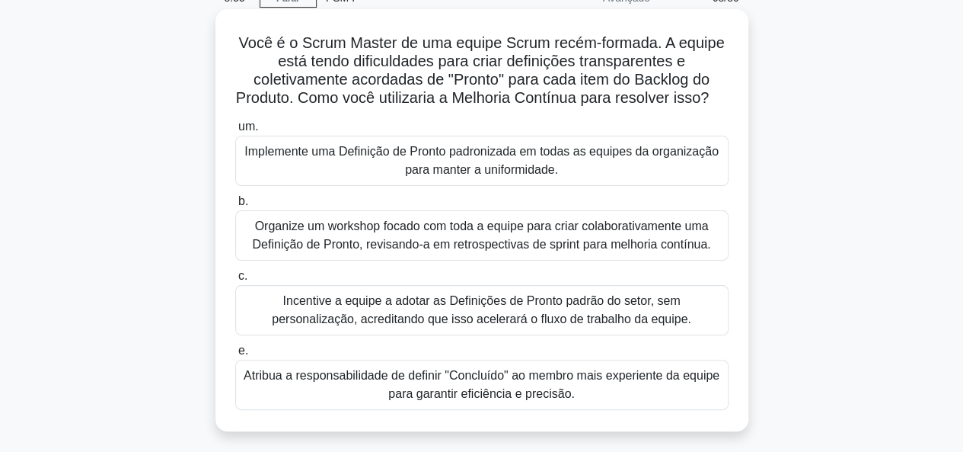
click at [552, 400] on font "Atribua a responsabilidade de definir "Concluído" ao membro mais experiente da …" at bounding box center [482, 384] width 476 height 31
click at [235, 356] on input "e. Atribua a responsabilidade de definir "Concluído" ao membro mais experiente …" at bounding box center [235, 351] width 0 height 10
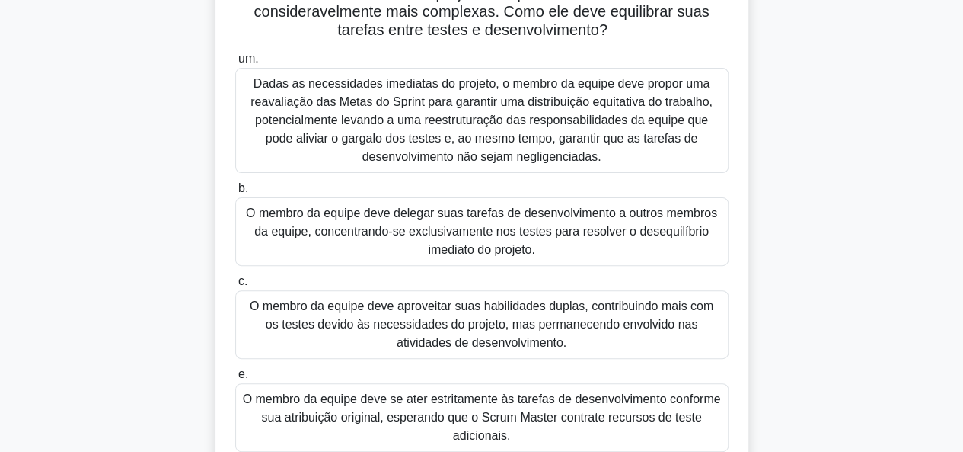
scroll to position [91, 0]
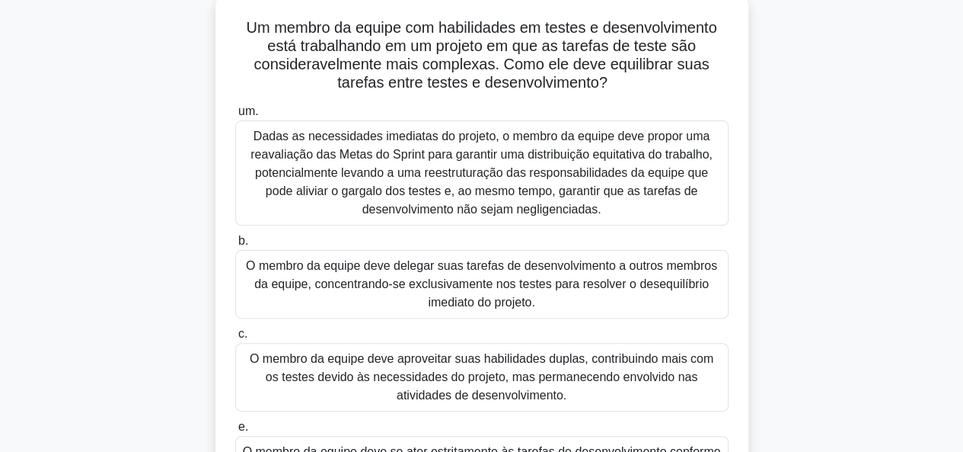
click at [591, 187] on font "Dadas as necessidades imediatas do projeto, o membro da equipe deve propor uma …" at bounding box center [482, 172] width 462 height 86
click at [235, 117] on input "um. Dadas as necessidades imediatas do projeto, o membro da equipe deve propor …" at bounding box center [235, 112] width 0 height 10
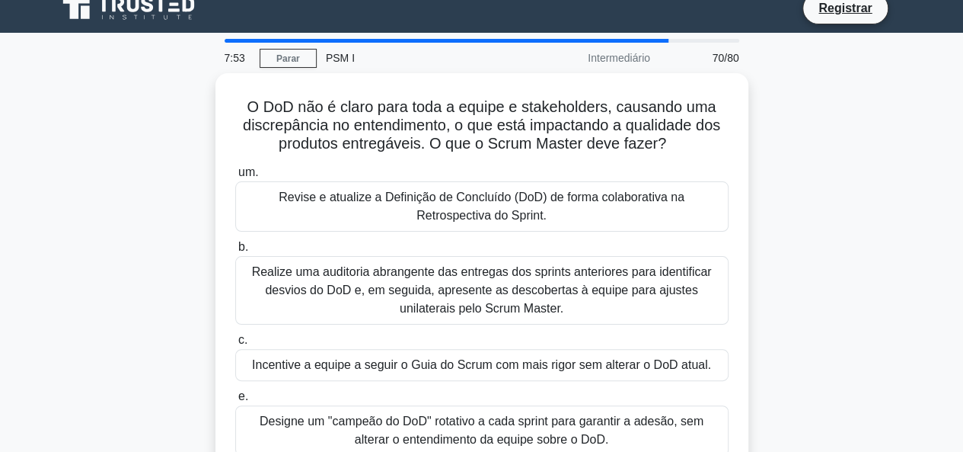
scroll to position [40, 0]
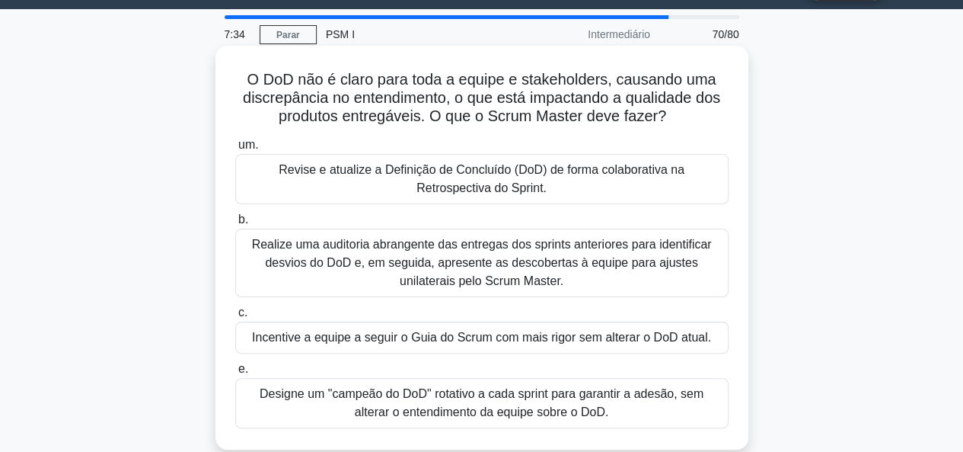
click at [525, 163] on font "Revise e atualize a Definição de Concluído (DoD) de forma colaborativa na Retro…" at bounding box center [482, 178] width 406 height 31
click at [235, 150] on input "um. Revise e atualize a Definição de Concluído (DoD) de forma colaborativa na R…" at bounding box center [235, 145] width 0 height 10
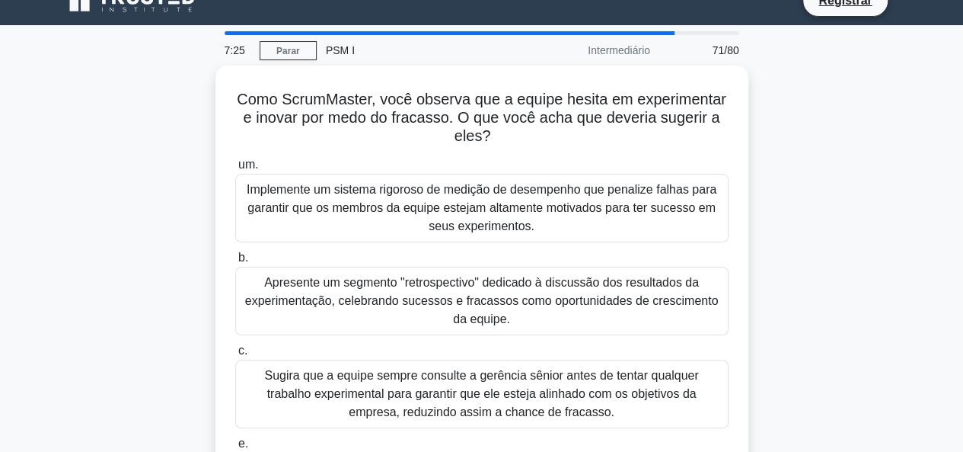
scroll to position [94, 0]
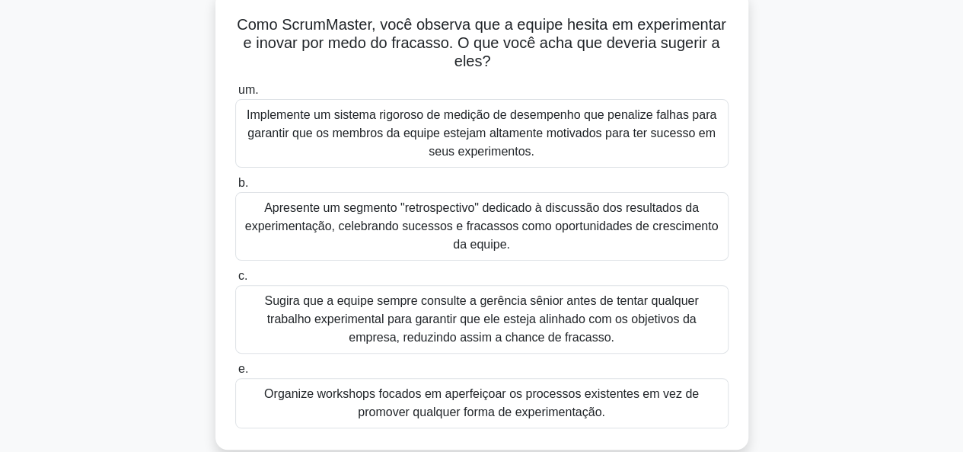
click at [642, 201] on font "Apresente um segmento "retrospectivo" dedicado à discussão dos resultados da ex…" at bounding box center [482, 226] width 474 height 50
click at [235, 188] on input "b. Apresente um segmento "retrospectivo" dedicado à discussão dos resultados da…" at bounding box center [235, 183] width 0 height 10
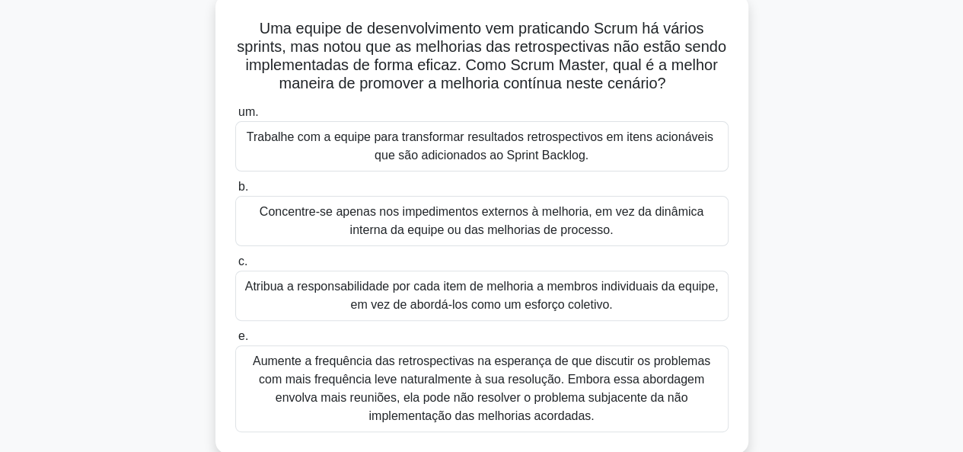
scroll to position [2, 0]
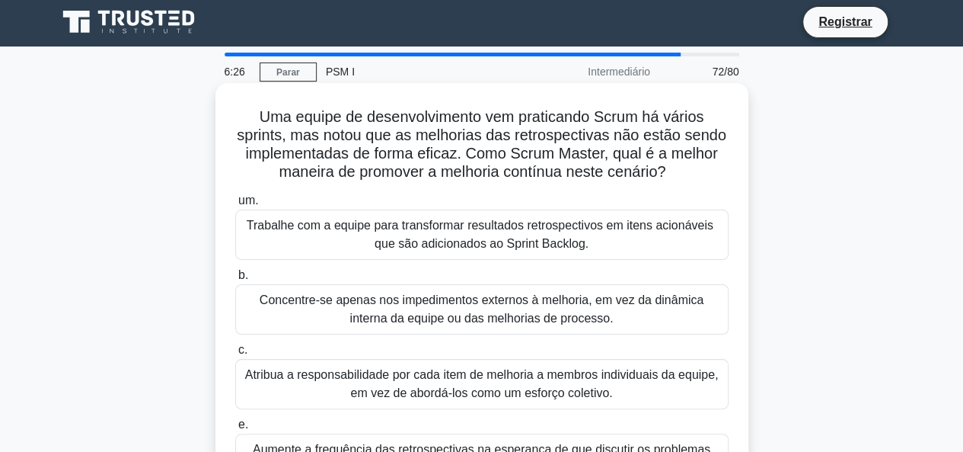
click at [597, 243] on font "Trabalhe com a equipe para transformar resultados retrospectivos em itens acion…" at bounding box center [482, 234] width 480 height 37
click at [235, 206] on input "um. Trabalhe com a equipe para transformar resultados retrospectivos em itens a…" at bounding box center [235, 201] width 0 height 10
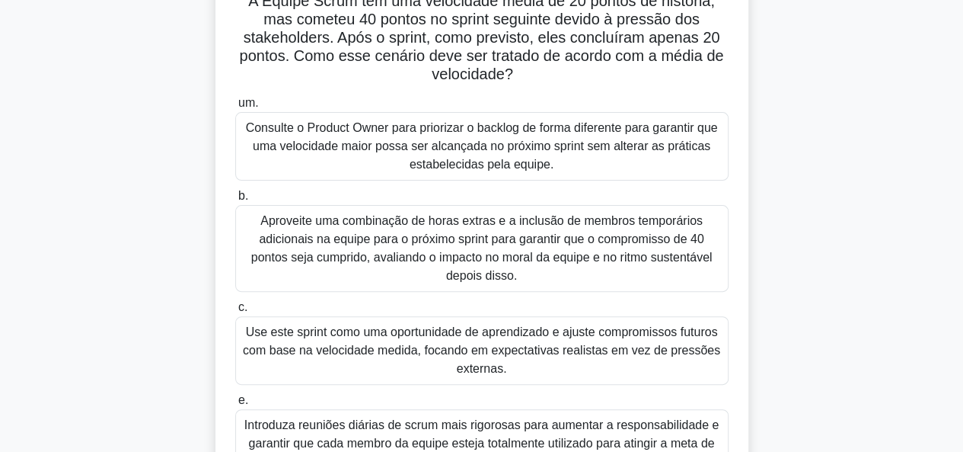
scroll to position [168, 0]
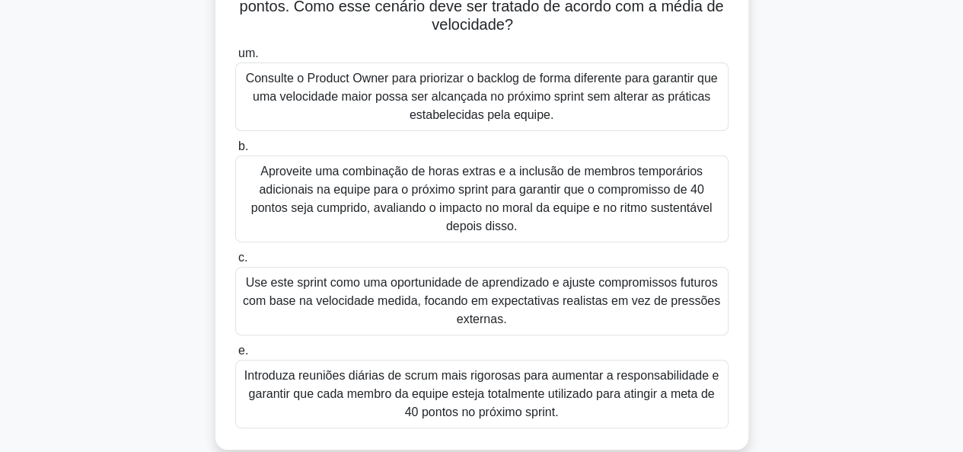
click at [583, 299] on font "Use este sprint como uma oportunidade de aprendizado e ajuste compromissos futu…" at bounding box center [482, 301] width 478 height 50
click at [235, 263] on input "c. Use este sprint como uma oportunidade de aprendizado e ajuste compromissos f…" at bounding box center [235, 258] width 0 height 10
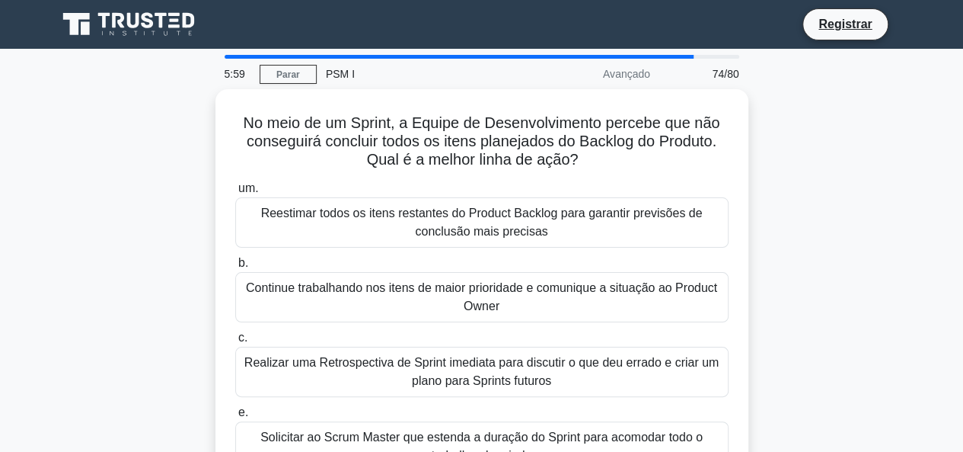
scroll to position [40, 0]
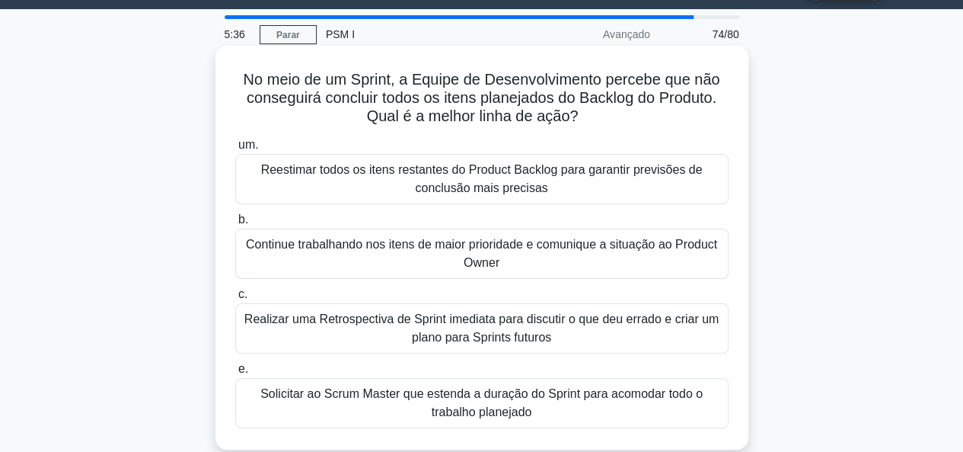
click at [571, 247] on font "Continue trabalhando nos itens de maior prioridade e comunique a situação ao Pr…" at bounding box center [482, 253] width 480 height 37
click at [235, 225] on input "b. Continue trabalhando nos itens de maior prioridade e comunique a situação ao…" at bounding box center [235, 220] width 0 height 10
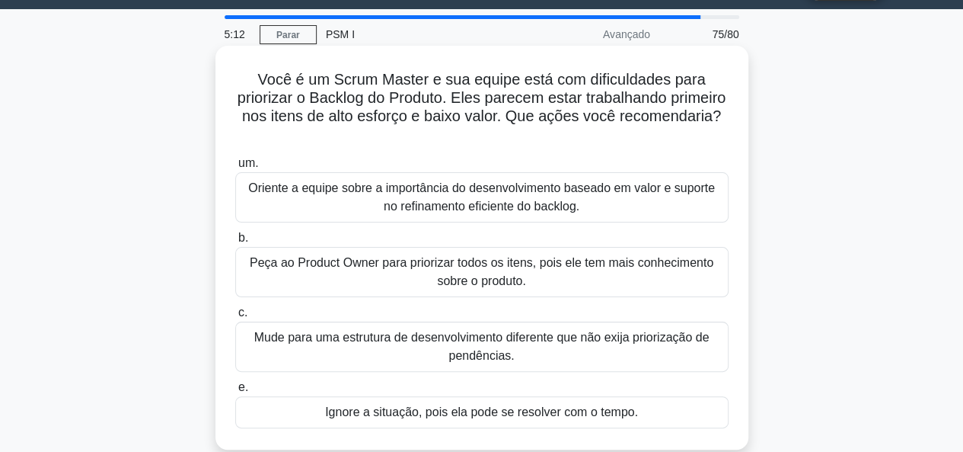
click at [641, 212] on div "Oriente a equipe sobre a importância do desenvolvimento baseado em valor e supo…" at bounding box center [482, 197] width 494 height 50
click at [235, 168] on input "um. Oriente a equipe sobre a importância do desenvolvimento baseado em valor e …" at bounding box center [235, 163] width 0 height 10
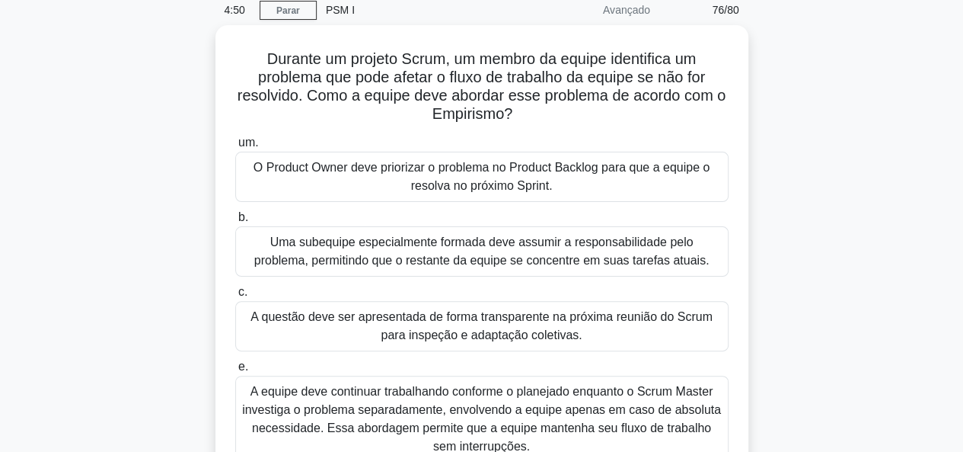
scroll to position [94, 0]
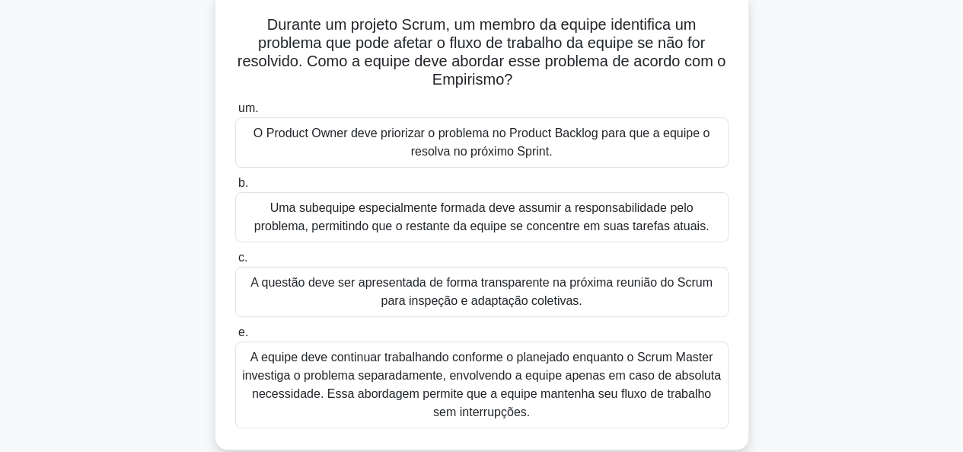
click at [574, 367] on font "A equipe deve continuar trabalhando conforme o planejado enquanto o Scrum Maste…" at bounding box center [481, 384] width 479 height 68
click at [235, 337] on input "e. A equipe deve continuar trabalhando conforme o planejado enquanto o Scrum Ma…" at bounding box center [235, 332] width 0 height 10
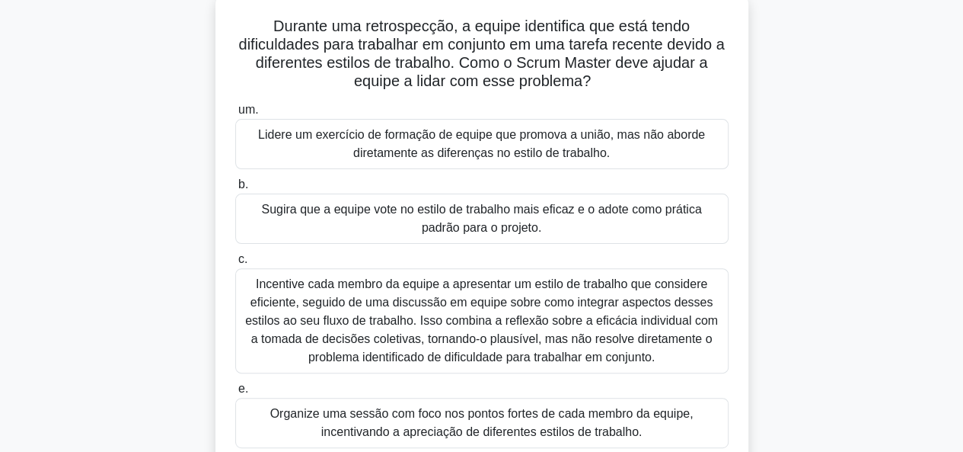
scroll to position [113, 0]
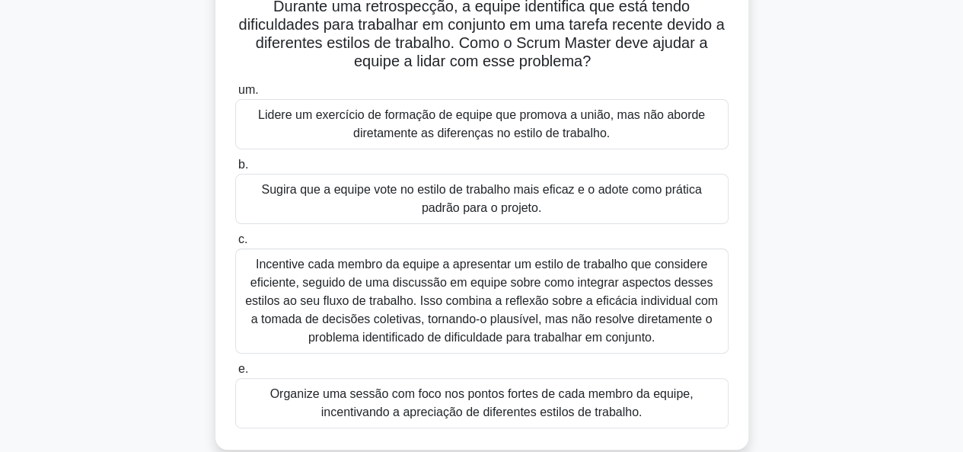
click at [597, 407] on font "Organize uma sessão com foco nos pontos fortes de cada membro da equipe, incent…" at bounding box center [481, 402] width 423 height 31
click at [235, 374] on input "e. Organize uma sessão com foco nos pontos fortes de cada membro da equipe, inc…" at bounding box center [235, 369] width 0 height 10
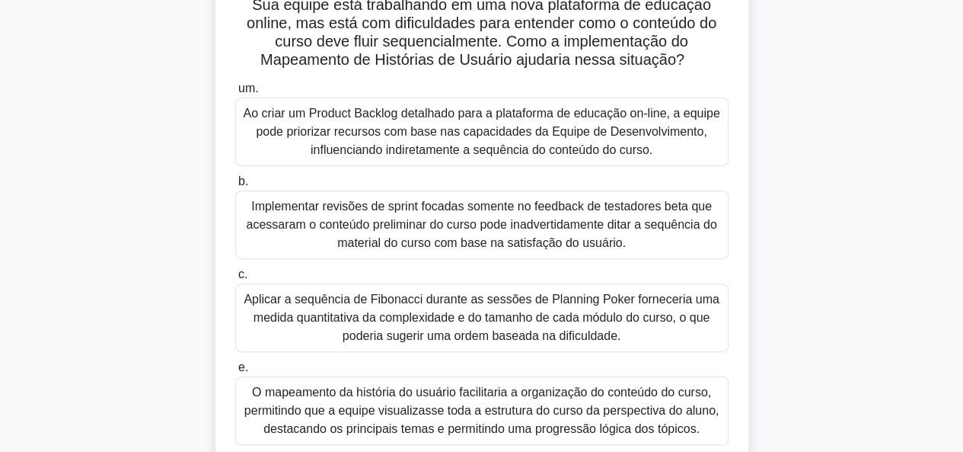
scroll to position [131, 0]
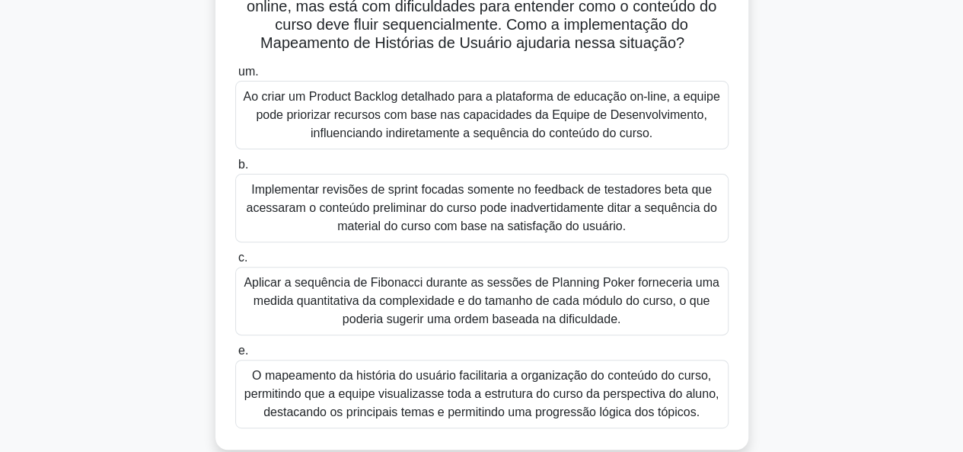
click at [576, 383] on font "O mapeamento da história do usuário facilitaria a organização do conteúdo do cu…" at bounding box center [481, 394] width 475 height 50
click at [235, 356] on input "e. O mapeamento da história do usuário facilitaria a organização do conteúdo do…" at bounding box center [235, 351] width 0 height 10
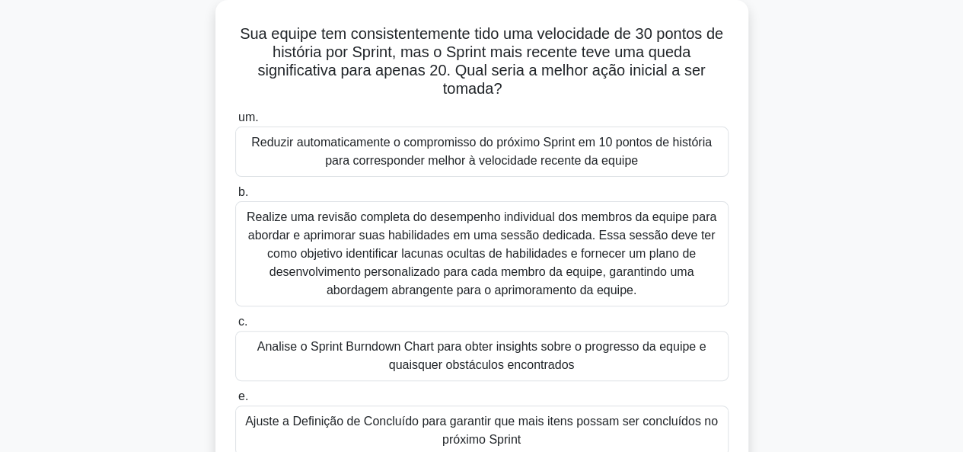
scroll to position [113, 0]
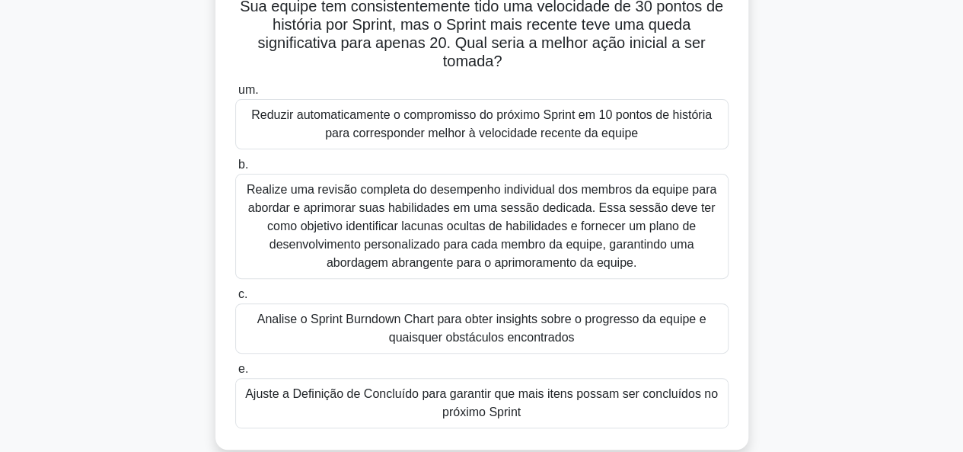
click at [625, 324] on font "Analise o Sprint Burndown Chart para obter insights sobre o progresso da equipe…" at bounding box center [482, 328] width 480 height 37
click at [235, 299] on input "c. Analise o Sprint Burndown Chart para obter insights sobre o progresso da equ…" at bounding box center [235, 294] width 0 height 10
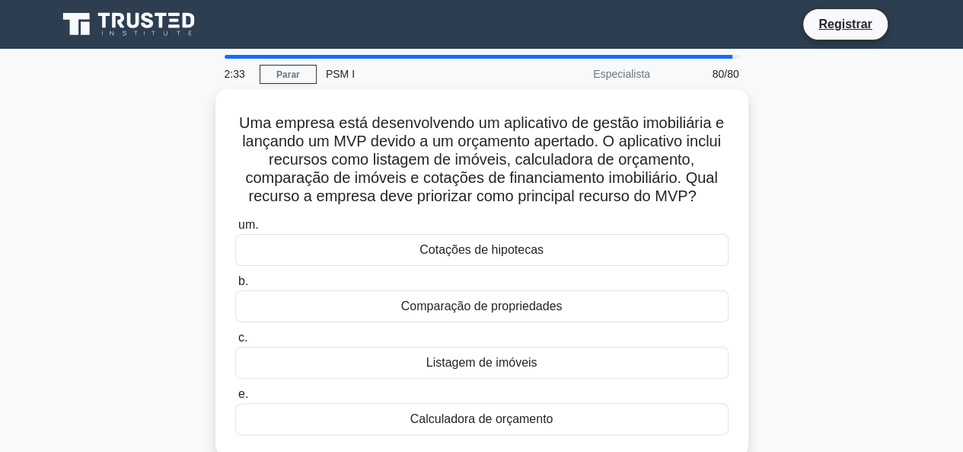
scroll to position [3, 0]
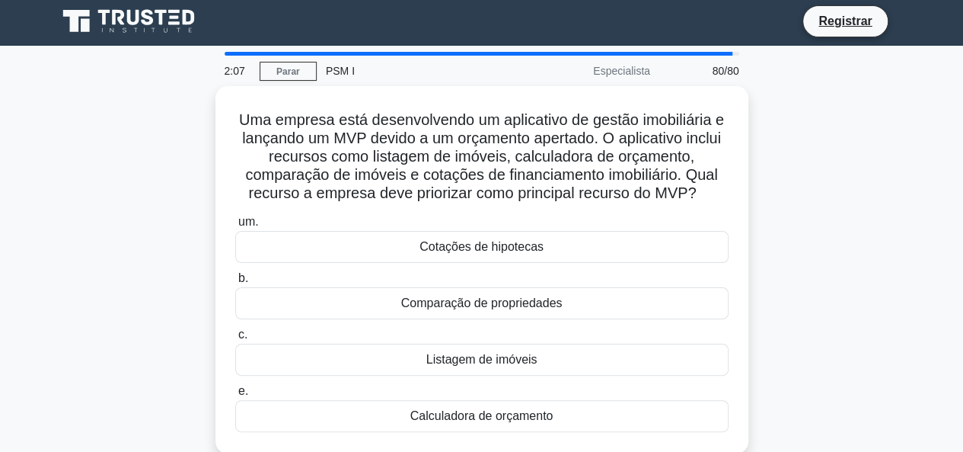
click at [829, 334] on div "Uma empresa está desenvolvendo um aplicativo de gestão imobiliária e lançando u…" at bounding box center [482, 278] width 868 height 385
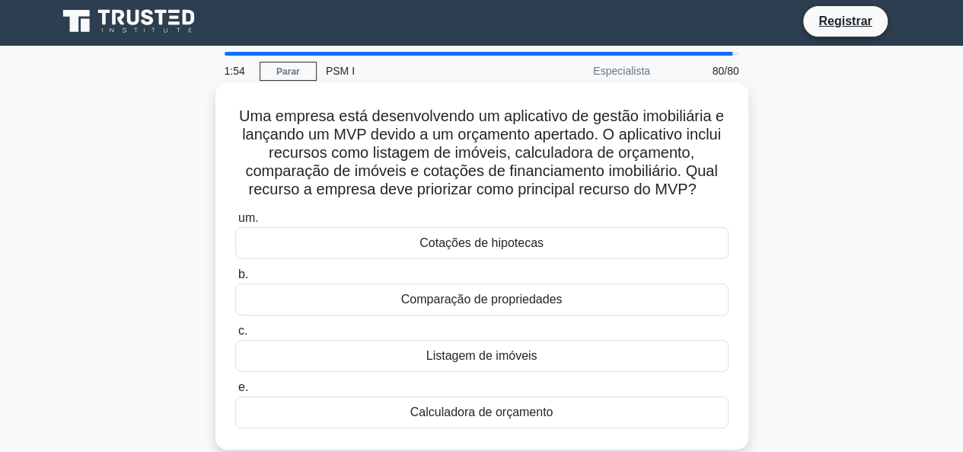
click at [503, 351] on font "Listagem de imóveis" at bounding box center [481, 355] width 111 height 13
click at [235, 336] on input "c. Listagem de imóveis" at bounding box center [235, 331] width 0 height 10
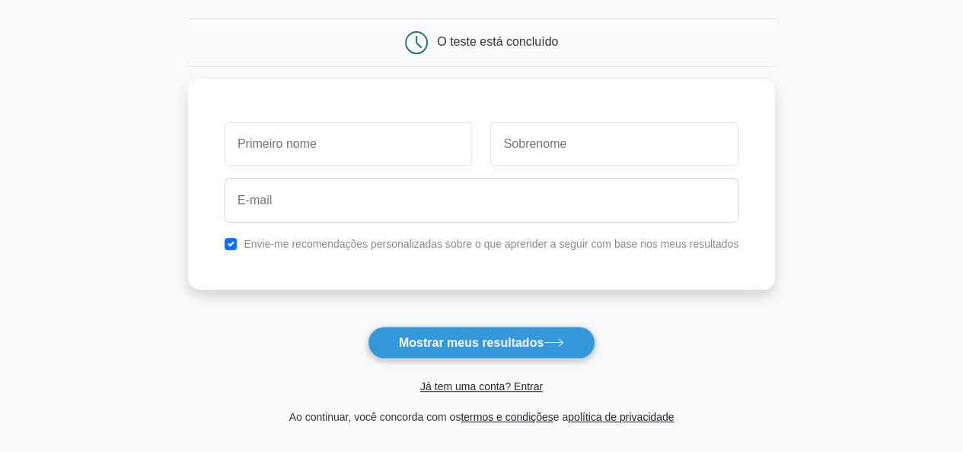
scroll to position [151, 0]
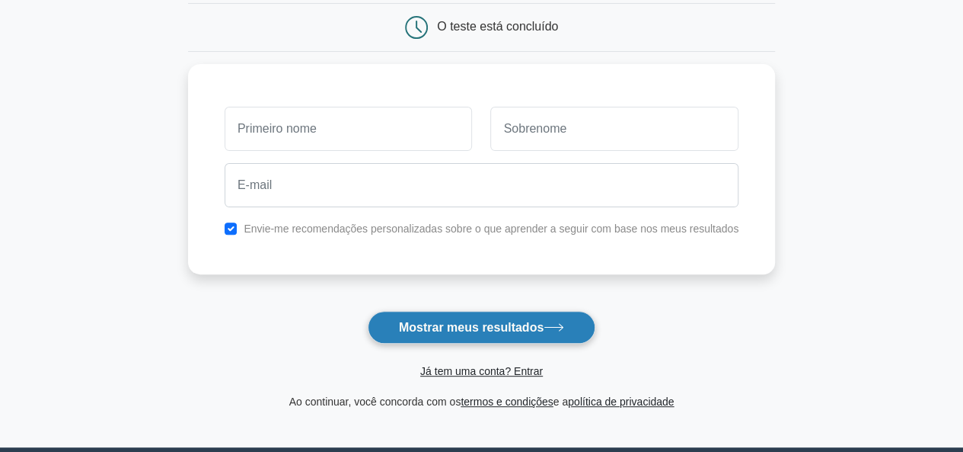
click at [536, 321] on font "Mostrar meus resultados" at bounding box center [471, 327] width 145 height 13
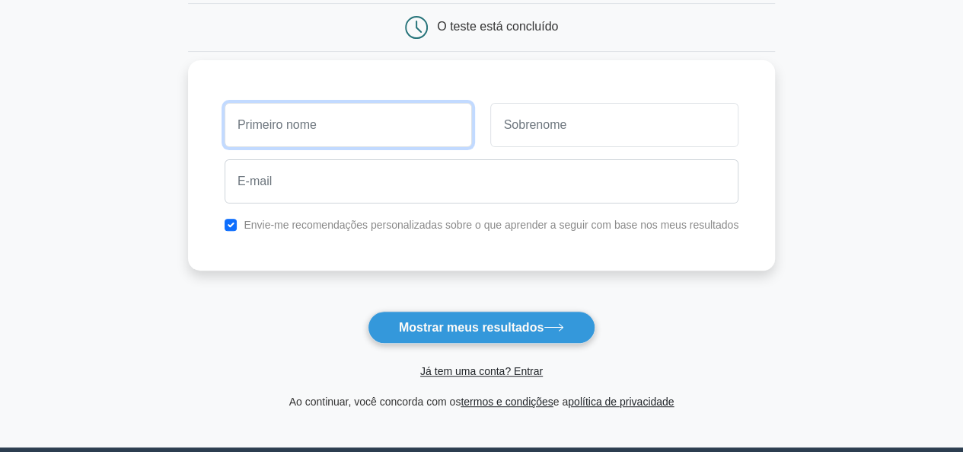
click at [321, 133] on input "text" at bounding box center [349, 125] width 248 height 44
type input "Felipe"
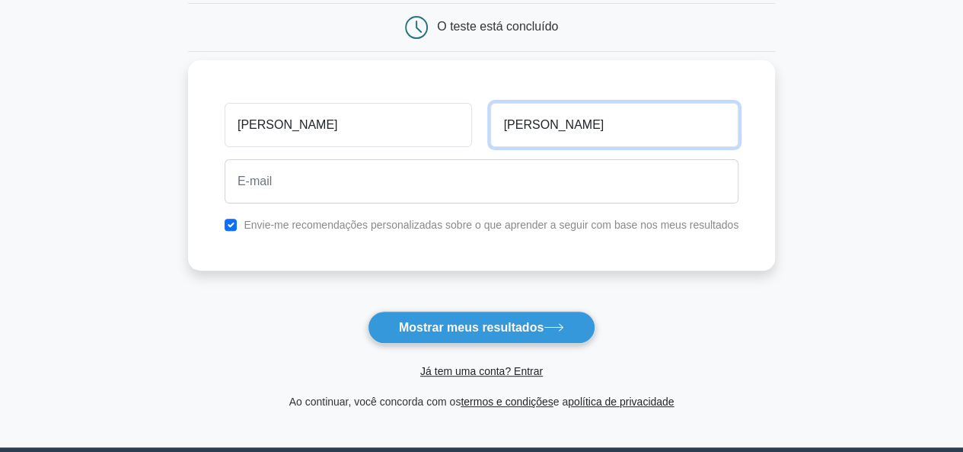
type input "Santana"
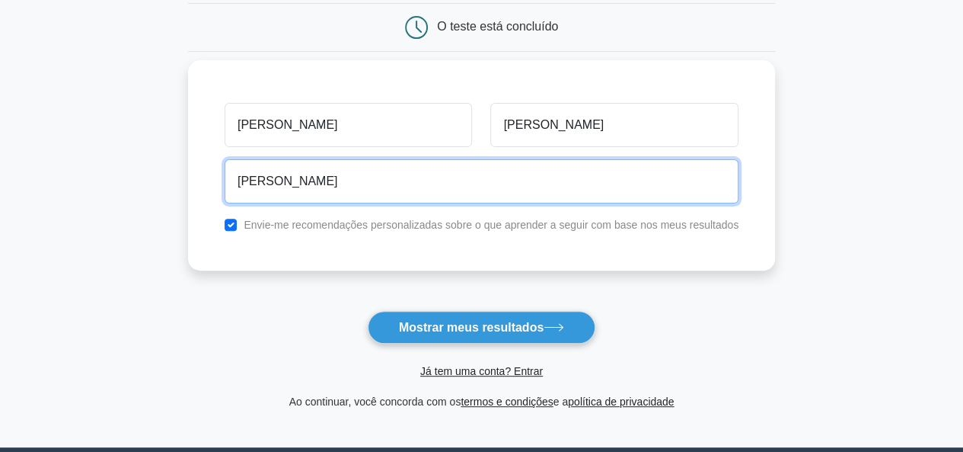
type input "felipeduardosantana@gmail.com"
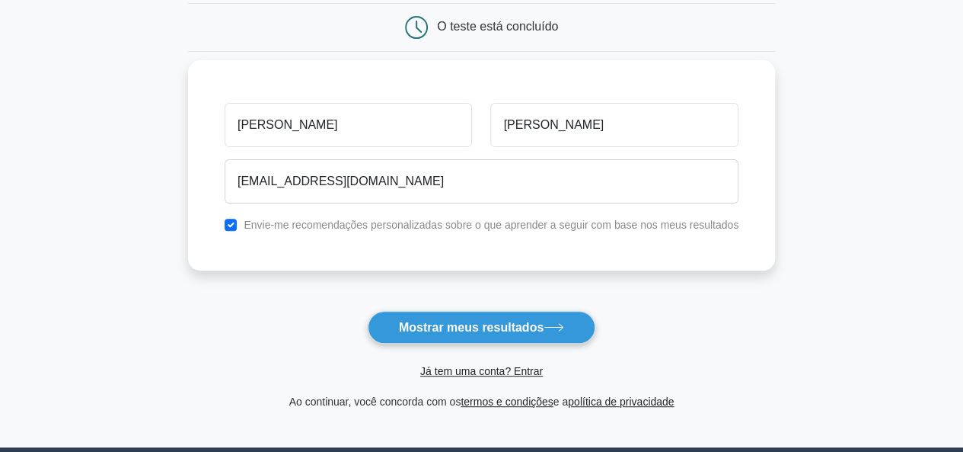
click at [245, 216] on div "Envie-me recomendações personalizadas sobre o que aprender a seguir com base no…" at bounding box center [482, 225] width 532 height 18
click at [237, 220] on input "checkbox" at bounding box center [231, 225] width 12 height 12
checkbox input "false"
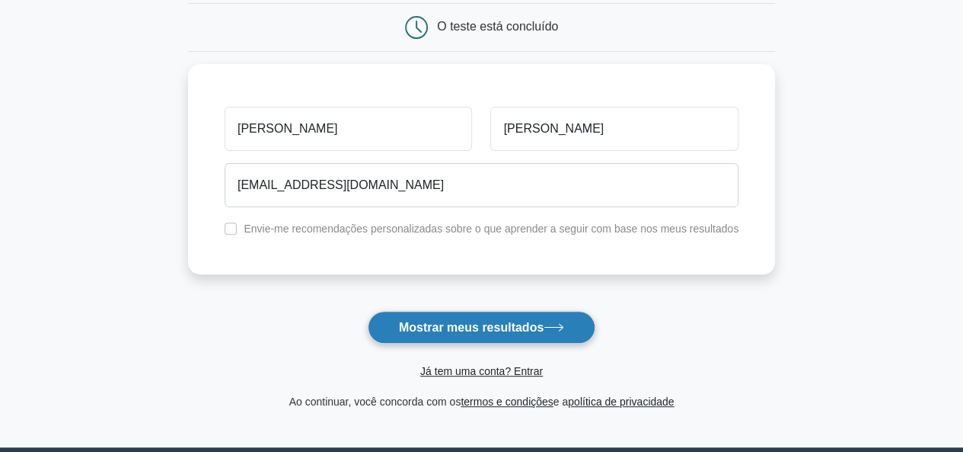
click at [452, 321] on font "Mostrar meus resultados" at bounding box center [471, 327] width 145 height 13
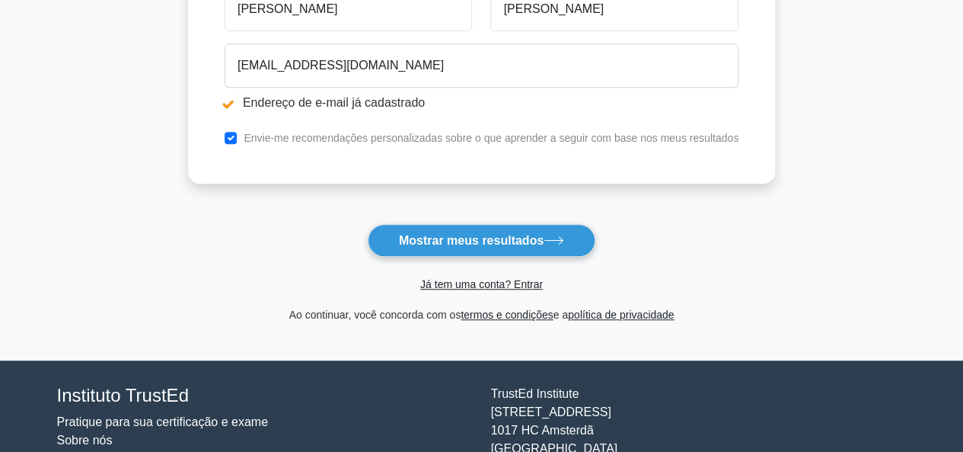
scroll to position [324, 0]
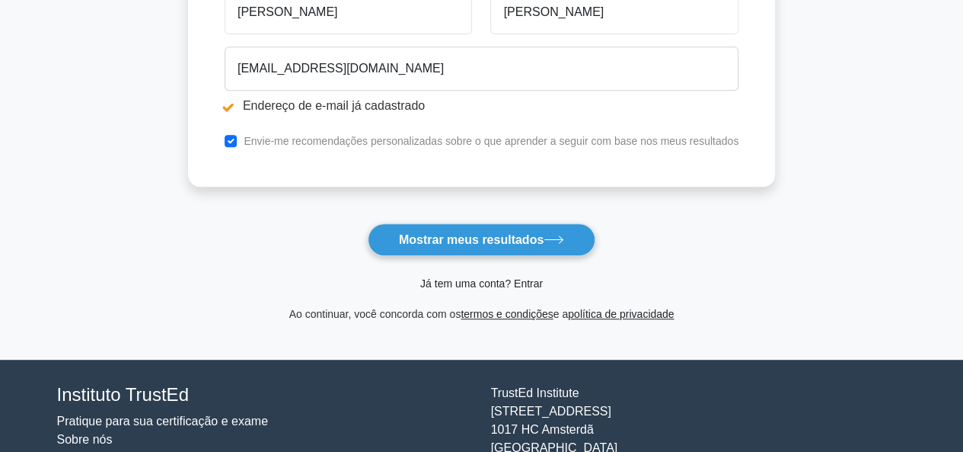
click at [506, 277] on font "Já tem uma conta? Entrar" at bounding box center [481, 283] width 123 height 12
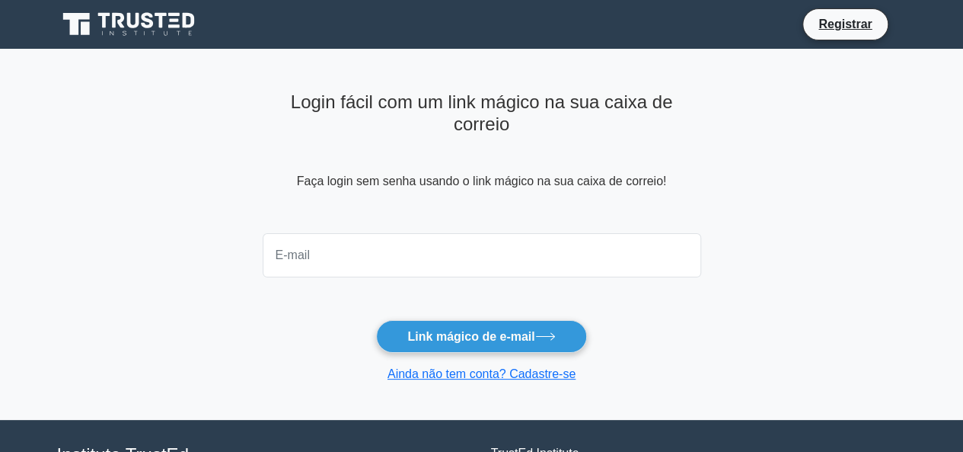
click at [439, 257] on input "email" at bounding box center [482, 255] width 439 height 44
type input "[EMAIL_ADDRESS][DOMAIN_NAME]"
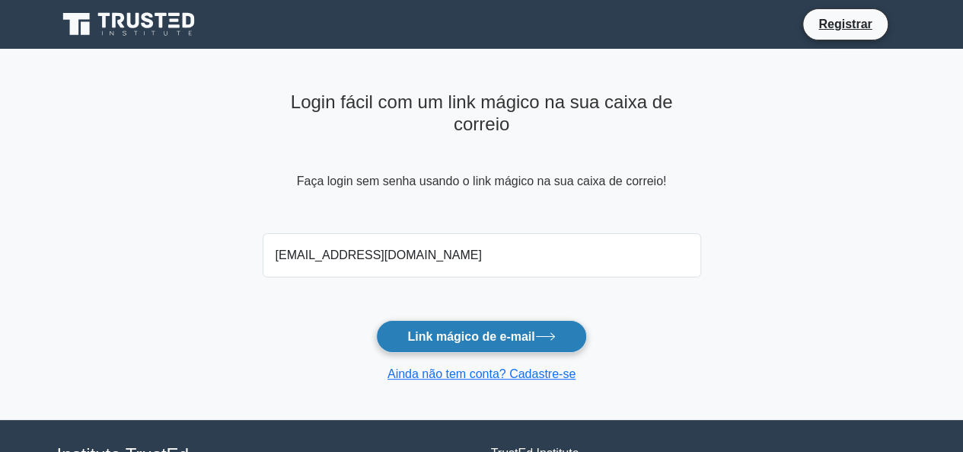
click at [473, 334] on font "Link mágico de e-mail" at bounding box center [470, 336] width 127 height 13
